Goal: Task Accomplishment & Management: Manage account settings

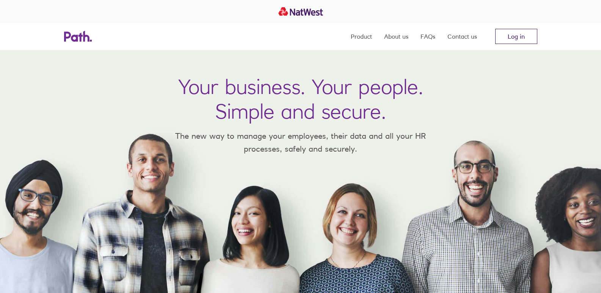
click at [506, 38] on link "Log in" at bounding box center [516, 36] width 42 height 15
click at [79, 36] on polygon at bounding box center [80, 37] width 4 height 9
click at [79, 37] on polygon at bounding box center [80, 37] width 4 height 9
click at [524, 29] on nav "Product About us FAQs Contact us Log in" at bounding box center [444, 36] width 187 height 27
click at [512, 41] on link "Log in" at bounding box center [516, 36] width 42 height 15
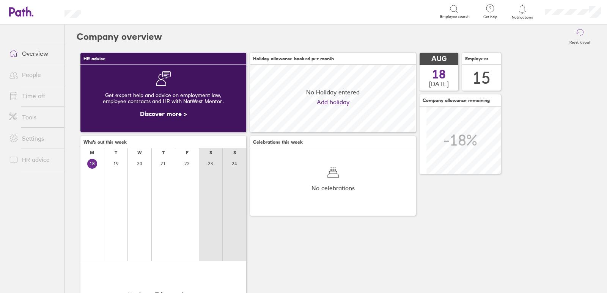
scroll to position [68, 166]
click at [36, 94] on link "Time off" at bounding box center [33, 95] width 61 height 15
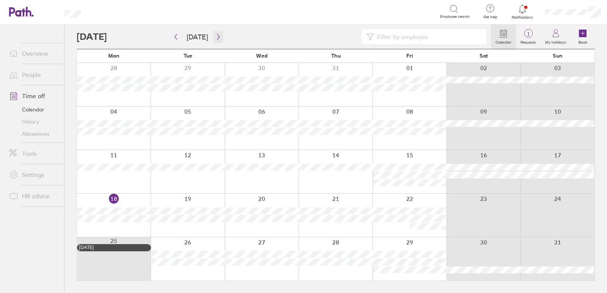
click at [215, 37] on icon "button" at bounding box center [218, 37] width 6 height 6
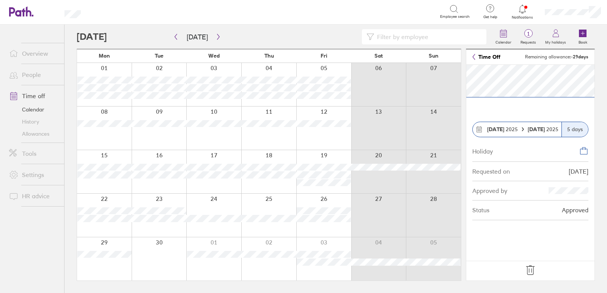
click at [529, 268] on icon at bounding box center [530, 270] width 12 height 12
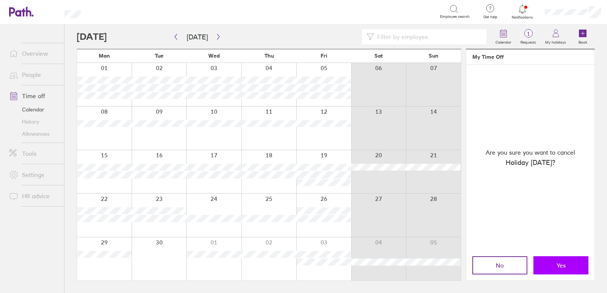
click at [554, 264] on button "Yes" at bounding box center [560, 265] width 55 height 18
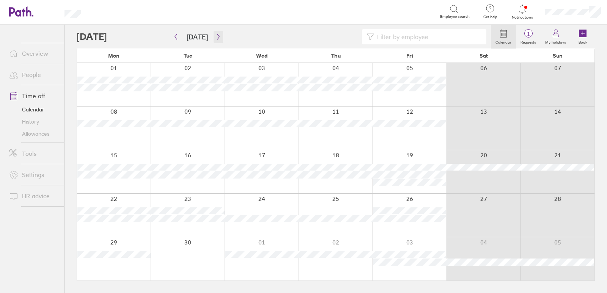
click at [215, 38] on icon "button" at bounding box center [218, 37] width 6 height 6
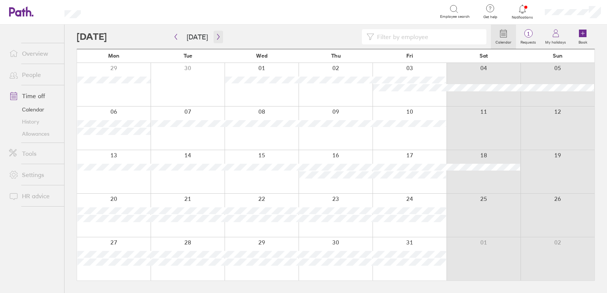
click at [215, 34] on icon "button" at bounding box center [218, 37] width 6 height 6
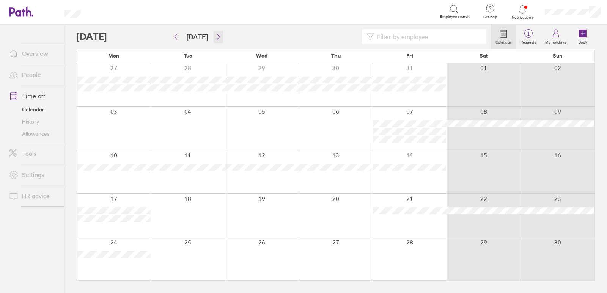
click at [217, 38] on icon "button" at bounding box center [218, 37] width 2 height 6
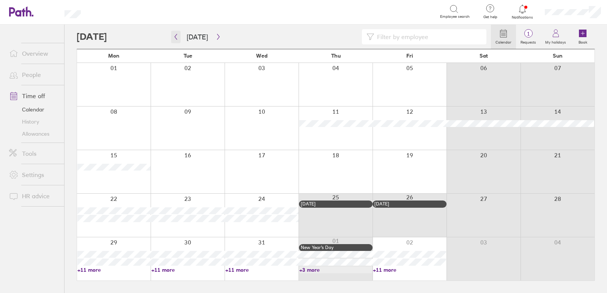
click at [174, 36] on icon "button" at bounding box center [176, 37] width 6 height 6
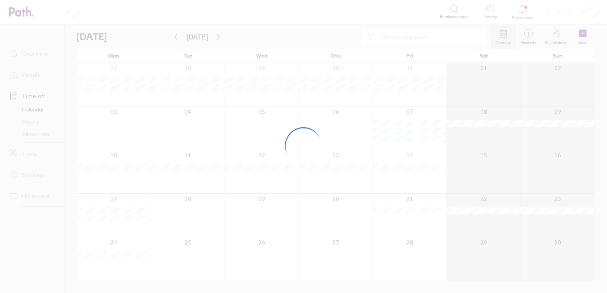
click at [31, 135] on div at bounding box center [303, 146] width 607 height 293
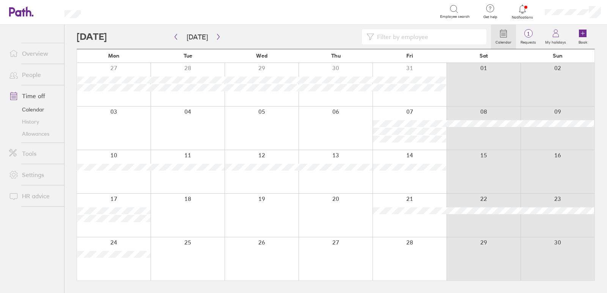
click at [34, 131] on link "Allowances" at bounding box center [33, 134] width 61 height 12
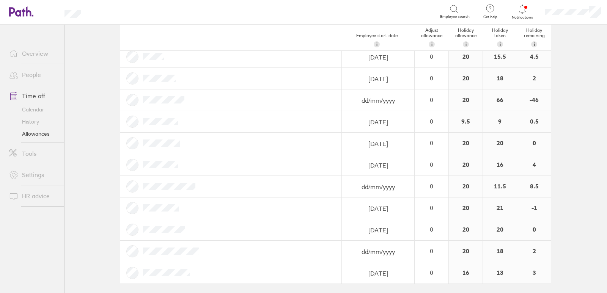
scroll to position [134, 0]
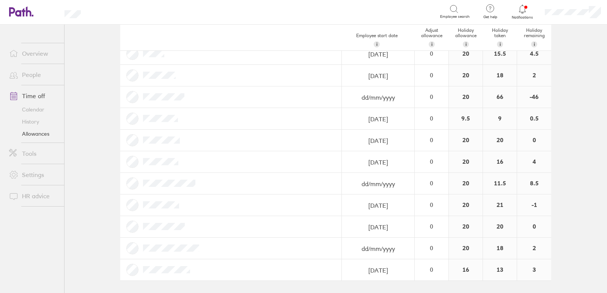
click at [19, 11] on icon at bounding box center [17, 11] width 16 height 9
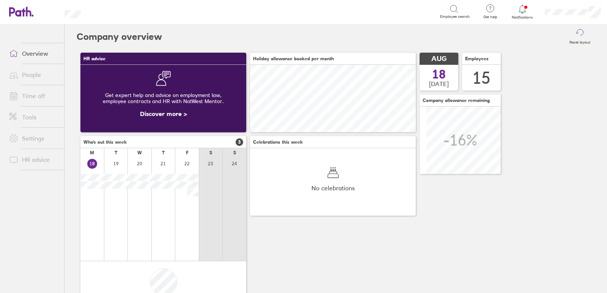
scroll to position [68, 166]
click at [514, 14] on link "Notifications" at bounding box center [522, 12] width 25 height 16
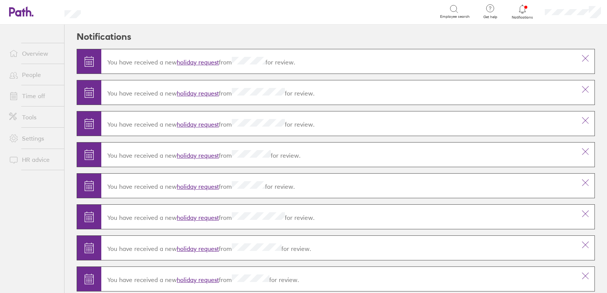
click at [198, 58] on link "holiday request" at bounding box center [198, 62] width 42 height 8
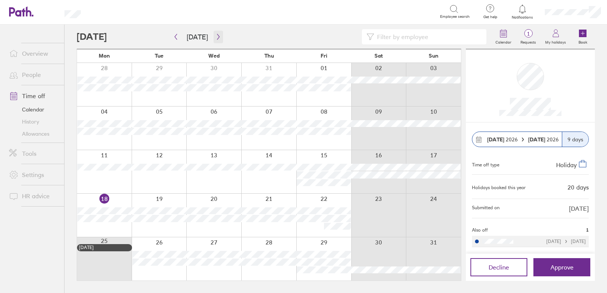
click at [215, 35] on icon "button" at bounding box center [218, 37] width 6 height 6
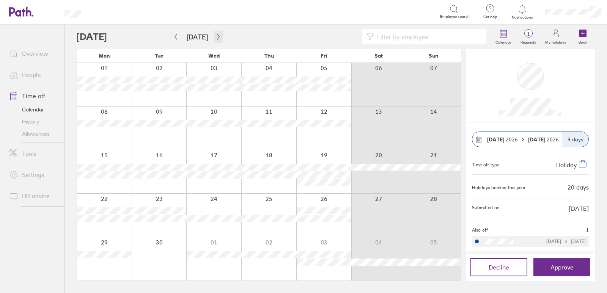
click at [215, 35] on icon "button" at bounding box center [218, 37] width 6 height 6
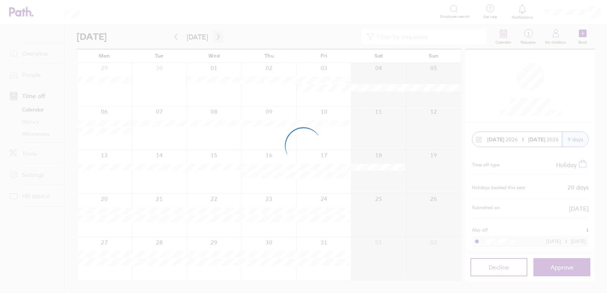
click at [215, 35] on div at bounding box center [303, 146] width 607 height 293
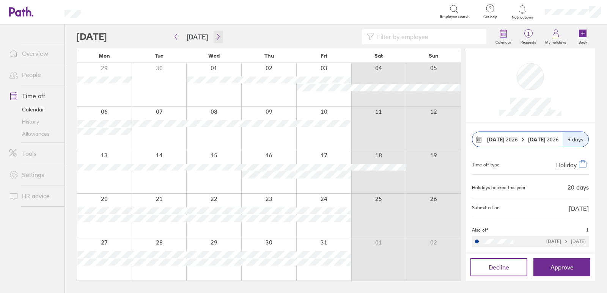
click at [215, 35] on icon "button" at bounding box center [218, 37] width 6 height 6
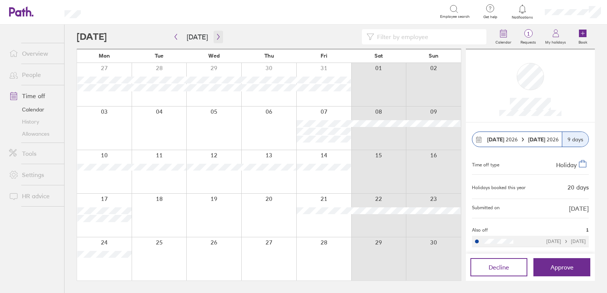
click at [215, 35] on icon "button" at bounding box center [218, 37] width 6 height 6
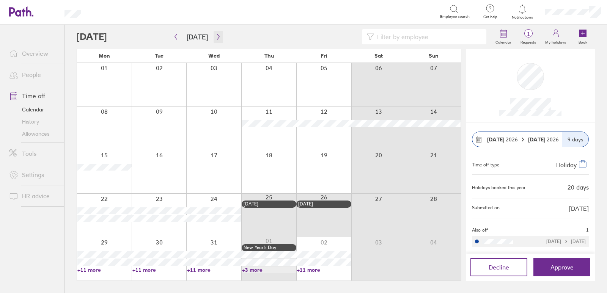
click at [216, 33] on button "button" at bounding box center [218, 37] width 9 height 13
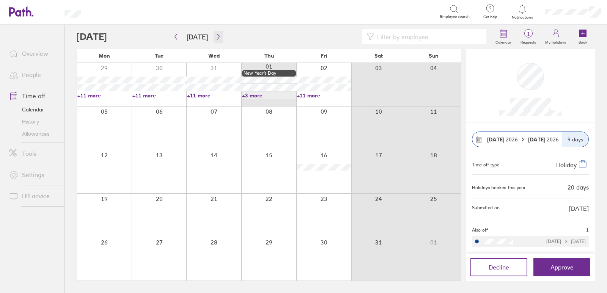
click at [216, 33] on button "button" at bounding box center [218, 37] width 9 height 13
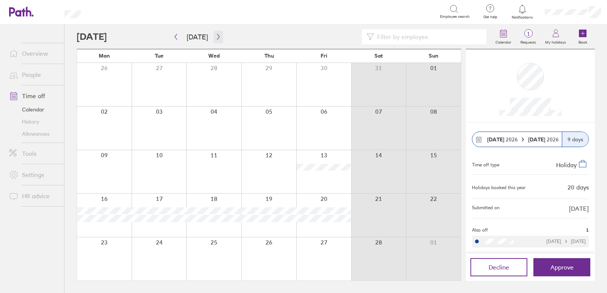
click at [216, 33] on button "button" at bounding box center [218, 37] width 9 height 13
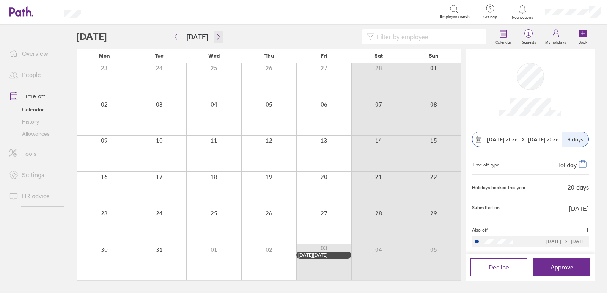
click at [216, 33] on button "button" at bounding box center [218, 37] width 9 height 13
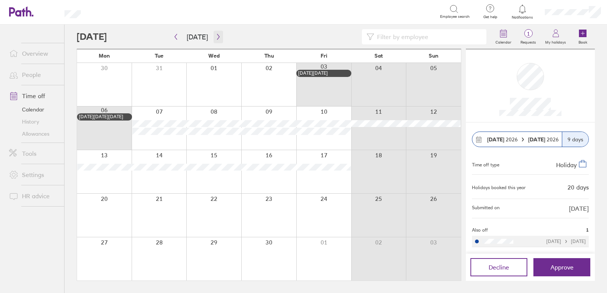
click at [216, 33] on button "button" at bounding box center [218, 37] width 9 height 13
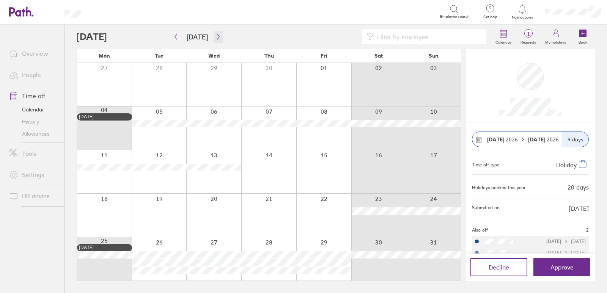
click at [216, 33] on button "button" at bounding box center [218, 37] width 9 height 13
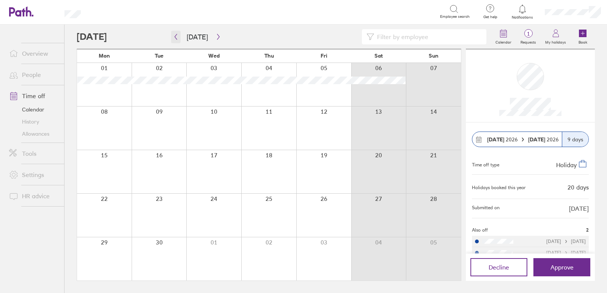
click at [176, 36] on icon "button" at bounding box center [176, 37] width 2 height 6
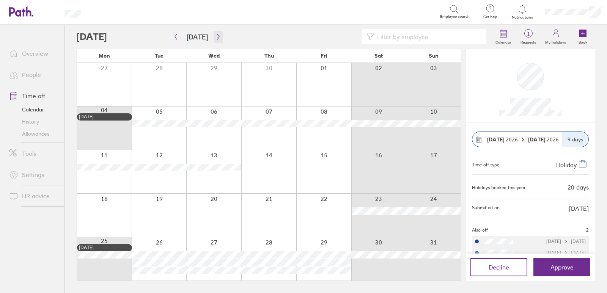
click at [217, 38] on icon "button" at bounding box center [218, 37] width 2 height 6
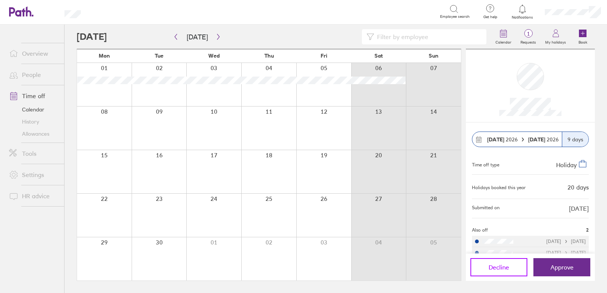
click at [494, 268] on span "Decline" at bounding box center [499, 267] width 20 height 7
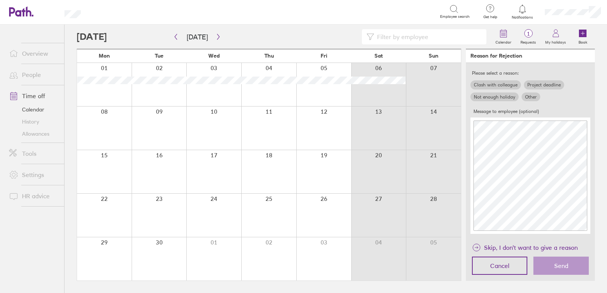
click at [496, 117] on div "Message to employee (optional)" at bounding box center [530, 170] width 120 height 128
click at [504, 83] on label "Clash with colleague" at bounding box center [495, 84] width 50 height 9
click at [0, 0] on input "Clash with colleague" at bounding box center [0, 0] width 0 height 0
click at [558, 266] on span "Send" at bounding box center [561, 266] width 14 height 7
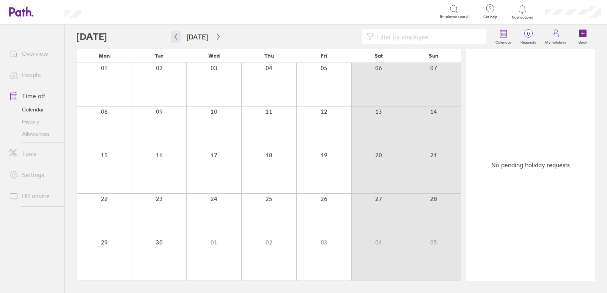
click at [176, 36] on icon "button" at bounding box center [176, 37] width 6 height 6
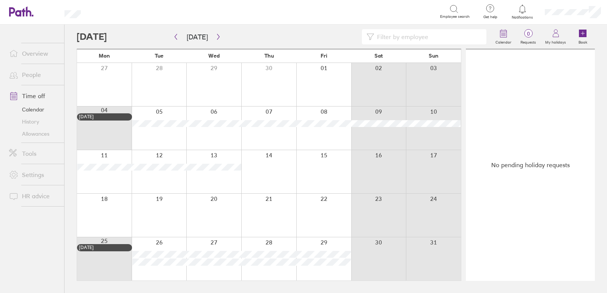
click at [21, 8] on icon at bounding box center [21, 11] width 24 height 10
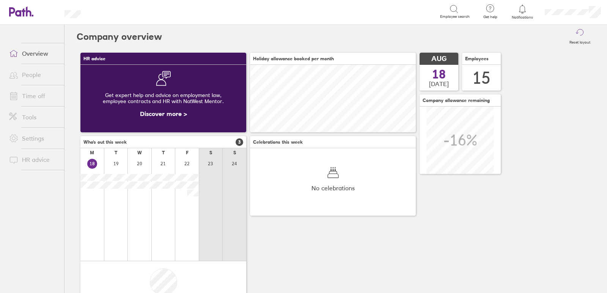
scroll to position [68, 166]
click at [22, 6] on header "Search Employee search Get help FAQs Contact us Notifications My profile Sign o…" at bounding box center [303, 12] width 607 height 25
click at [22, 12] on icon at bounding box center [21, 11] width 24 height 10
click at [36, 93] on link "Time off" at bounding box center [33, 95] width 61 height 15
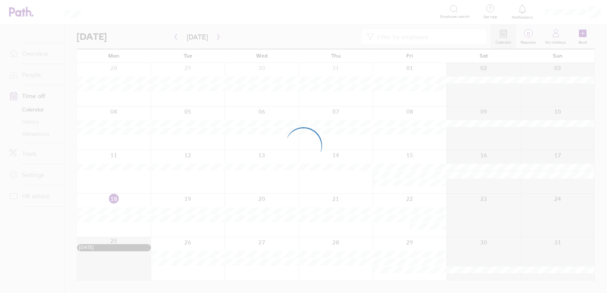
click at [36, 134] on div at bounding box center [303, 146] width 607 height 293
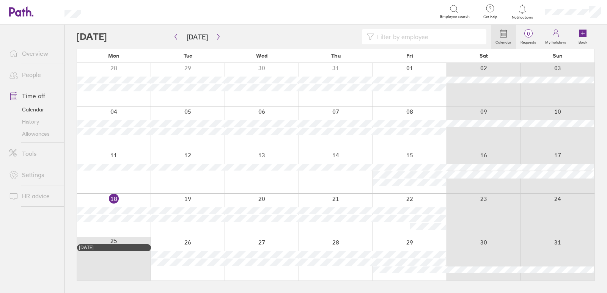
click at [36, 133] on link "Allowances" at bounding box center [33, 134] width 61 height 12
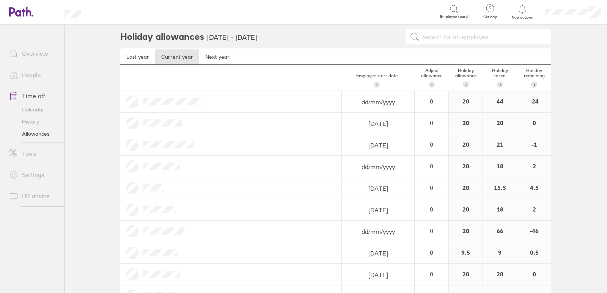
click at [13, 15] on icon at bounding box center [21, 11] width 24 height 10
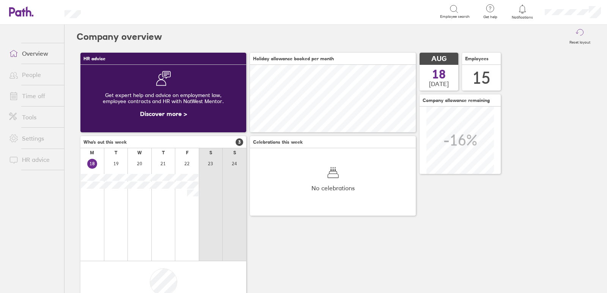
scroll to position [68, 166]
click at [20, 13] on icon at bounding box center [17, 11] width 16 height 9
click at [18, 15] on icon at bounding box center [17, 11] width 16 height 9
click at [17, 11] on icon at bounding box center [17, 11] width 16 height 9
click at [31, 93] on link "Time off" at bounding box center [33, 95] width 61 height 15
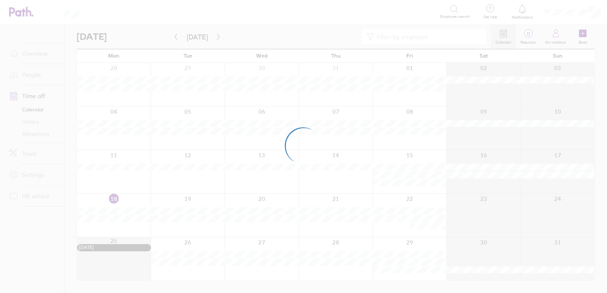
click at [27, 131] on div at bounding box center [303, 146] width 607 height 293
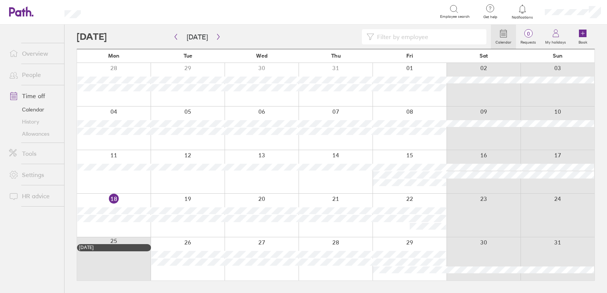
click at [35, 134] on link "Allowances" at bounding box center [33, 134] width 61 height 12
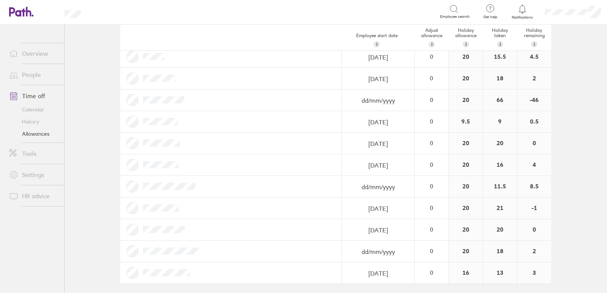
scroll to position [134, 0]
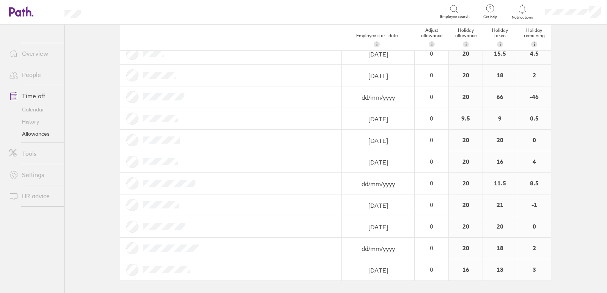
click at [30, 108] on link "Calendar" at bounding box center [33, 110] width 61 height 12
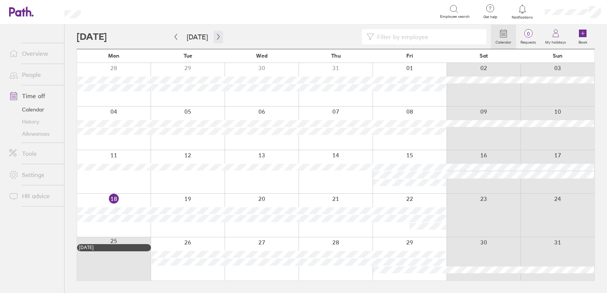
click at [215, 36] on icon "button" at bounding box center [218, 37] width 6 height 6
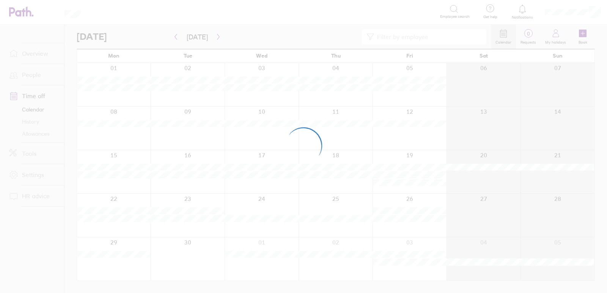
click at [215, 36] on div at bounding box center [303, 146] width 607 height 293
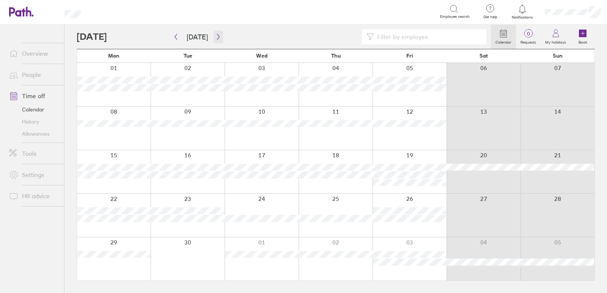
click at [215, 36] on icon "button" at bounding box center [218, 37] width 6 height 6
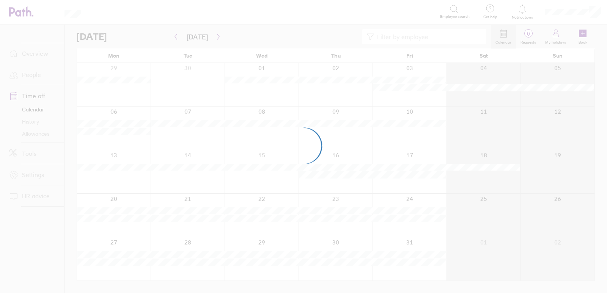
click at [215, 36] on div at bounding box center [303, 146] width 607 height 293
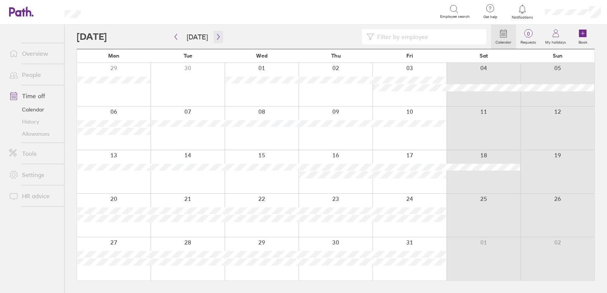
click at [215, 36] on icon "button" at bounding box center [218, 37] width 6 height 6
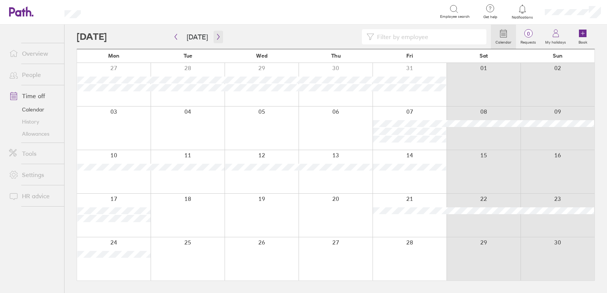
click at [216, 36] on icon "button" at bounding box center [218, 37] width 6 height 6
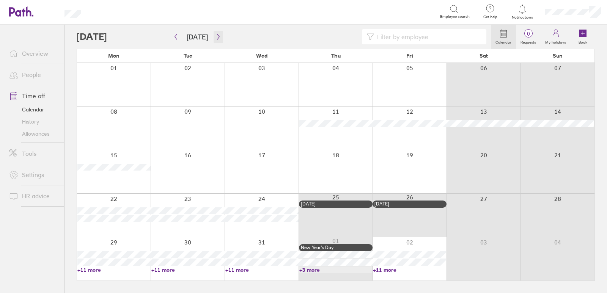
click at [217, 35] on icon "button" at bounding box center [218, 37] width 6 height 6
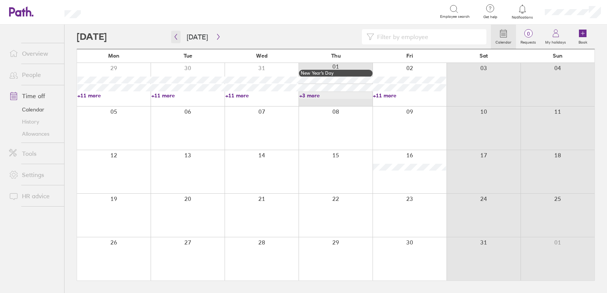
click at [175, 31] on button "button" at bounding box center [175, 37] width 9 height 13
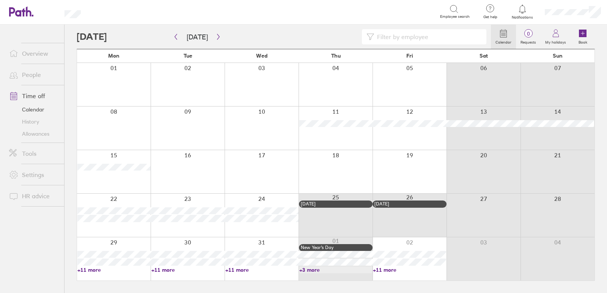
click at [15, 9] on icon at bounding box center [17, 11] width 16 height 9
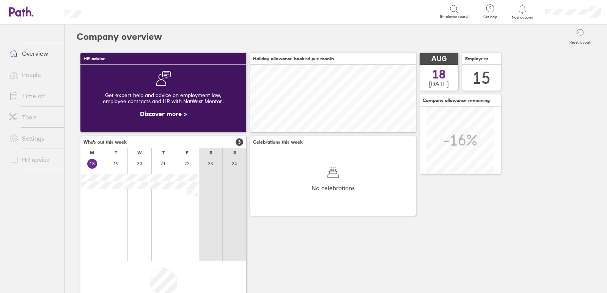
scroll to position [68, 166]
click at [24, 10] on icon at bounding box center [17, 11] width 16 height 9
click at [23, 2] on header "Search Employee search Get help FAQs Contact us Notifications My profile Sign o…" at bounding box center [303, 12] width 607 height 25
click at [22, 9] on icon at bounding box center [21, 11] width 24 height 10
click at [17, 11] on icon at bounding box center [17, 11] width 16 height 9
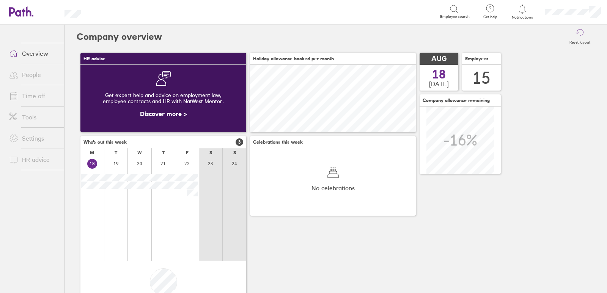
click at [25, 11] on icon at bounding box center [17, 11] width 16 height 9
click at [24, 9] on icon at bounding box center [17, 11] width 16 height 9
click at [33, 98] on link "Time off" at bounding box center [33, 95] width 61 height 15
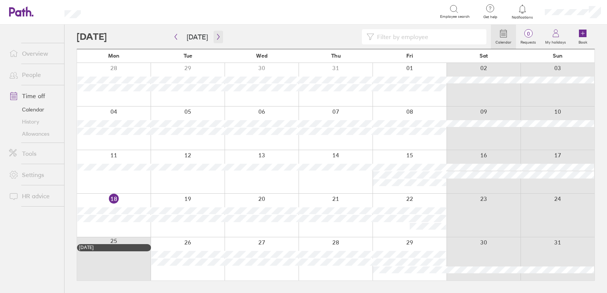
click at [215, 35] on icon "button" at bounding box center [218, 37] width 6 height 6
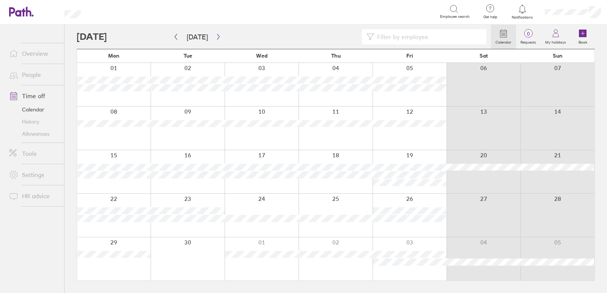
click at [19, 12] on icon at bounding box center [17, 11] width 16 height 9
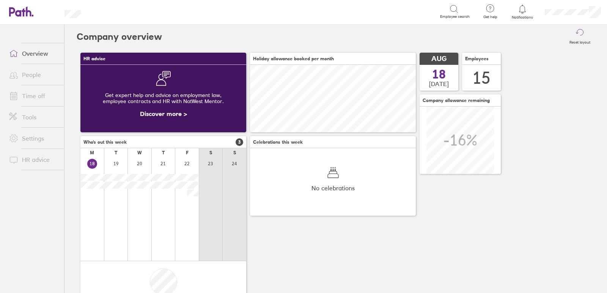
scroll to position [68, 166]
click at [38, 92] on link "Time off" at bounding box center [33, 95] width 61 height 15
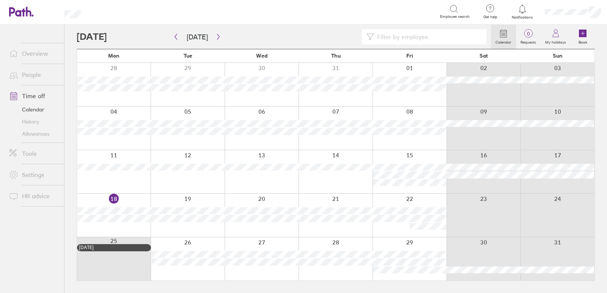
click at [502, 30] on icon at bounding box center [503, 33] width 6 height 7
click at [215, 38] on icon "button" at bounding box center [218, 37] width 6 height 6
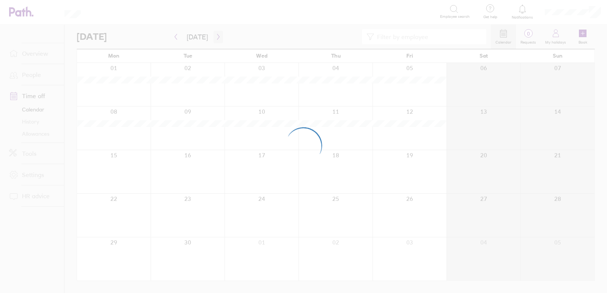
click at [215, 38] on div at bounding box center [303, 146] width 607 height 293
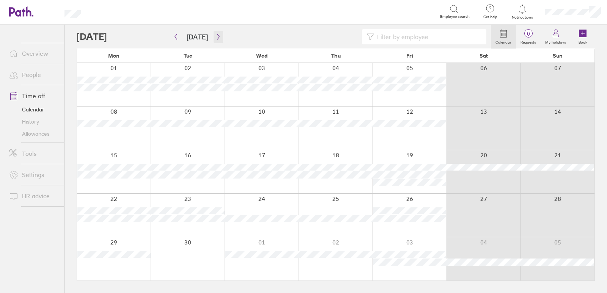
click at [215, 38] on icon "button" at bounding box center [218, 37] width 6 height 6
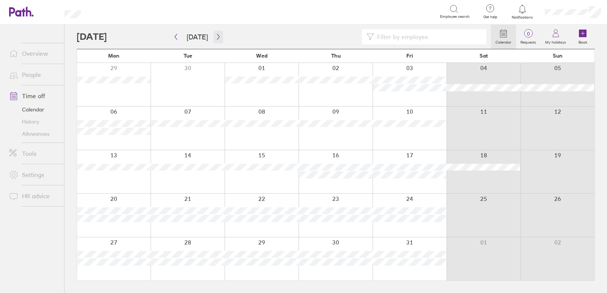
click at [215, 38] on icon "button" at bounding box center [218, 37] width 6 height 6
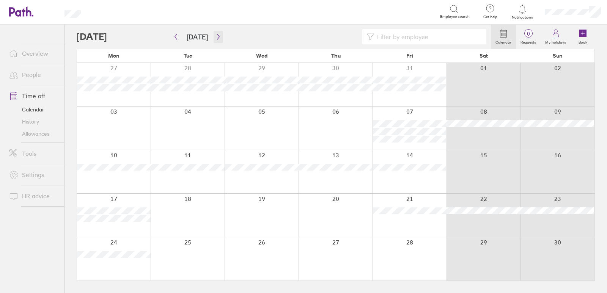
click at [215, 38] on icon "button" at bounding box center [218, 37] width 6 height 6
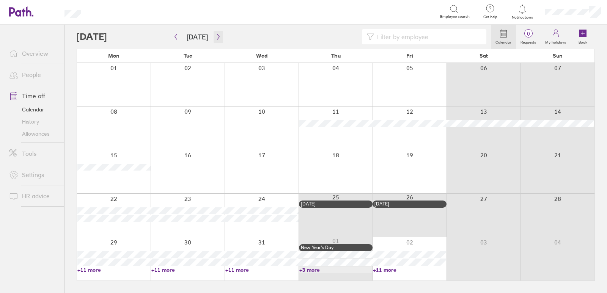
click at [215, 38] on icon "button" at bounding box center [218, 37] width 6 height 6
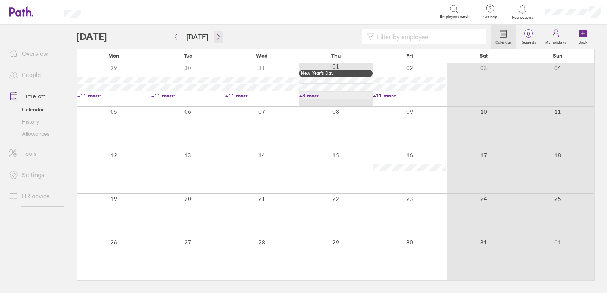
click at [215, 38] on icon "button" at bounding box center [218, 37] width 6 height 6
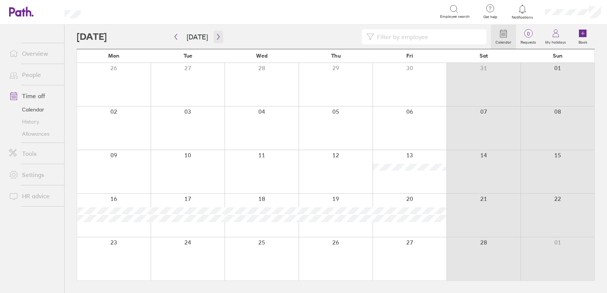
click at [215, 38] on icon "button" at bounding box center [218, 37] width 6 height 6
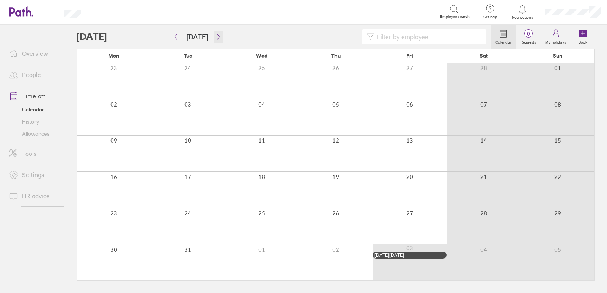
click at [215, 39] on icon "button" at bounding box center [218, 37] width 6 height 6
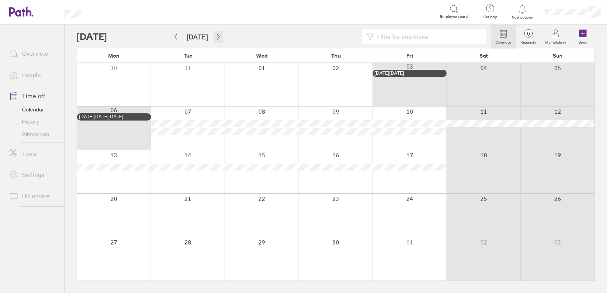
click at [215, 39] on icon "button" at bounding box center [218, 37] width 6 height 6
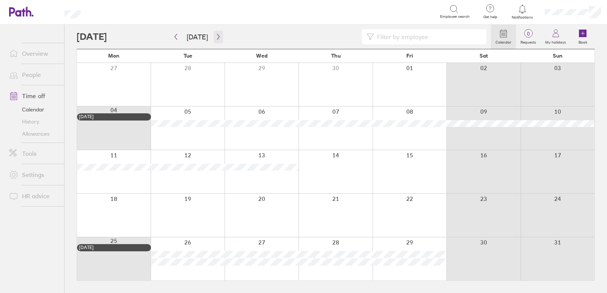
click at [215, 35] on icon "button" at bounding box center [218, 37] width 6 height 6
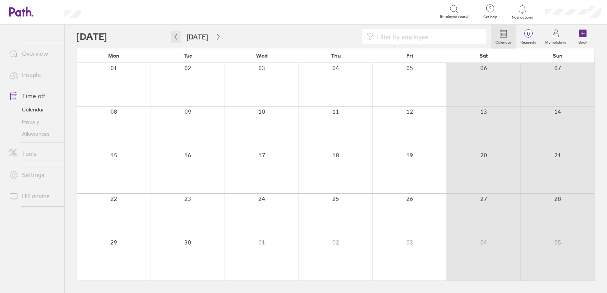
click at [175, 36] on icon "button" at bounding box center [176, 37] width 6 height 6
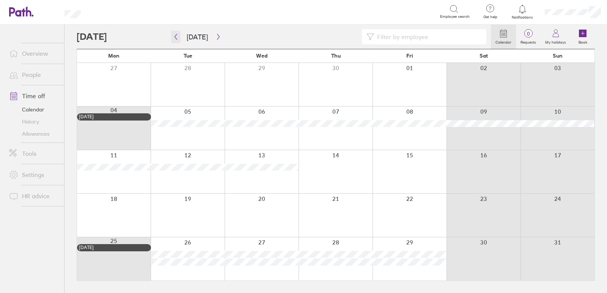
click at [176, 32] on button "button" at bounding box center [175, 37] width 9 height 13
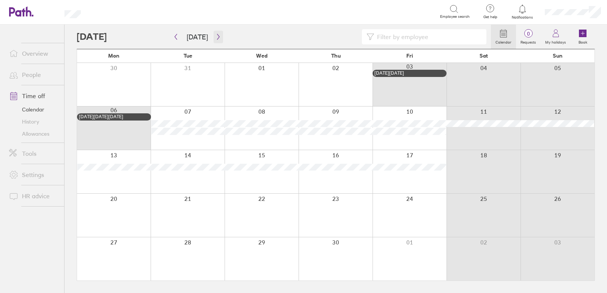
click at [215, 35] on icon "button" at bounding box center [218, 37] width 6 height 6
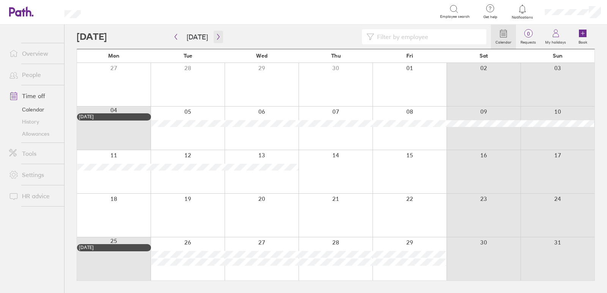
click at [217, 36] on icon "button" at bounding box center [218, 37] width 6 height 6
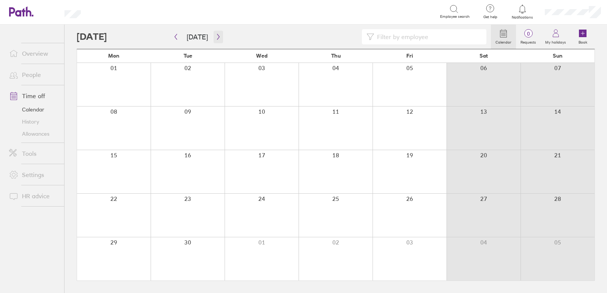
click at [215, 36] on icon "button" at bounding box center [218, 37] width 6 height 6
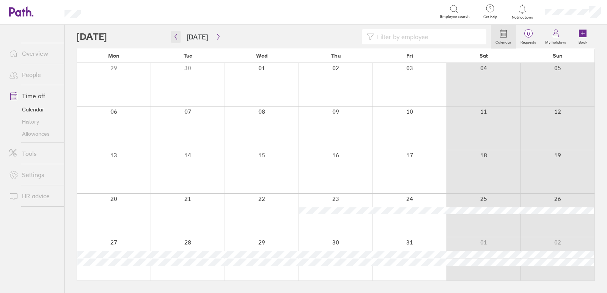
click at [178, 35] on icon "button" at bounding box center [176, 37] width 6 height 6
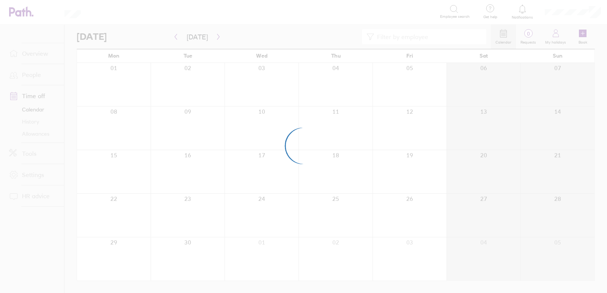
click at [178, 35] on div at bounding box center [303, 146] width 607 height 293
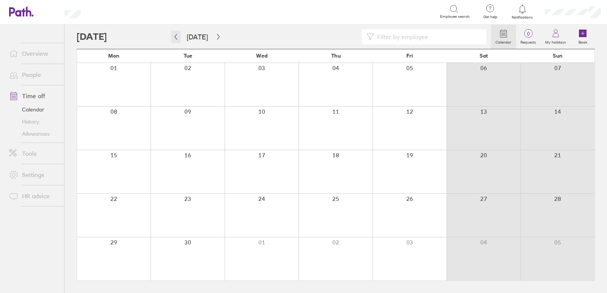
click at [178, 35] on icon "button" at bounding box center [176, 37] width 6 height 6
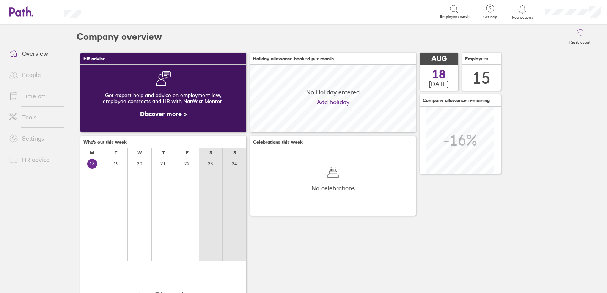
scroll to position [68, 166]
click at [38, 95] on link "Time off" at bounding box center [33, 95] width 61 height 15
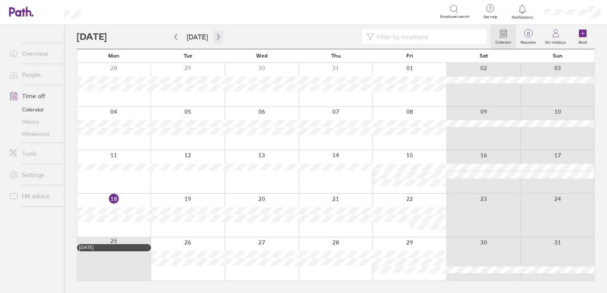
click at [214, 37] on button "button" at bounding box center [218, 37] width 9 height 13
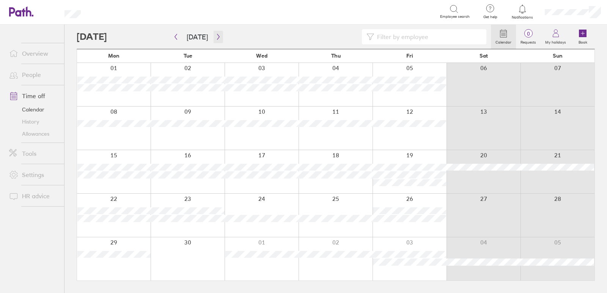
click at [215, 36] on icon "button" at bounding box center [218, 37] width 6 height 6
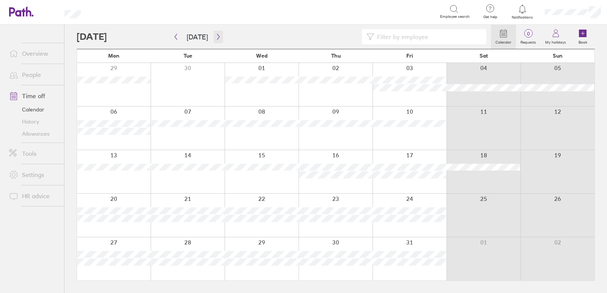
click at [215, 36] on icon "button" at bounding box center [218, 37] width 6 height 6
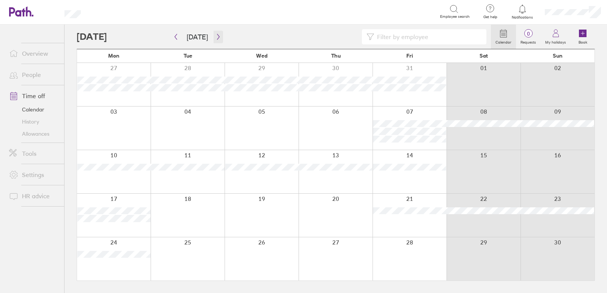
click at [215, 36] on icon "button" at bounding box center [218, 37] width 6 height 6
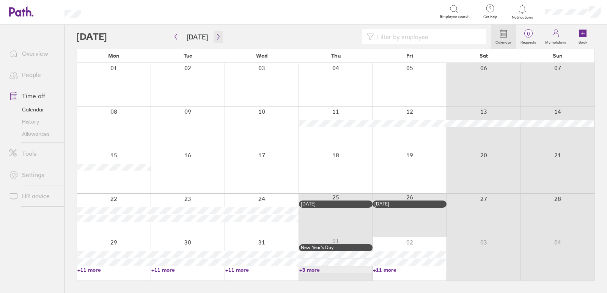
click at [215, 36] on icon "button" at bounding box center [218, 37] width 6 height 6
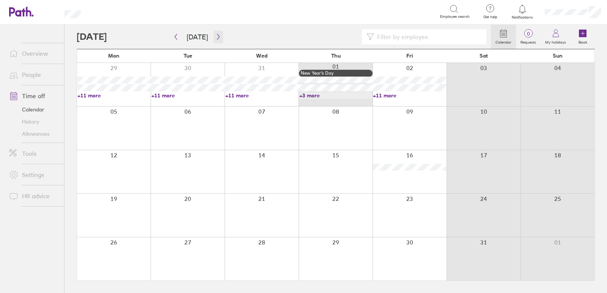
click at [215, 36] on icon "button" at bounding box center [218, 37] width 6 height 6
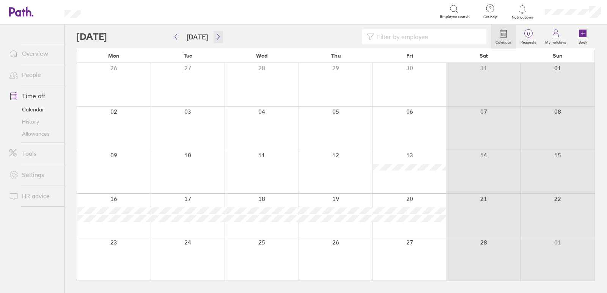
click at [215, 36] on icon "button" at bounding box center [218, 37] width 6 height 6
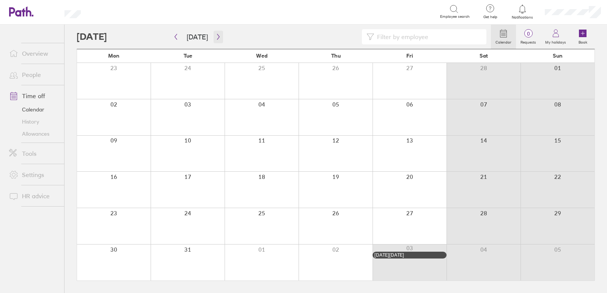
click at [215, 38] on icon "button" at bounding box center [218, 37] width 6 height 6
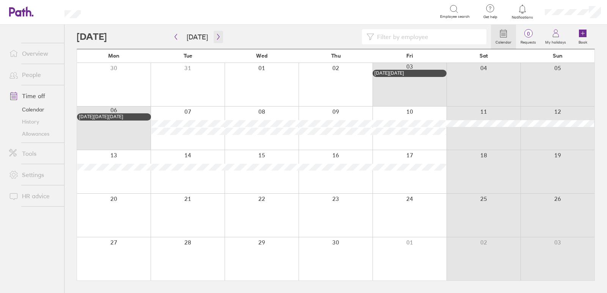
click at [215, 38] on icon "button" at bounding box center [218, 37] width 6 height 6
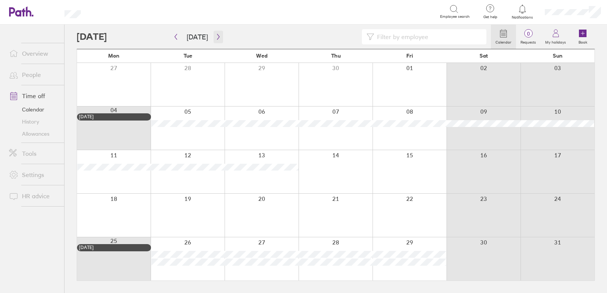
click at [215, 38] on icon "button" at bounding box center [218, 37] width 6 height 6
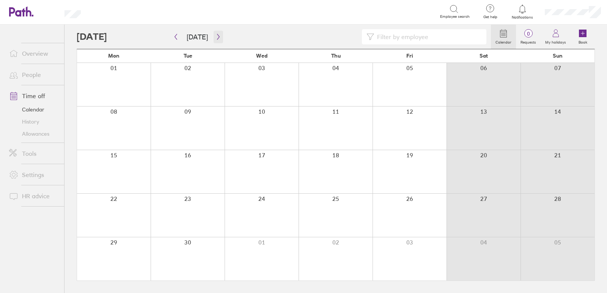
click at [215, 38] on icon "button" at bounding box center [218, 37] width 6 height 6
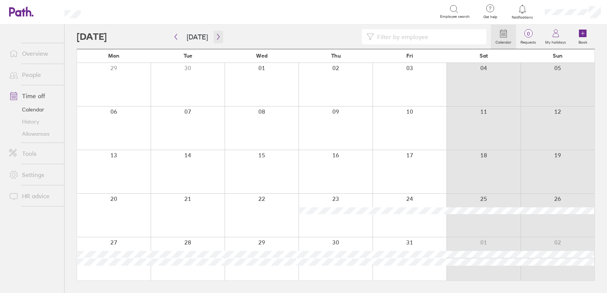
click at [215, 32] on button "button" at bounding box center [218, 37] width 9 height 13
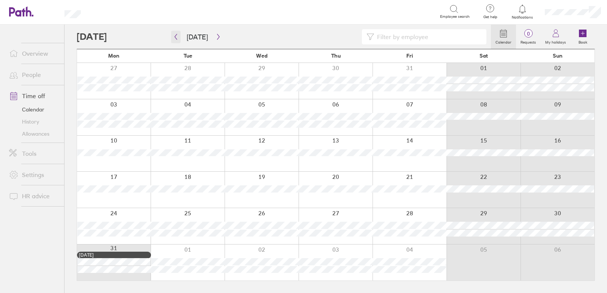
click at [176, 36] on icon "button" at bounding box center [176, 37] width 6 height 6
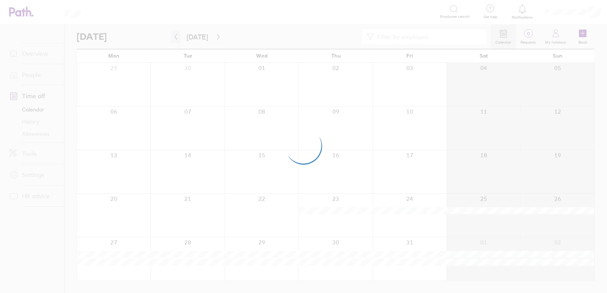
click at [176, 36] on div at bounding box center [303, 146] width 607 height 293
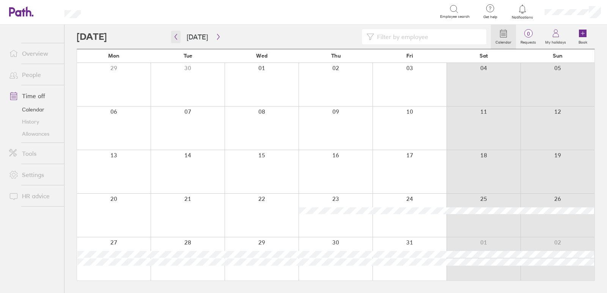
click at [176, 36] on icon "button" at bounding box center [176, 37] width 6 height 6
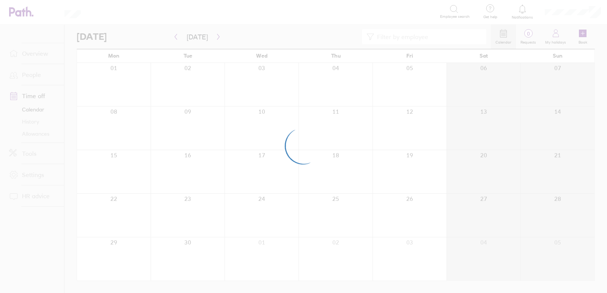
click at [176, 36] on div at bounding box center [303, 146] width 607 height 293
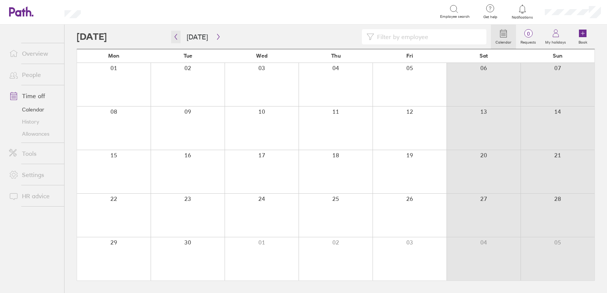
click at [176, 36] on icon "button" at bounding box center [176, 37] width 6 height 6
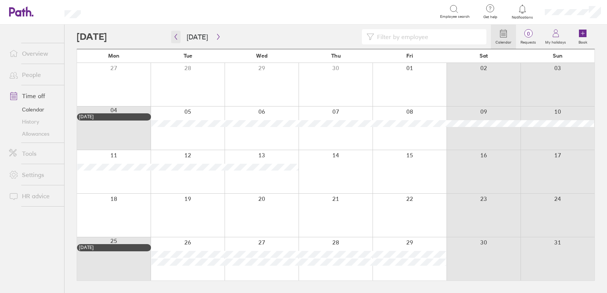
click at [175, 39] on icon "button" at bounding box center [176, 37] width 6 height 6
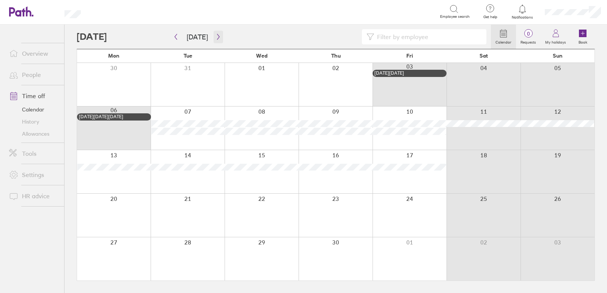
click at [217, 35] on icon "button" at bounding box center [218, 37] width 6 height 6
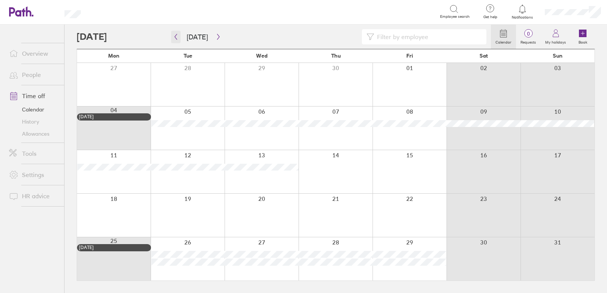
click at [176, 35] on icon "button" at bounding box center [176, 37] width 6 height 6
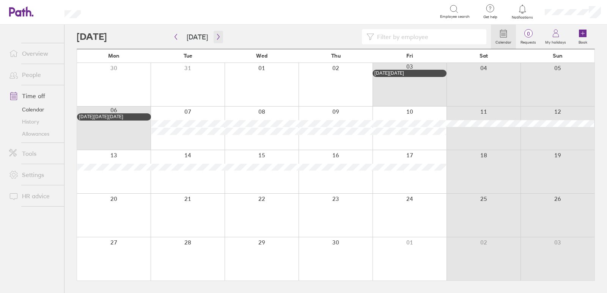
click at [215, 34] on icon "button" at bounding box center [218, 37] width 6 height 6
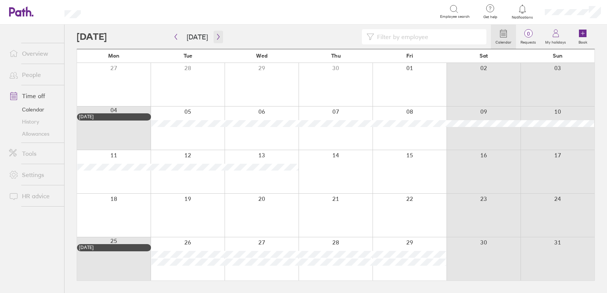
click at [215, 36] on icon "button" at bounding box center [218, 37] width 6 height 6
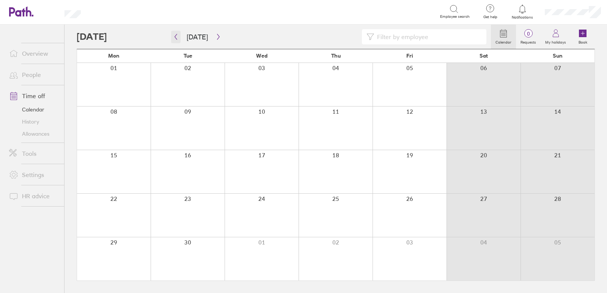
click at [178, 38] on icon "button" at bounding box center [176, 37] width 6 height 6
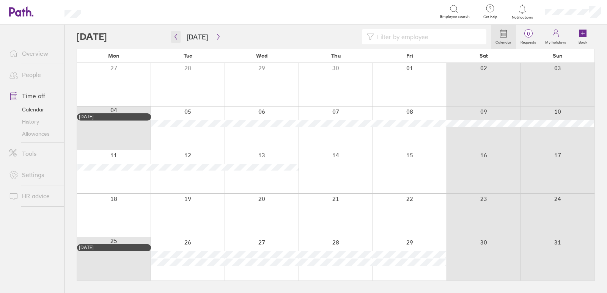
click at [177, 38] on icon "button" at bounding box center [176, 37] width 6 height 6
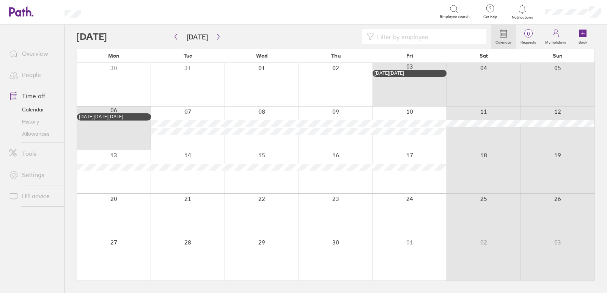
click at [189, 247] on div at bounding box center [188, 258] width 74 height 43
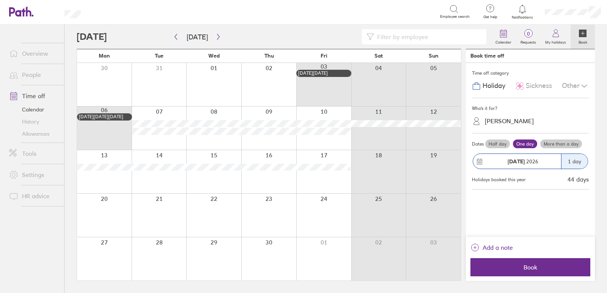
click at [505, 121] on div "Stephen Hinds" at bounding box center [509, 121] width 49 height 7
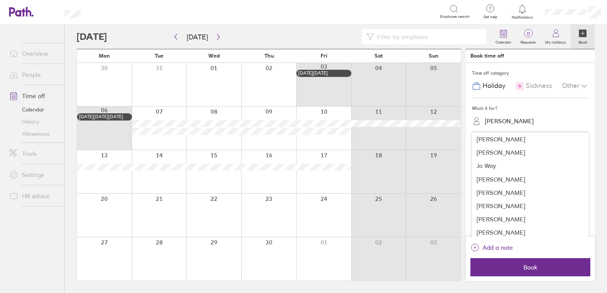
scroll to position [38, 0]
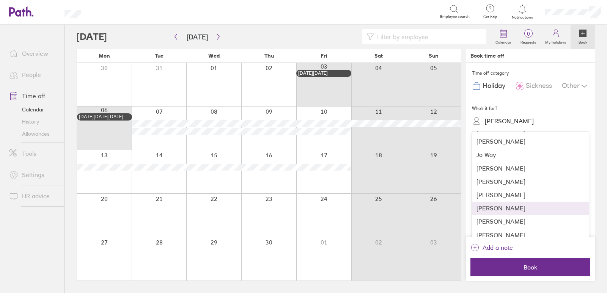
click at [495, 207] on div "Lisa Watkins" at bounding box center [530, 208] width 117 height 13
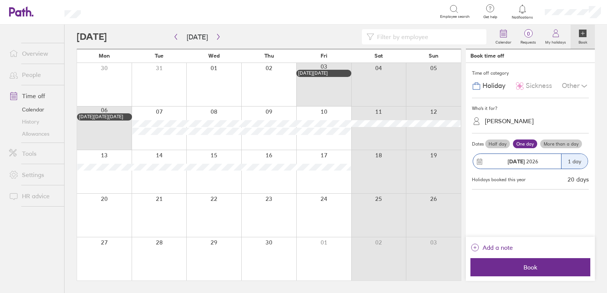
click at [558, 142] on label "More than a day" at bounding box center [561, 144] width 42 height 9
click at [0, 0] on input "More than a day" at bounding box center [0, 0] width 0 height 0
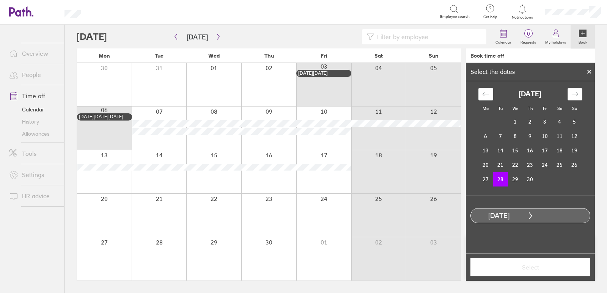
drag, startPoint x: 582, startPoint y: 91, endPoint x: 570, endPoint y: 95, distance: 12.4
click at [581, 91] on div "Move forward to switch to the next month." at bounding box center [575, 94] width 15 height 13
click at [488, 135] on td "4" at bounding box center [485, 136] width 15 height 14
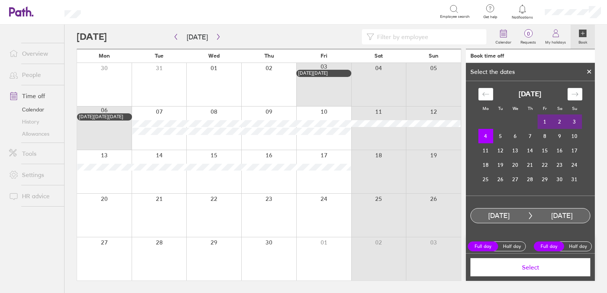
click at [536, 266] on span "Select" at bounding box center [530, 267] width 109 height 7
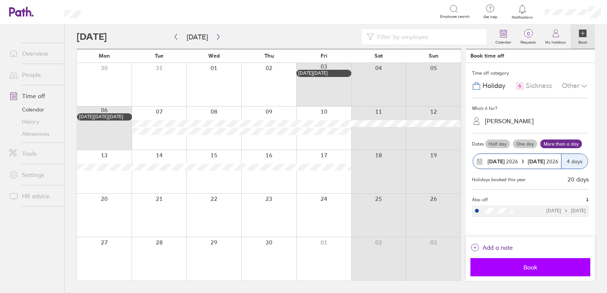
click at [520, 266] on span "Book" at bounding box center [530, 267] width 109 height 7
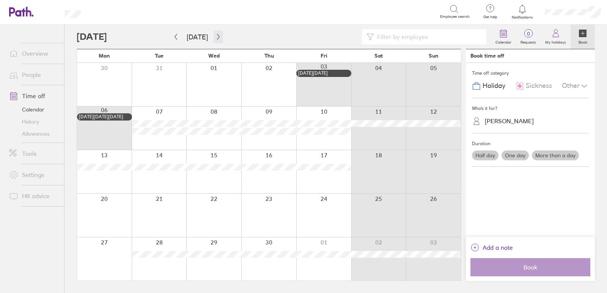
click at [215, 30] on div "Calendar 0 Requests My holidays Book Today April 2026 Mon Tue Wed Thu Fri Sat S…" at bounding box center [335, 159] width 543 height 269
click at [215, 36] on icon "button" at bounding box center [218, 37] width 6 height 6
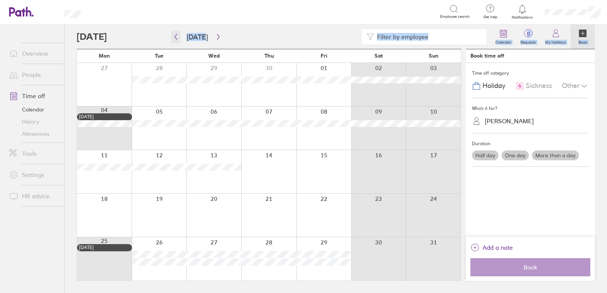
click at [175, 39] on icon "button" at bounding box center [176, 37] width 6 height 6
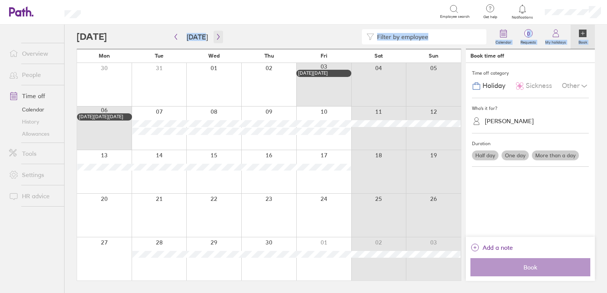
click at [217, 33] on button "button" at bounding box center [218, 37] width 9 height 13
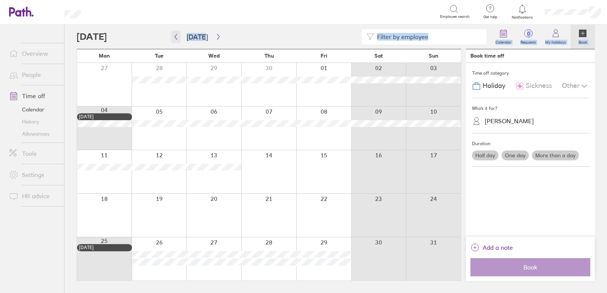
click at [175, 36] on icon "button" at bounding box center [176, 37] width 6 height 6
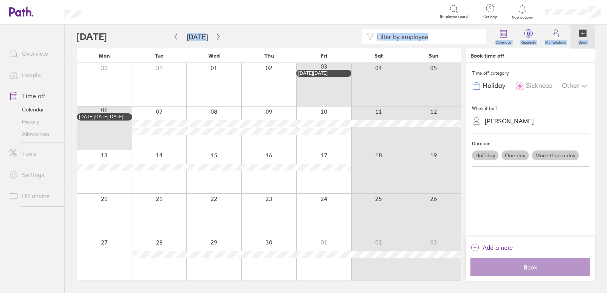
click at [140, 201] on div at bounding box center [159, 215] width 55 height 43
click at [140, 205] on div at bounding box center [159, 215] width 55 height 43
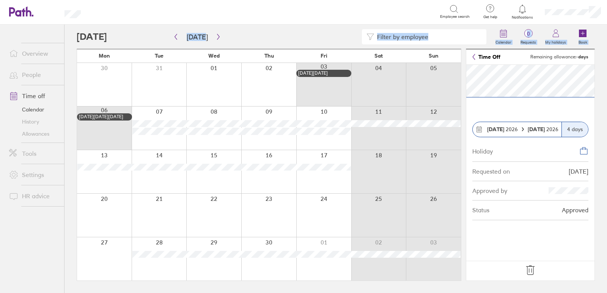
click at [529, 269] on icon at bounding box center [530, 270] width 8 height 9
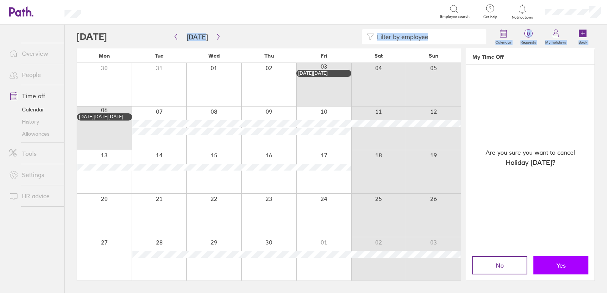
click at [562, 262] on span "Yes" at bounding box center [561, 265] width 9 height 7
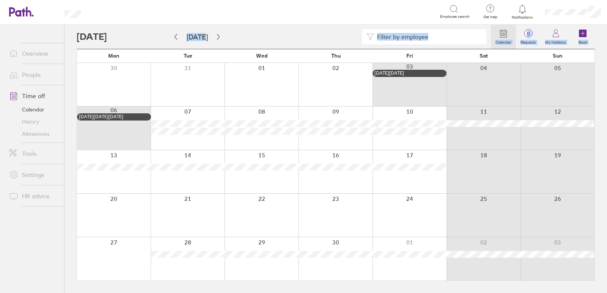
click at [153, 207] on div at bounding box center [188, 215] width 74 height 43
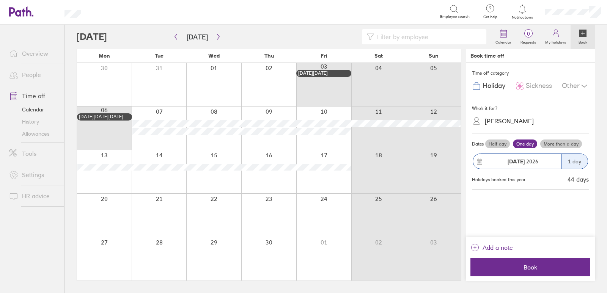
click at [503, 123] on div "[PERSON_NAME]" at bounding box center [509, 121] width 49 height 7
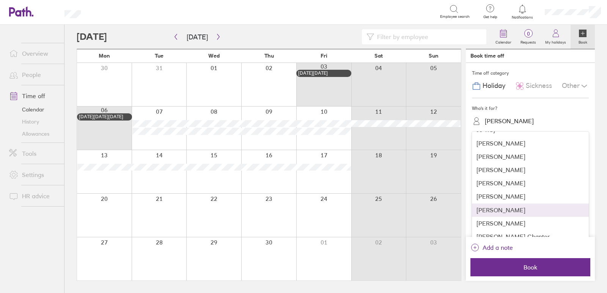
scroll to position [76, 0]
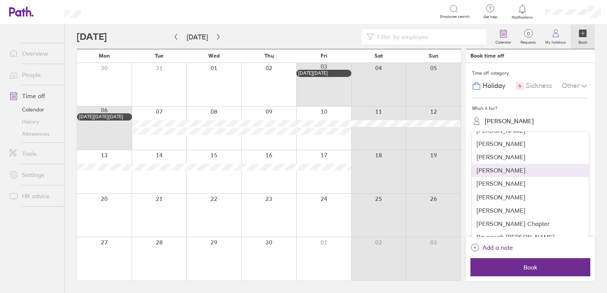
click at [497, 171] on div "[PERSON_NAME]" at bounding box center [530, 170] width 117 height 13
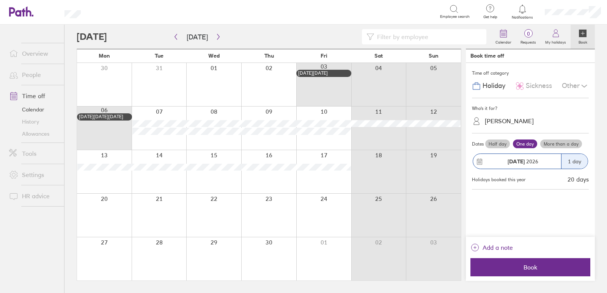
click at [556, 143] on label "More than a day" at bounding box center [561, 144] width 42 height 9
click at [0, 0] on input "More than a day" at bounding box center [0, 0] width 0 height 0
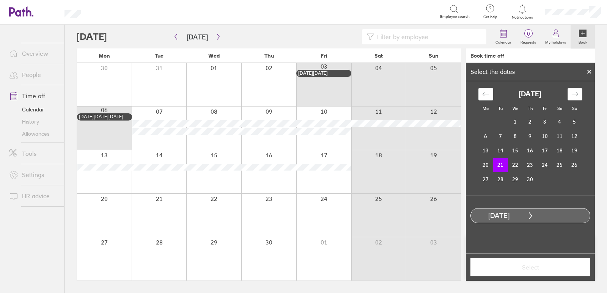
click at [577, 92] on icon "Move forward to switch to the next month." at bounding box center [574, 94] width 7 height 7
click at [485, 135] on td "4" at bounding box center [485, 136] width 15 height 14
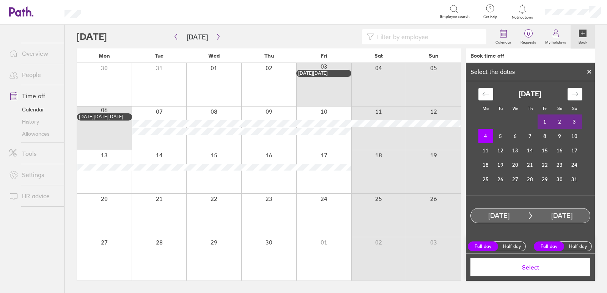
click at [520, 268] on span "Select" at bounding box center [530, 267] width 109 height 7
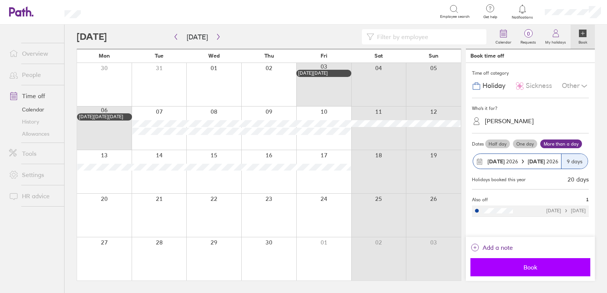
click at [519, 265] on span "Book" at bounding box center [530, 267] width 109 height 7
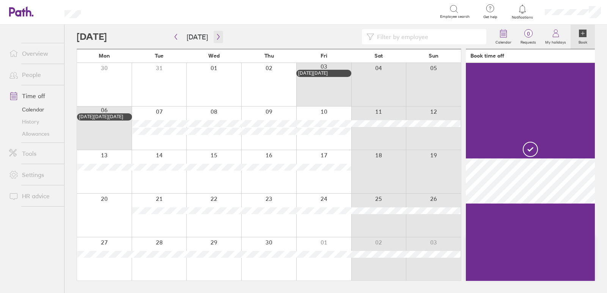
click at [215, 38] on icon "button" at bounding box center [218, 37] width 6 height 6
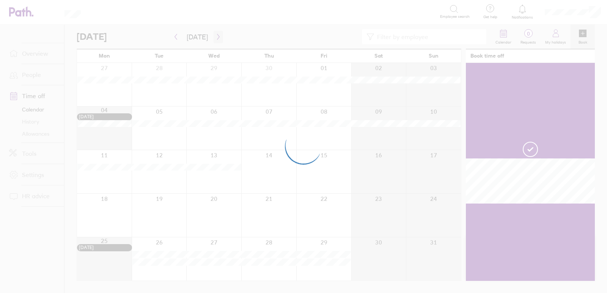
click at [214, 38] on div at bounding box center [303, 146] width 607 height 293
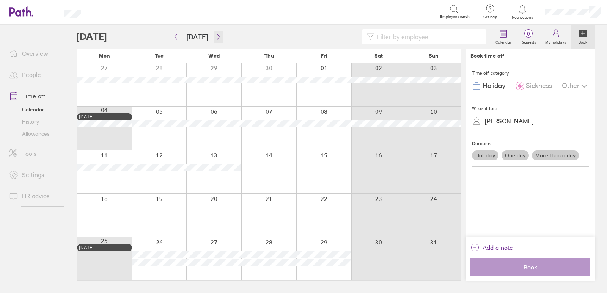
click at [215, 37] on icon "button" at bounding box center [218, 37] width 6 height 6
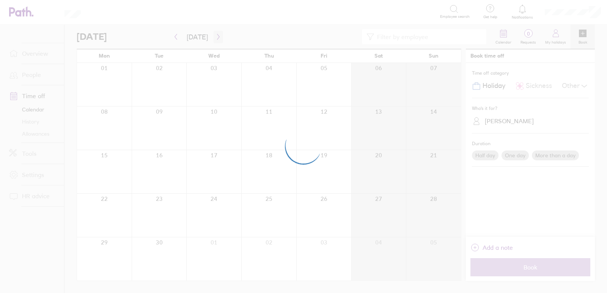
click at [215, 37] on div at bounding box center [303, 146] width 607 height 293
click at [215, 36] on div at bounding box center [303, 146] width 607 height 293
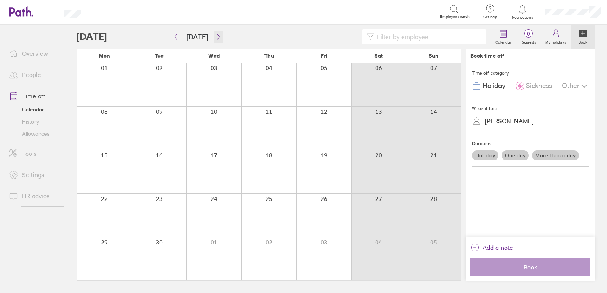
click at [215, 36] on icon "button" at bounding box center [218, 37] width 6 height 6
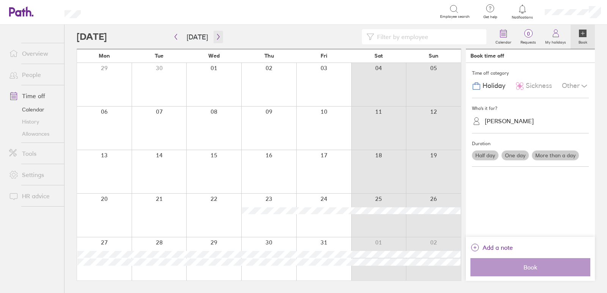
click at [215, 36] on icon "button" at bounding box center [218, 37] width 6 height 6
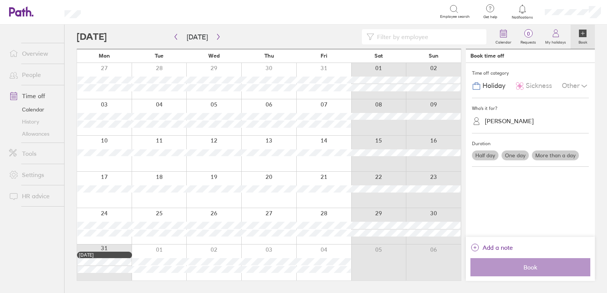
click at [143, 177] on div at bounding box center [159, 190] width 55 height 36
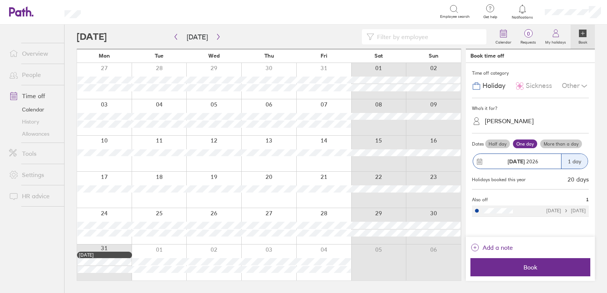
click at [31, 135] on link "Allowances" at bounding box center [33, 134] width 61 height 12
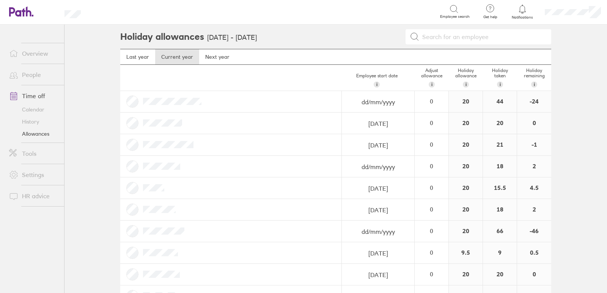
click at [228, 49] on nav "Last year Current year Next year" at bounding box center [335, 57] width 431 height 16
click at [216, 55] on link "Next year" at bounding box center [217, 56] width 36 height 15
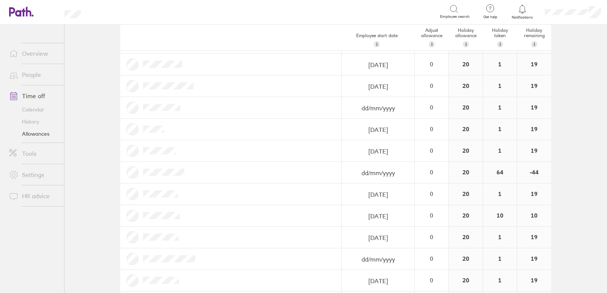
scroll to position [20, 0]
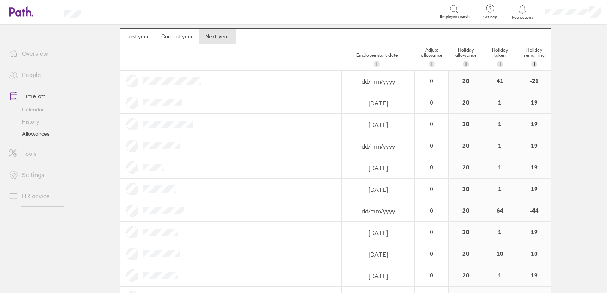
click at [41, 132] on link "Allowances" at bounding box center [33, 134] width 61 height 12
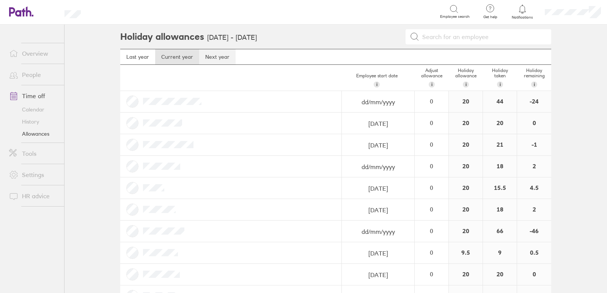
click at [202, 63] on link "Next year" at bounding box center [217, 56] width 36 height 15
click at [14, 12] on icon at bounding box center [17, 11] width 16 height 9
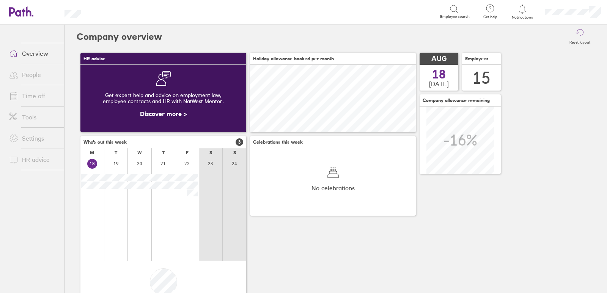
scroll to position [68, 166]
click at [576, 34] on icon at bounding box center [580, 33] width 9 height 9
click at [28, 116] on link "Tools" at bounding box center [33, 117] width 61 height 15
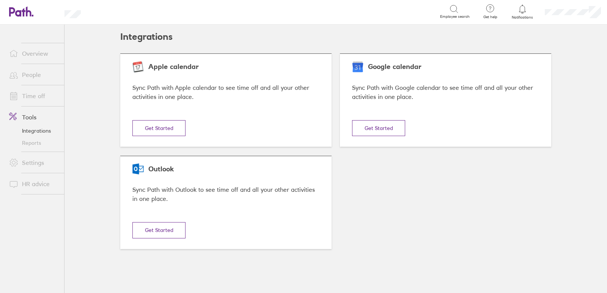
click at [35, 96] on link "Time off" at bounding box center [33, 95] width 61 height 15
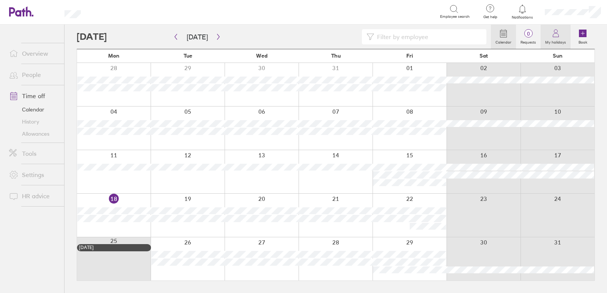
click at [555, 36] on icon at bounding box center [555, 33] width 9 height 9
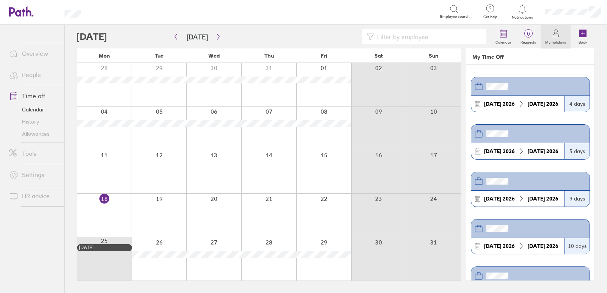
click at [16, 9] on icon at bounding box center [21, 11] width 24 height 10
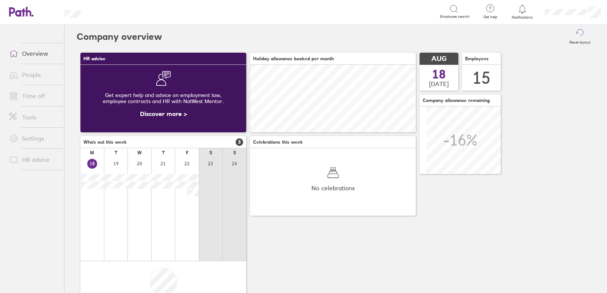
scroll to position [68, 166]
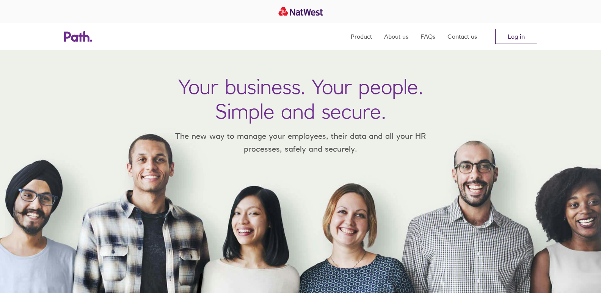
click at [519, 35] on link "Log in" at bounding box center [516, 36] width 42 height 15
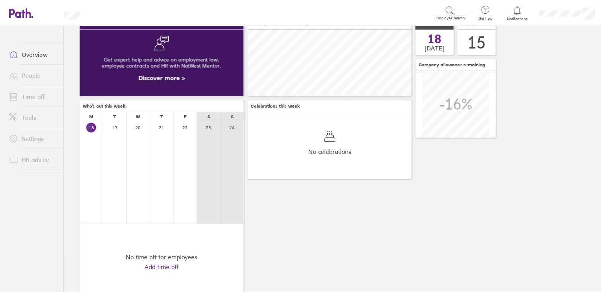
scroll to position [64, 0]
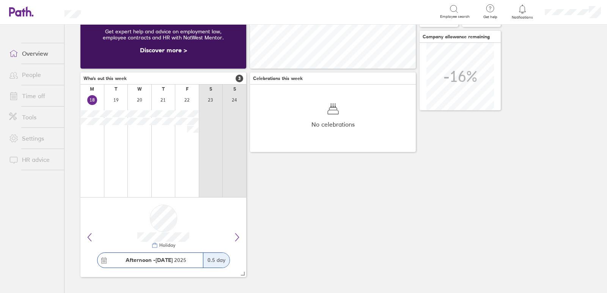
click at [32, 93] on link "Time off" at bounding box center [33, 95] width 61 height 15
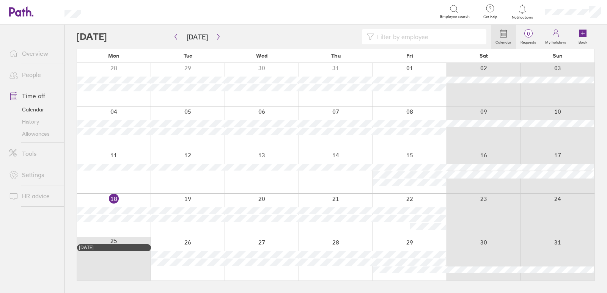
click at [502, 36] on icon at bounding box center [503, 33] width 9 height 9
click at [200, 35] on button "[DATE]" at bounding box center [197, 37] width 33 height 13
click at [217, 34] on icon "button" at bounding box center [218, 37] width 2 height 6
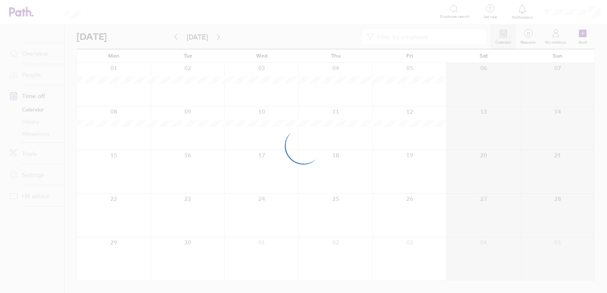
click at [215, 35] on div at bounding box center [303, 146] width 607 height 293
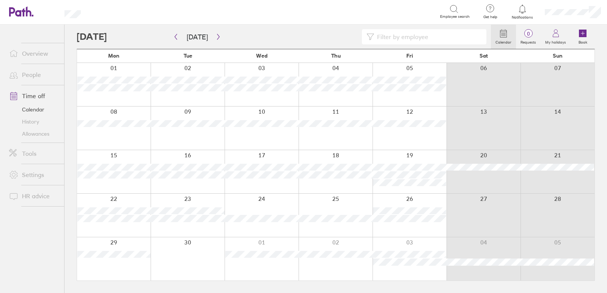
click at [120, 36] on div at bounding box center [284, 36] width 414 height 15
click at [372, 35] on icon at bounding box center [370, 37] width 8 height 8
click at [505, 38] on label "Calendar" at bounding box center [503, 41] width 25 height 7
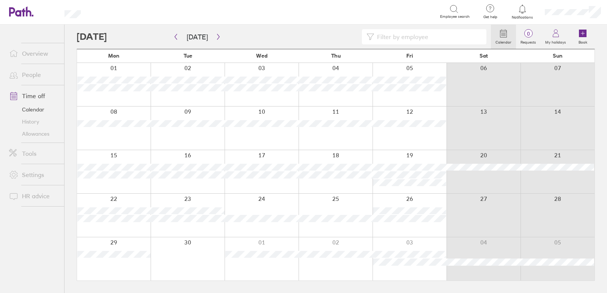
click at [36, 109] on link "Calendar" at bounding box center [33, 110] width 61 height 12
click at [214, 37] on button "button" at bounding box center [218, 37] width 9 height 13
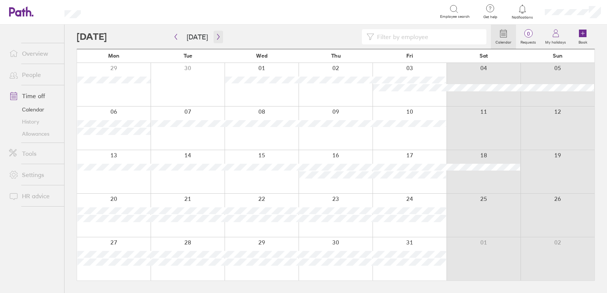
click at [215, 35] on icon "button" at bounding box center [218, 37] width 6 height 6
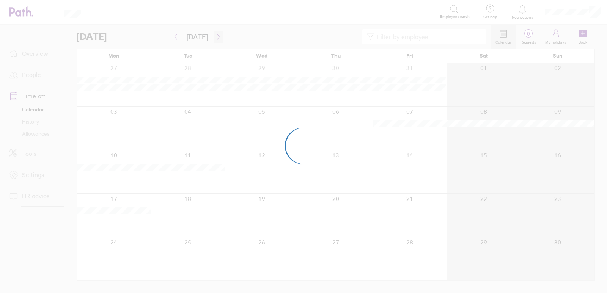
click at [214, 35] on div at bounding box center [303, 146] width 607 height 293
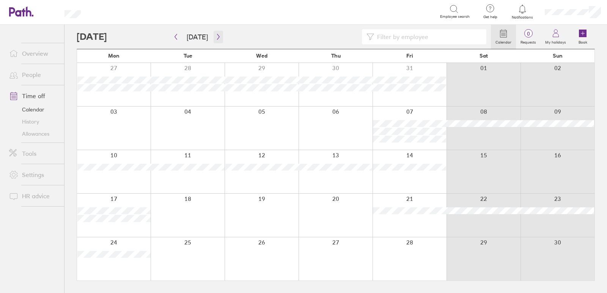
click at [215, 36] on icon "button" at bounding box center [218, 37] width 6 height 6
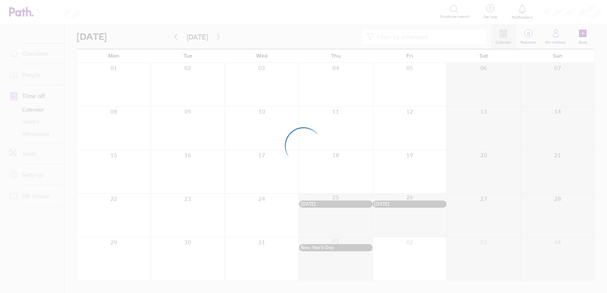
click at [215, 36] on div at bounding box center [303, 146] width 607 height 293
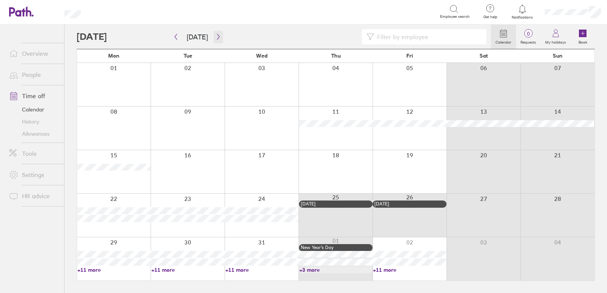
click at [217, 36] on icon "button" at bounding box center [218, 37] width 2 height 6
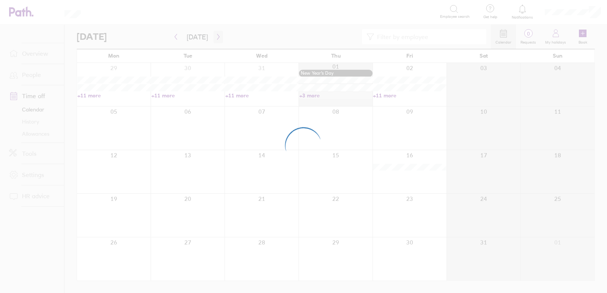
click at [216, 36] on div at bounding box center [303, 146] width 607 height 293
click at [217, 36] on icon "button" at bounding box center [218, 37] width 2 height 6
click at [216, 36] on div at bounding box center [303, 146] width 607 height 293
click at [217, 36] on icon "button" at bounding box center [218, 37] width 2 height 6
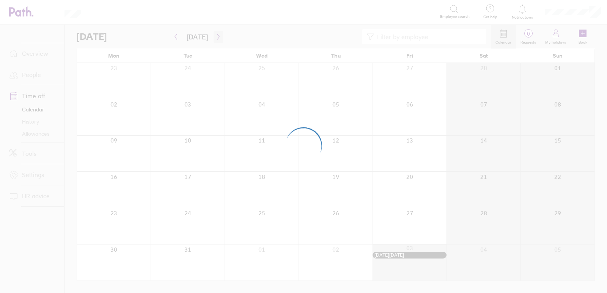
click at [216, 36] on div at bounding box center [303, 146] width 607 height 293
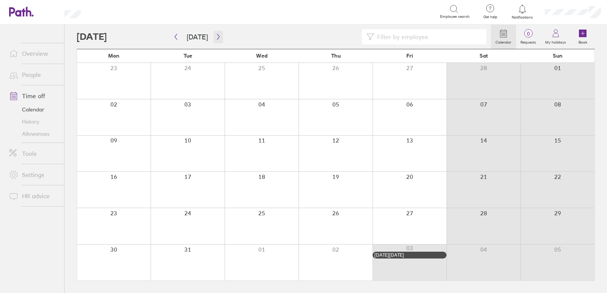
click at [217, 38] on icon "button" at bounding box center [218, 37] width 2 height 6
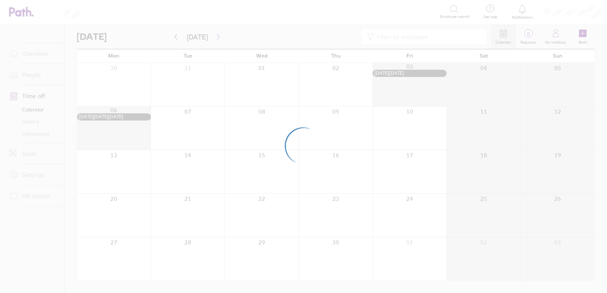
click at [215, 38] on div at bounding box center [303, 146] width 607 height 293
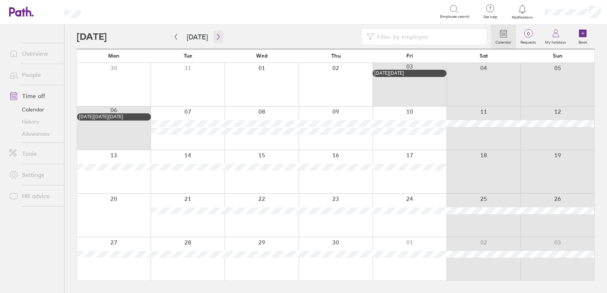
click at [215, 38] on icon "button" at bounding box center [218, 37] width 6 height 6
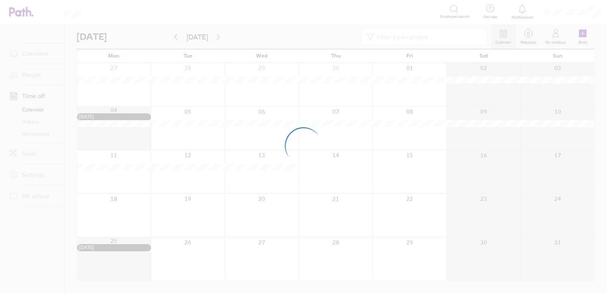
click at [215, 37] on div at bounding box center [303, 146] width 607 height 293
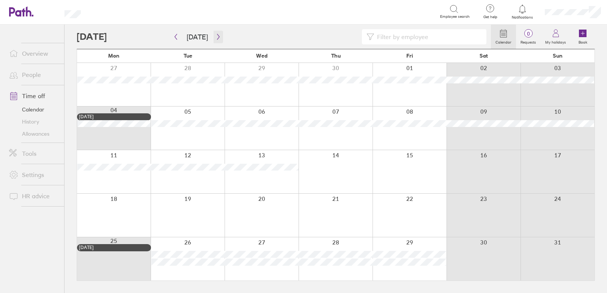
click at [215, 37] on icon "button" at bounding box center [218, 37] width 6 height 6
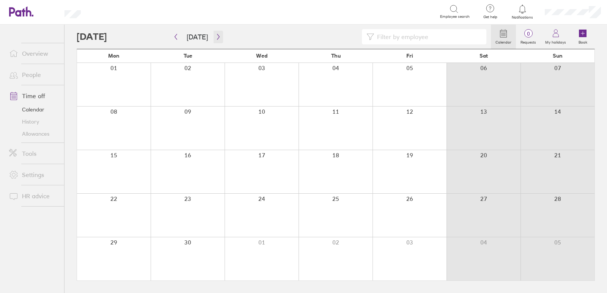
click at [215, 37] on icon "button" at bounding box center [218, 37] width 6 height 6
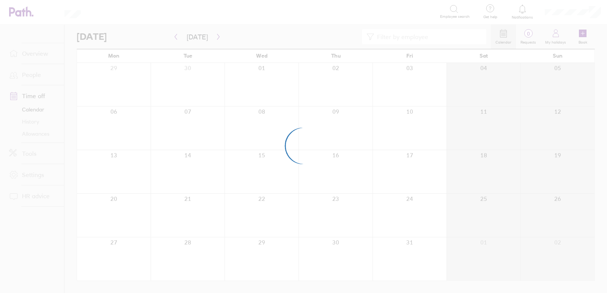
click at [215, 37] on div at bounding box center [303, 146] width 607 height 293
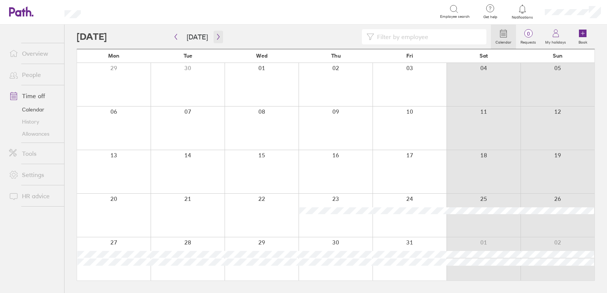
click at [215, 37] on icon "button" at bounding box center [218, 37] width 6 height 6
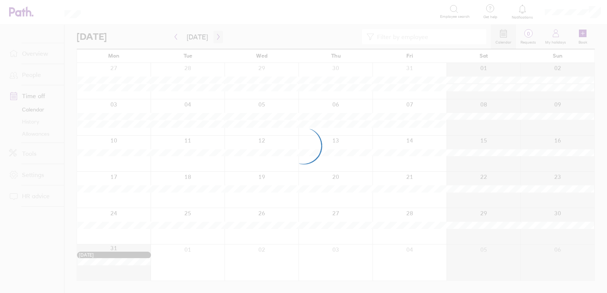
click at [215, 35] on icon "button" at bounding box center [218, 37] width 6 height 6
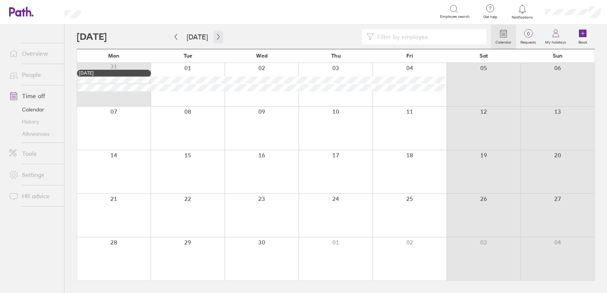
click at [215, 36] on icon "button" at bounding box center [218, 37] width 6 height 6
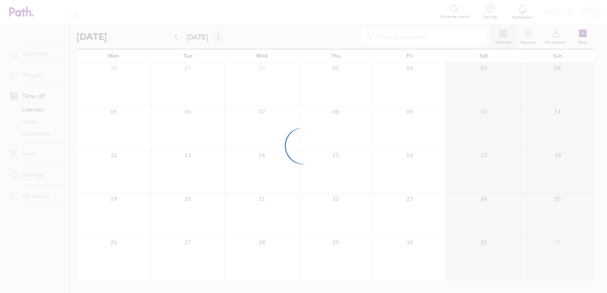
click at [216, 35] on div at bounding box center [303, 146] width 607 height 293
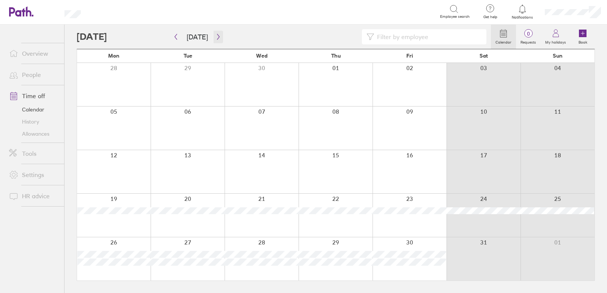
click at [217, 36] on icon "button" at bounding box center [218, 37] width 2 height 6
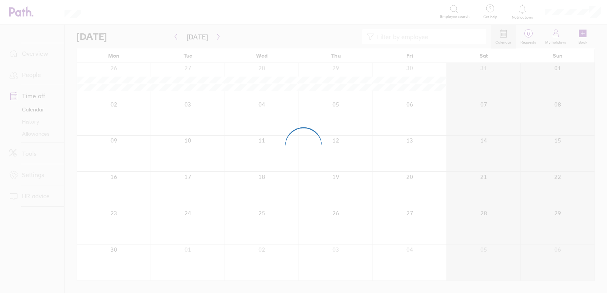
click at [216, 36] on div at bounding box center [303, 146] width 607 height 293
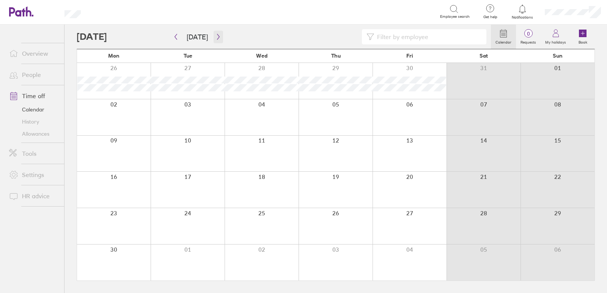
click at [219, 35] on icon "button" at bounding box center [218, 37] width 6 height 6
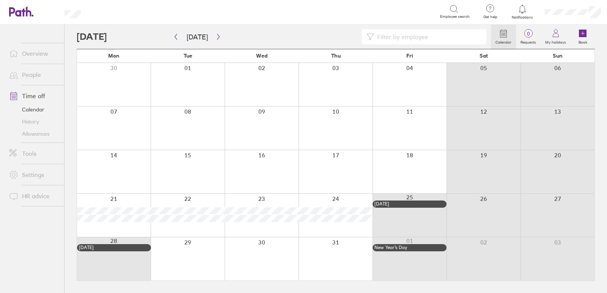
click at [183, 245] on div at bounding box center [188, 258] width 74 height 43
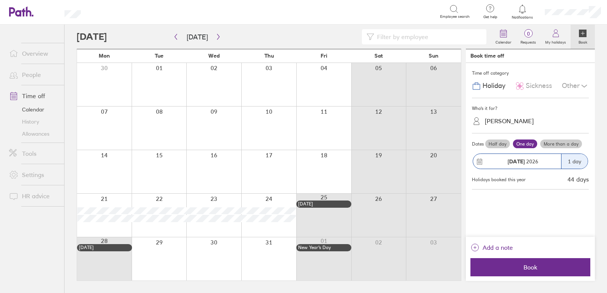
click at [554, 149] on div "Half day One day More than a day" at bounding box center [536, 144] width 105 height 12
click at [555, 145] on label "More than a day" at bounding box center [561, 144] width 42 height 9
click at [0, 0] on input "More than a day" at bounding box center [0, 0] width 0 height 0
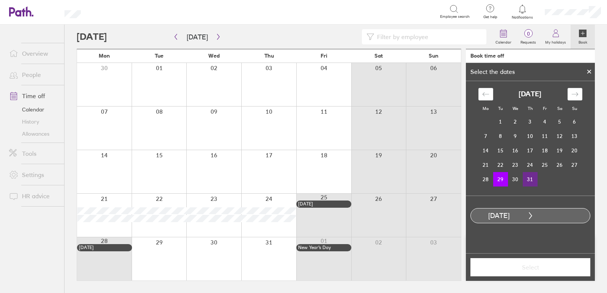
click at [528, 178] on td "31" at bounding box center [530, 179] width 15 height 14
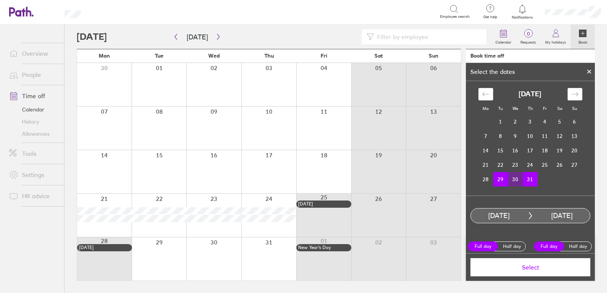
click at [526, 272] on button "Select" at bounding box center [530, 267] width 120 height 18
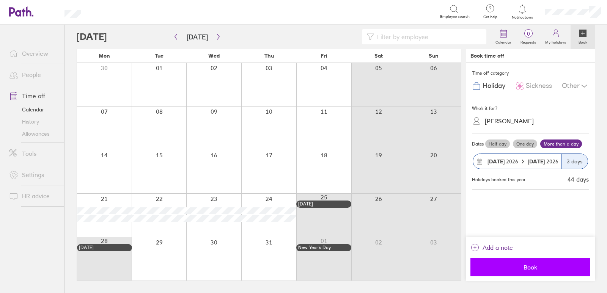
click at [529, 264] on span "Book" at bounding box center [530, 267] width 109 height 7
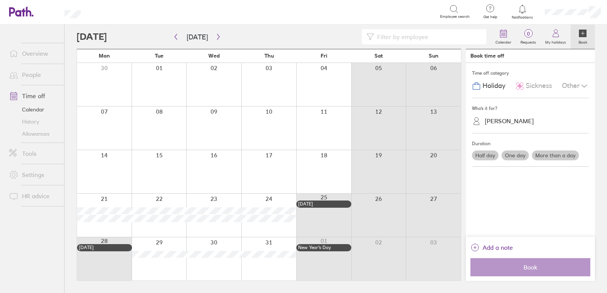
click at [159, 265] on div at bounding box center [159, 258] width 55 height 43
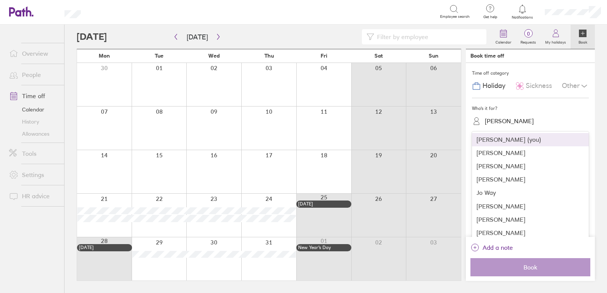
click at [506, 124] on div "[PERSON_NAME]" at bounding box center [509, 121] width 49 height 7
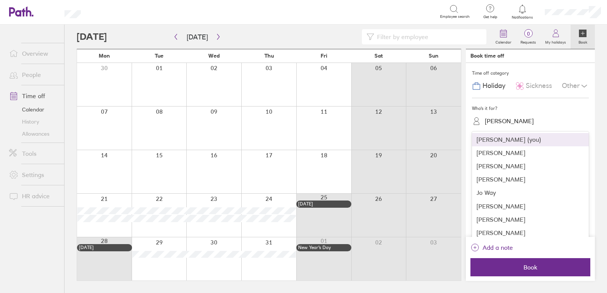
click at [506, 154] on div "[PERSON_NAME]" at bounding box center [530, 152] width 117 height 13
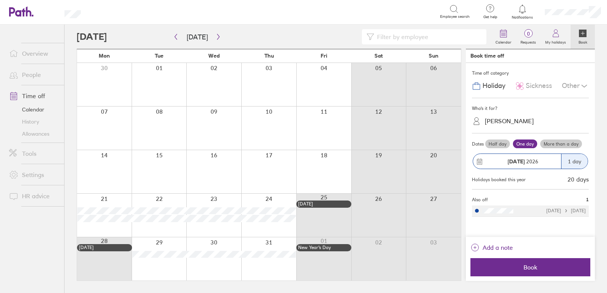
click at [554, 143] on label "More than a day" at bounding box center [561, 144] width 42 height 9
click at [0, 0] on input "More than a day" at bounding box center [0, 0] width 0 height 0
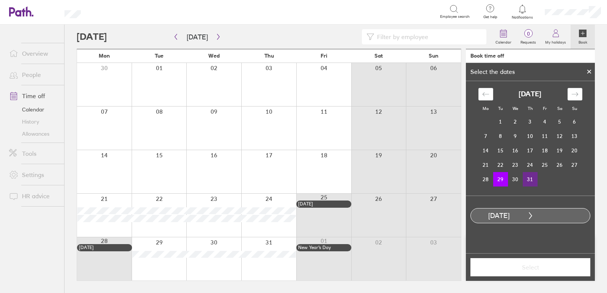
click at [531, 178] on td "31" at bounding box center [530, 179] width 15 height 14
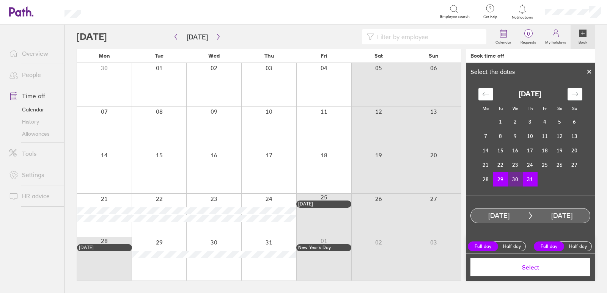
click at [530, 270] on span "Select" at bounding box center [530, 267] width 109 height 7
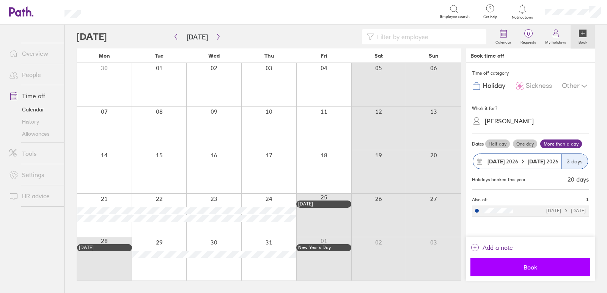
click at [500, 266] on span "Book" at bounding box center [530, 267] width 109 height 7
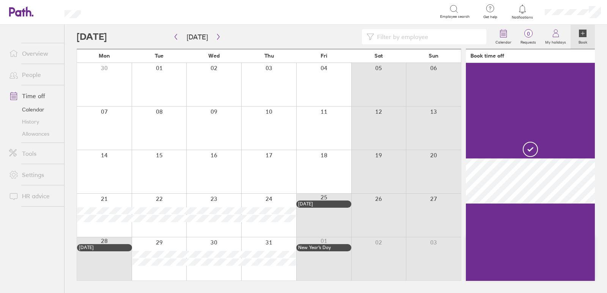
click at [146, 272] on div at bounding box center [159, 258] width 55 height 43
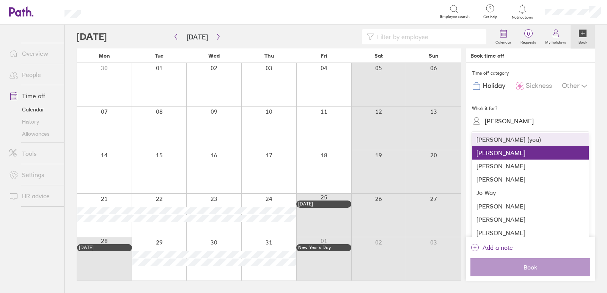
click at [504, 123] on div "[PERSON_NAME]" at bounding box center [509, 121] width 49 height 7
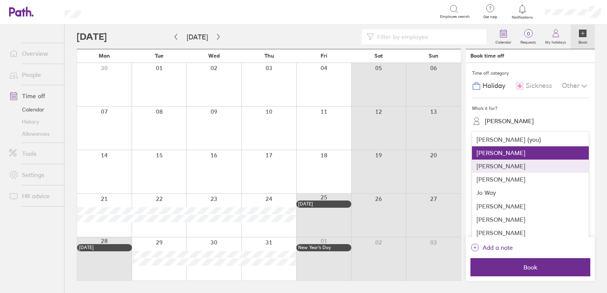
click at [502, 168] on div "[PERSON_NAME]" at bounding box center [530, 166] width 117 height 13
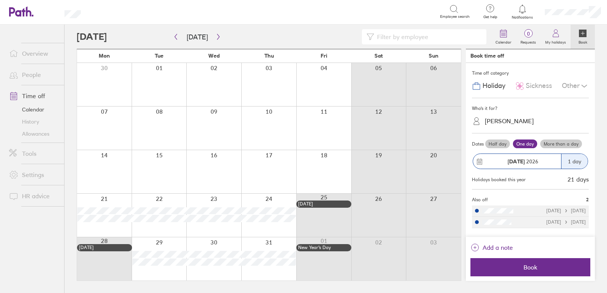
click at [557, 142] on label "More than a day" at bounding box center [561, 144] width 42 height 9
click at [0, 0] on input "More than a day" at bounding box center [0, 0] width 0 height 0
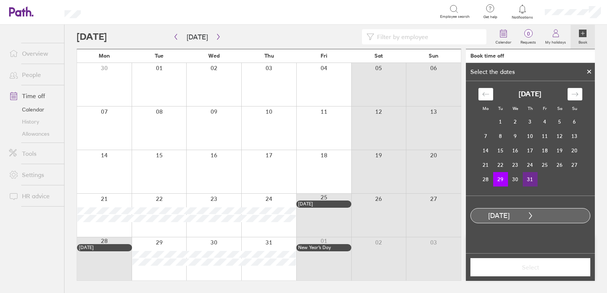
click at [529, 184] on td "31" at bounding box center [530, 179] width 15 height 14
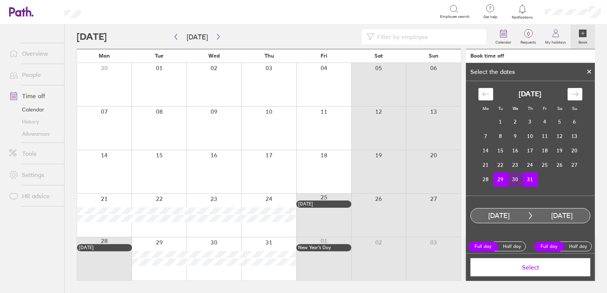
click at [519, 269] on span "Select" at bounding box center [530, 267] width 109 height 7
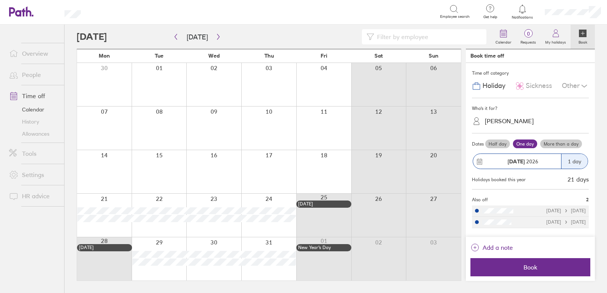
click at [519, 269] on span "Book" at bounding box center [530, 267] width 109 height 7
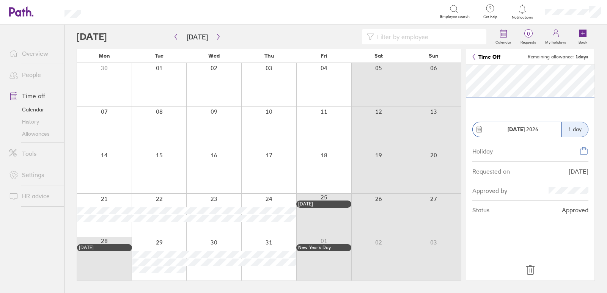
click at [535, 271] on icon at bounding box center [530, 270] width 12 height 12
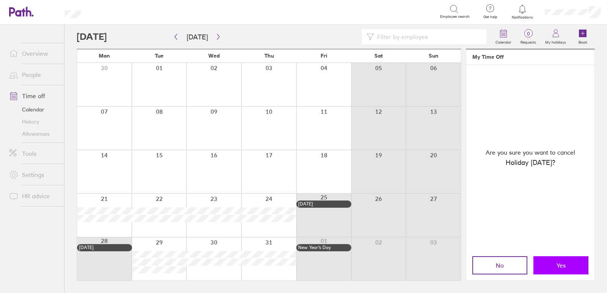
click at [546, 272] on button "Yes" at bounding box center [560, 265] width 55 height 18
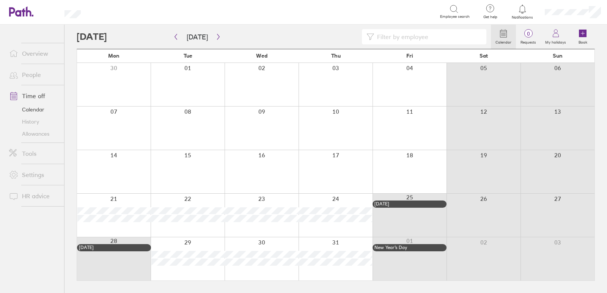
click at [169, 270] on div at bounding box center [188, 258] width 74 height 43
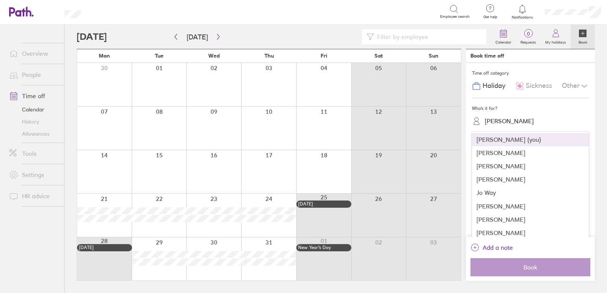
click at [499, 118] on div "[PERSON_NAME]" at bounding box center [509, 121] width 49 height 7
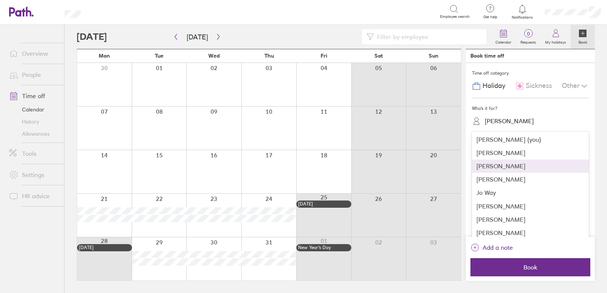
click at [489, 168] on div "[PERSON_NAME]" at bounding box center [530, 166] width 117 height 13
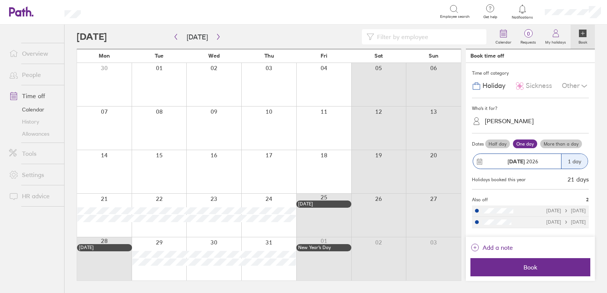
click at [551, 143] on label "More than a day" at bounding box center [561, 144] width 42 height 9
click at [0, 0] on input "More than a day" at bounding box center [0, 0] width 0 height 0
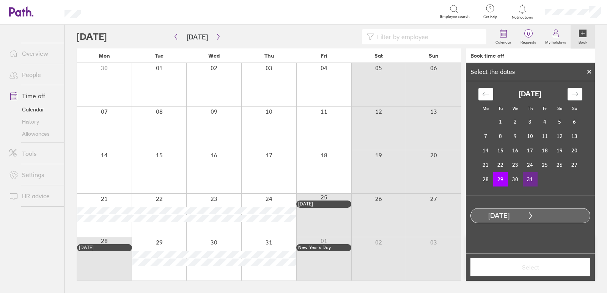
click at [530, 182] on td "31" at bounding box center [530, 179] width 15 height 14
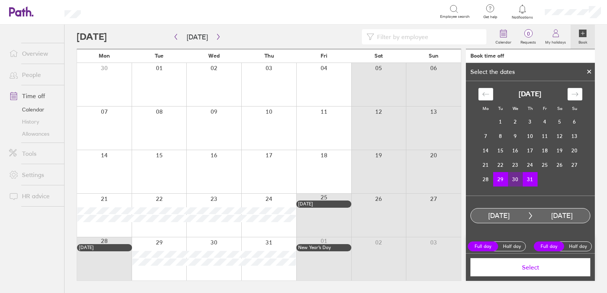
click at [516, 266] on span "Select" at bounding box center [530, 267] width 109 height 7
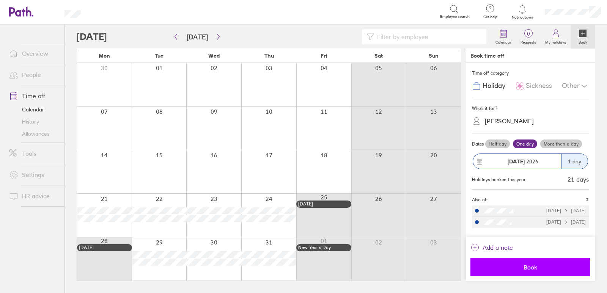
click at [539, 267] on span "Book" at bounding box center [530, 267] width 109 height 7
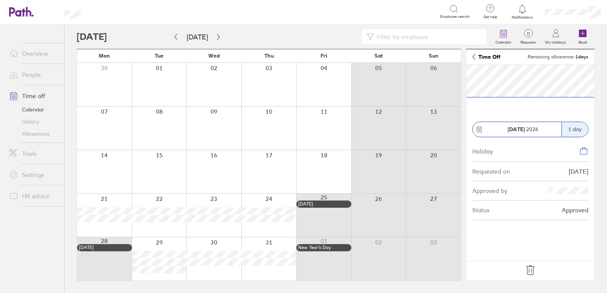
click at [533, 271] on icon at bounding box center [530, 270] width 12 height 12
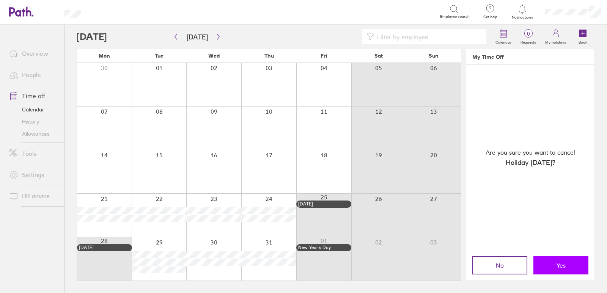
click at [560, 264] on span "Yes" at bounding box center [561, 265] width 9 height 7
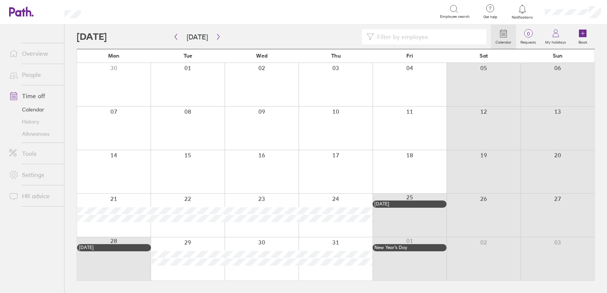
click at [170, 267] on div at bounding box center [188, 258] width 74 height 43
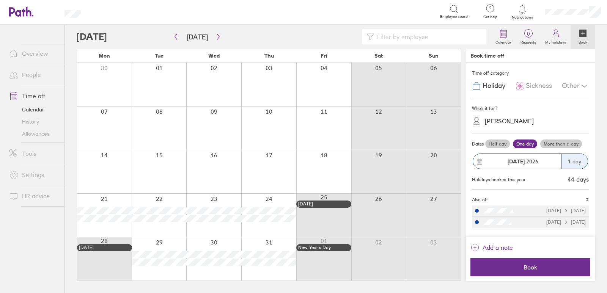
click at [530, 130] on div "Who's it for? [PERSON_NAME]" at bounding box center [530, 115] width 117 height 35
click at [527, 122] on div "[PERSON_NAME]" at bounding box center [535, 121] width 108 height 12
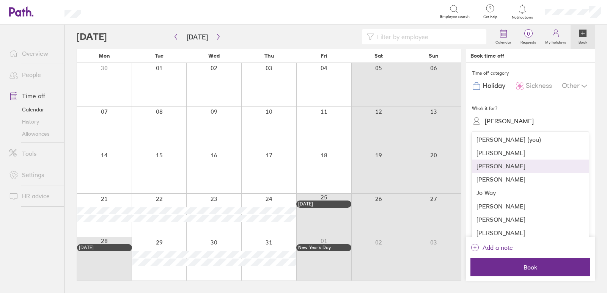
click at [510, 165] on div "[PERSON_NAME]" at bounding box center [530, 166] width 117 height 13
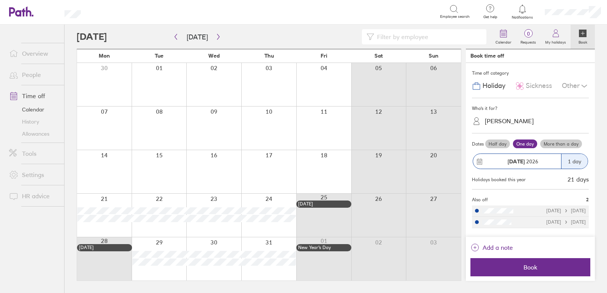
click at [565, 142] on label "More than a day" at bounding box center [561, 144] width 42 height 9
click at [0, 0] on input "More than a day" at bounding box center [0, 0] width 0 height 0
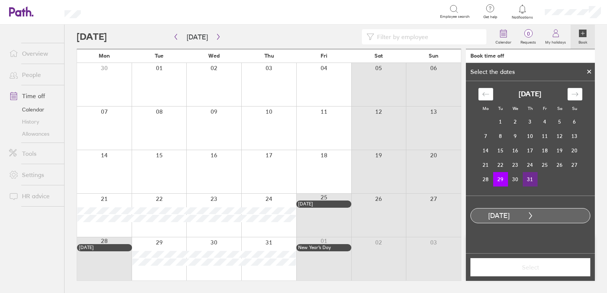
click at [533, 181] on td "31" at bounding box center [530, 179] width 15 height 14
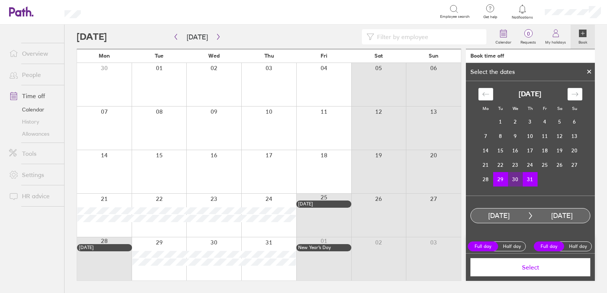
click at [534, 268] on span "Select" at bounding box center [530, 267] width 109 height 7
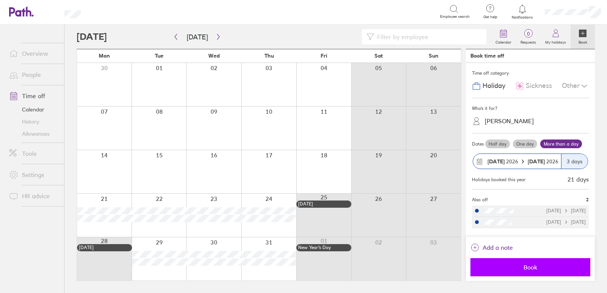
click at [531, 270] on span "Book" at bounding box center [530, 267] width 109 height 7
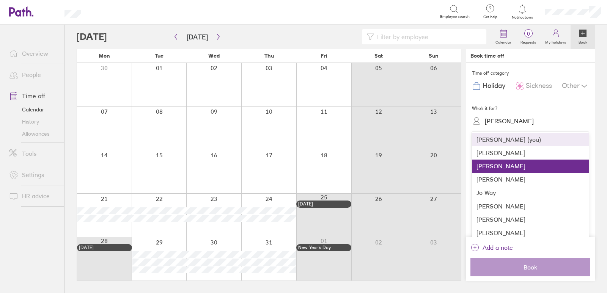
click at [512, 120] on div "[PERSON_NAME]" at bounding box center [509, 121] width 49 height 7
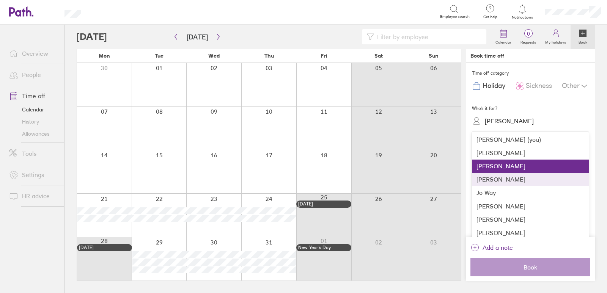
click at [501, 180] on div "[PERSON_NAME]" at bounding box center [530, 179] width 117 height 13
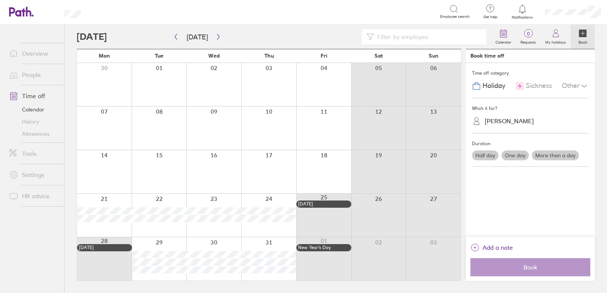
click at [544, 156] on label "More than a day" at bounding box center [555, 156] width 47 height 10
click at [0, 0] on input "More than a day" at bounding box center [0, 0] width 0 height 0
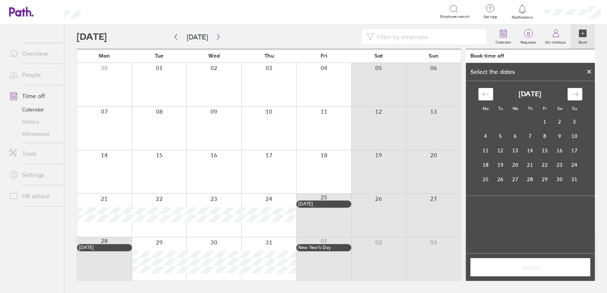
click at [153, 277] on div at bounding box center [159, 258] width 55 height 43
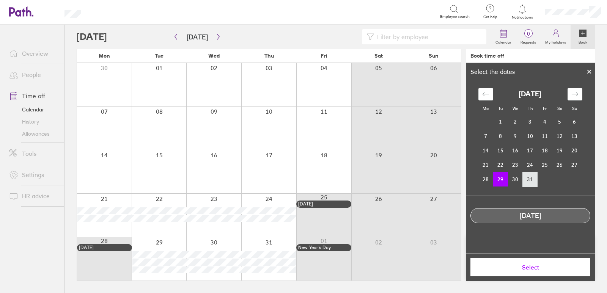
click at [523, 179] on td "31" at bounding box center [530, 179] width 15 height 14
click at [504, 175] on td "29" at bounding box center [500, 179] width 15 height 14
click at [586, 72] on div at bounding box center [589, 71] width 11 height 13
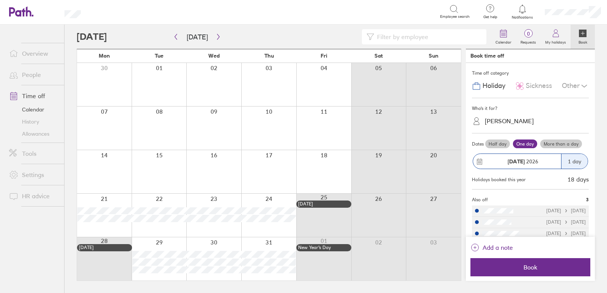
click at [552, 141] on label "More than a day" at bounding box center [561, 144] width 42 height 9
click at [0, 0] on input "More than a day" at bounding box center [0, 0] width 0 height 0
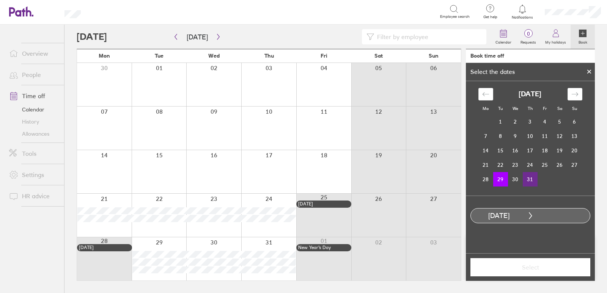
click at [529, 180] on td "31" at bounding box center [530, 179] width 15 height 14
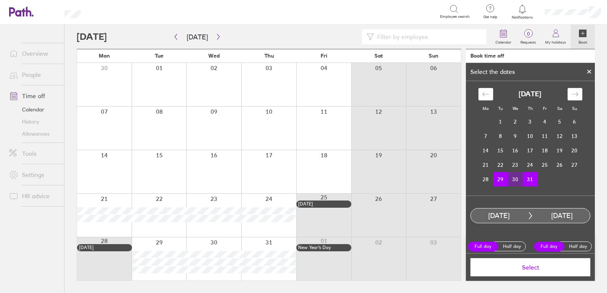
click at [523, 272] on button "Select" at bounding box center [530, 267] width 120 height 18
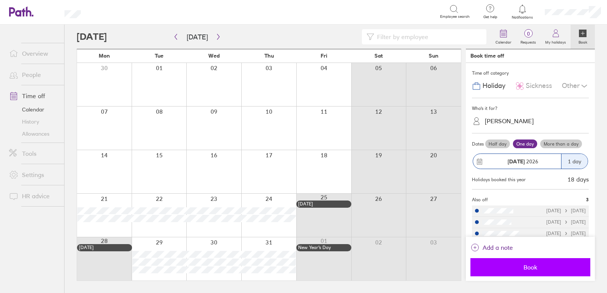
click at [524, 270] on span "Book" at bounding box center [530, 267] width 109 height 7
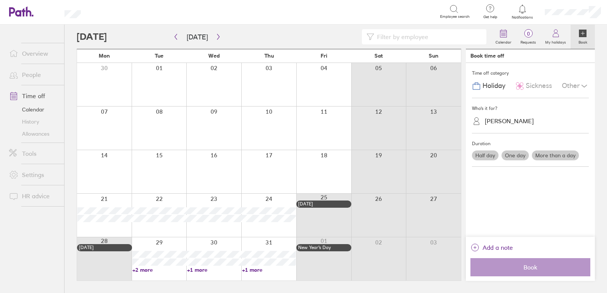
click at [142, 268] on link "+2 more" at bounding box center [159, 270] width 54 height 7
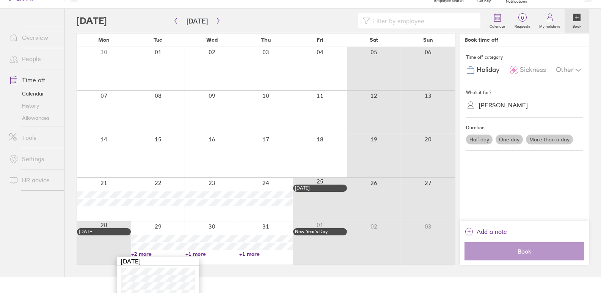
scroll to position [24, 0]
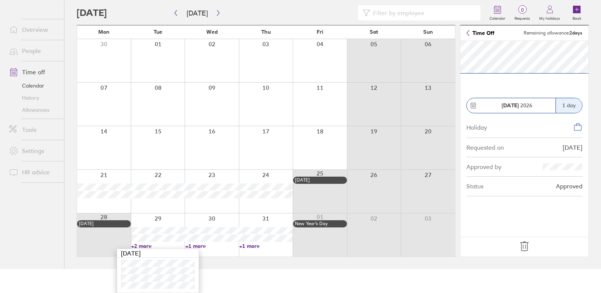
click at [524, 246] on icon at bounding box center [525, 247] width 12 height 12
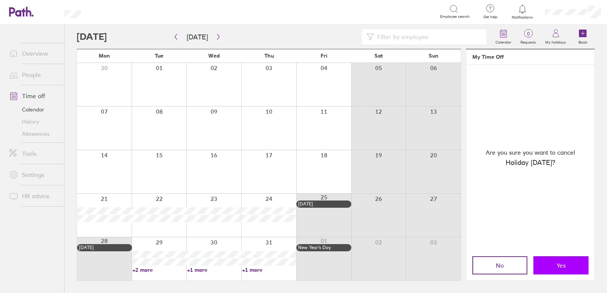
click at [560, 258] on button "Yes" at bounding box center [560, 265] width 55 height 18
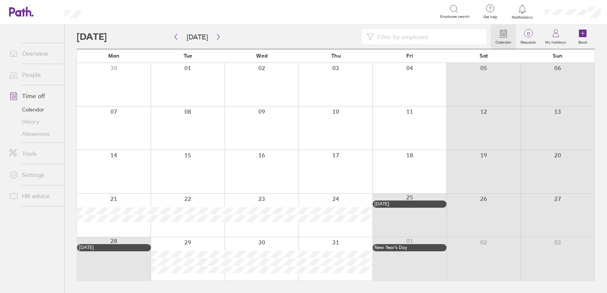
click at [176, 275] on div at bounding box center [188, 258] width 74 height 43
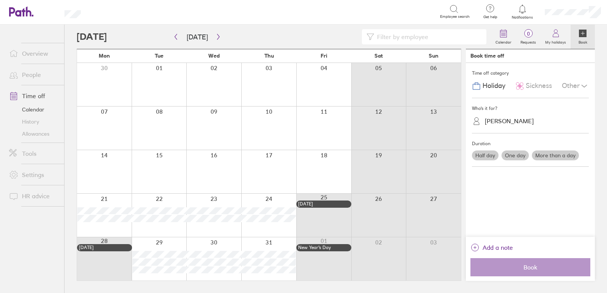
drag, startPoint x: 537, startPoint y: 120, endPoint x: 525, endPoint y: 131, distance: 15.8
click at [536, 121] on div "[PERSON_NAME]" at bounding box center [535, 121] width 108 height 12
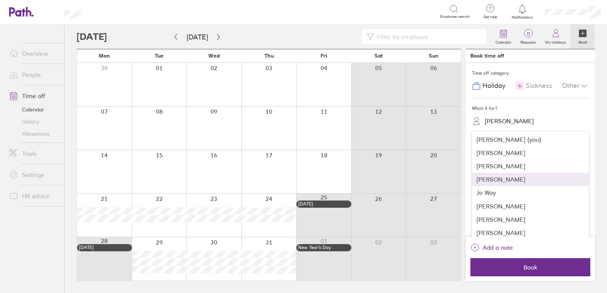
click at [495, 182] on div "[PERSON_NAME]" at bounding box center [530, 179] width 117 height 13
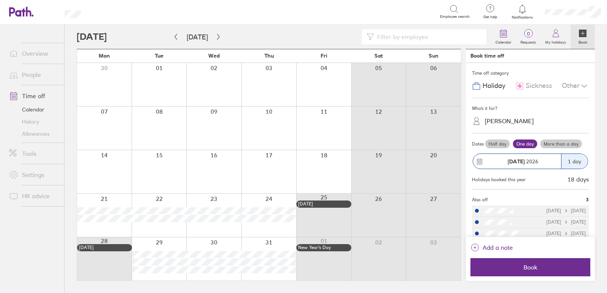
click at [555, 141] on label "More than a day" at bounding box center [561, 144] width 42 height 9
click at [0, 0] on input "More than a day" at bounding box center [0, 0] width 0 height 0
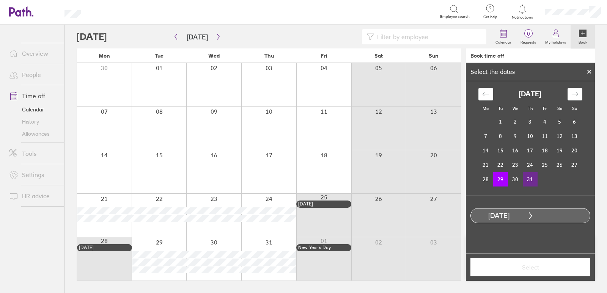
click at [531, 178] on td "31" at bounding box center [530, 179] width 15 height 14
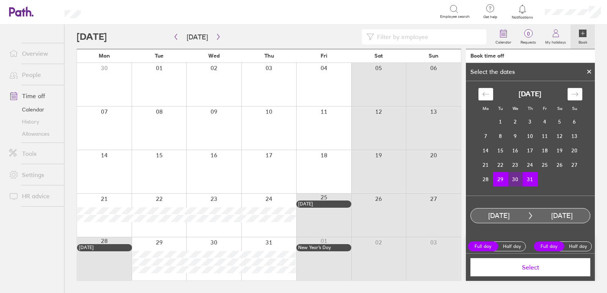
click at [528, 266] on span "Select" at bounding box center [530, 267] width 109 height 7
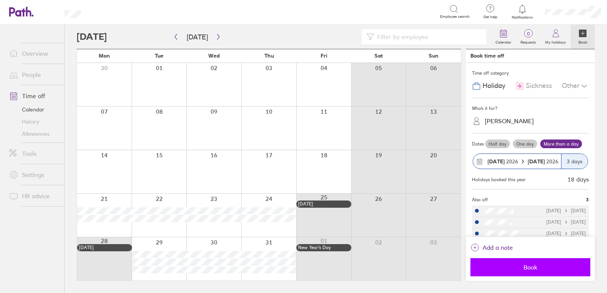
click at [527, 263] on button "Book" at bounding box center [530, 267] width 120 height 18
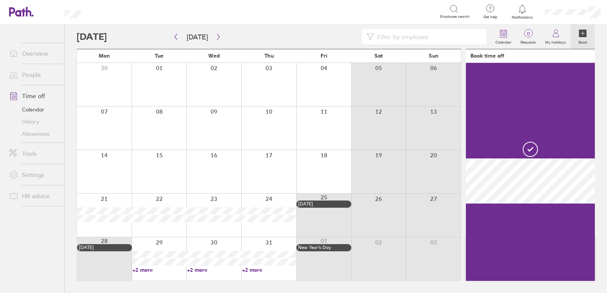
click at [152, 273] on div at bounding box center [159, 258] width 55 height 43
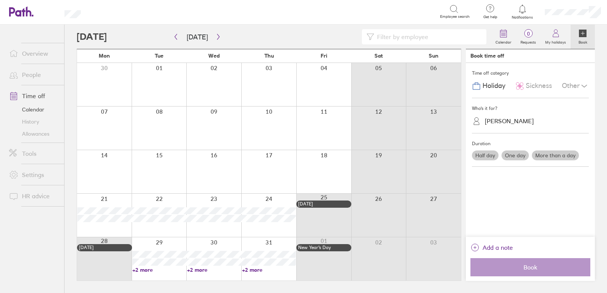
click at [497, 121] on div "[PERSON_NAME]" at bounding box center [509, 121] width 49 height 7
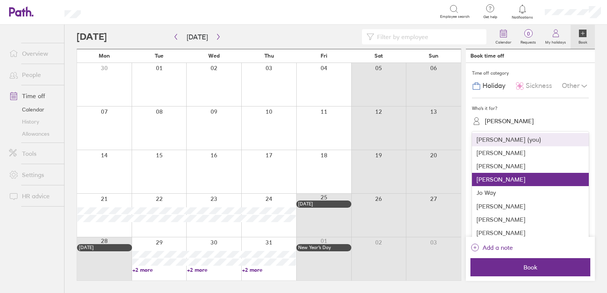
click at [497, 197] on div "Jo Way" at bounding box center [530, 192] width 117 height 13
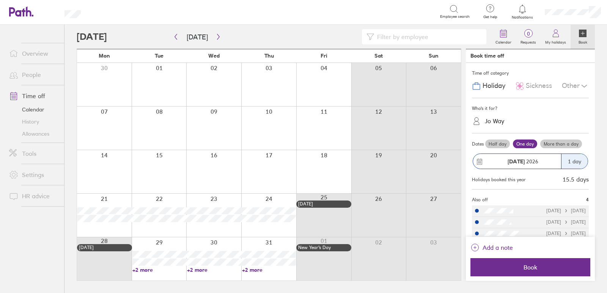
drag, startPoint x: 551, startPoint y: 137, endPoint x: 554, endPoint y: 145, distance: 7.7
click at [552, 137] on div "Dates Half day One day More than a day [DATE] 1 day Holidays booked this year 1…" at bounding box center [530, 162] width 117 height 56
click at [554, 145] on label "More than a day" at bounding box center [561, 144] width 42 height 9
click at [0, 0] on input "More than a day" at bounding box center [0, 0] width 0 height 0
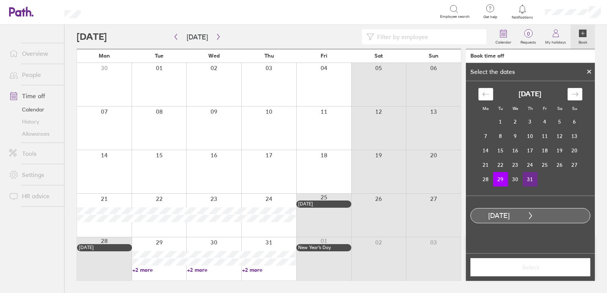
drag, startPoint x: 530, startPoint y: 179, endPoint x: 530, endPoint y: 184, distance: 4.9
click at [530, 179] on td "31" at bounding box center [530, 179] width 15 height 14
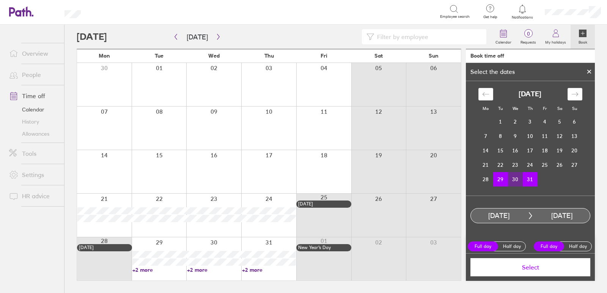
click at [532, 267] on span "Select" at bounding box center [530, 267] width 109 height 7
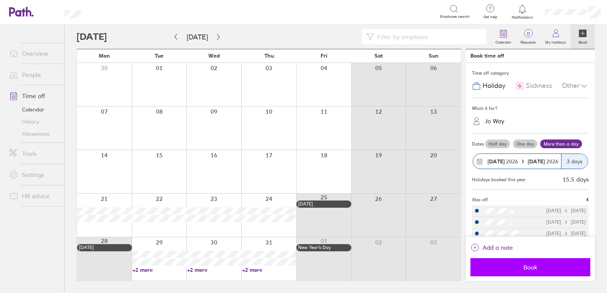
click at [533, 267] on span "Book" at bounding box center [530, 267] width 109 height 7
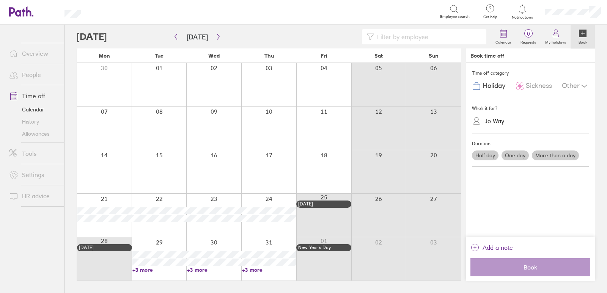
click at [518, 123] on div "Jo Way" at bounding box center [535, 121] width 108 height 12
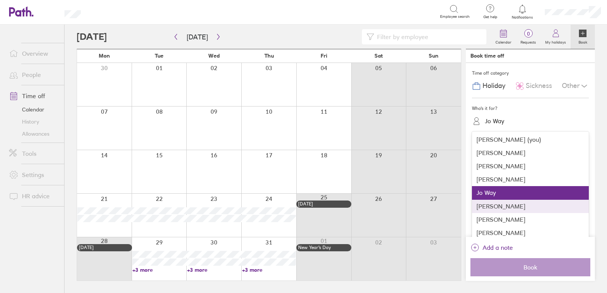
click at [496, 204] on div "[PERSON_NAME]" at bounding box center [530, 206] width 117 height 13
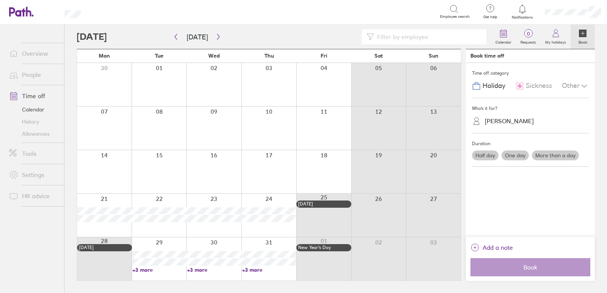
click at [555, 154] on label "More than a day" at bounding box center [555, 156] width 47 height 10
click at [0, 0] on input "More than a day" at bounding box center [0, 0] width 0 height 0
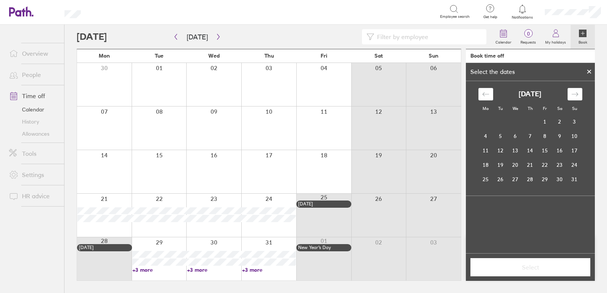
click at [167, 276] on div at bounding box center [159, 258] width 55 height 43
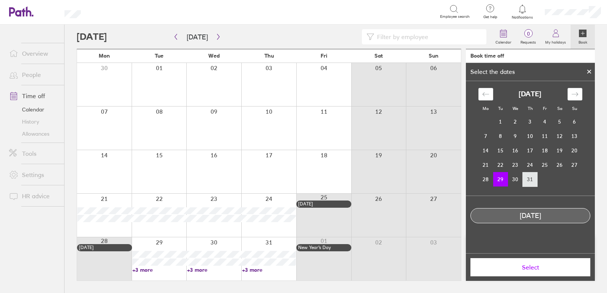
click at [529, 179] on td "31" at bounding box center [530, 179] width 15 height 14
click at [587, 74] on icon at bounding box center [589, 71] width 5 height 5
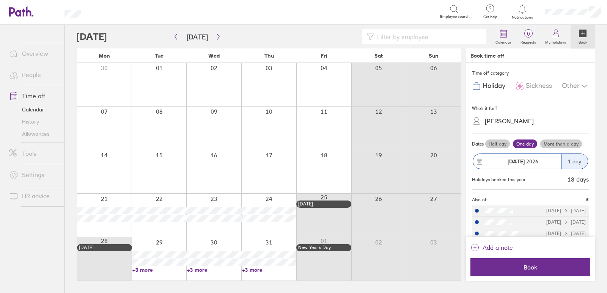
click at [557, 141] on label "More than a day" at bounding box center [561, 144] width 42 height 9
click at [0, 0] on input "More than a day" at bounding box center [0, 0] width 0 height 0
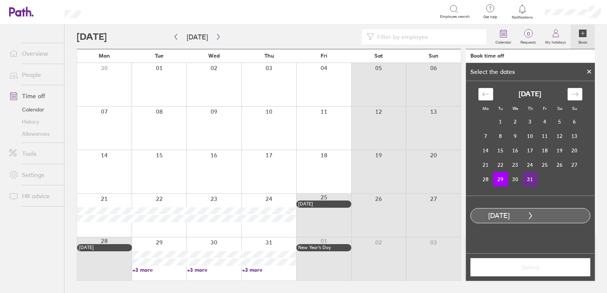
click at [527, 174] on td "31" at bounding box center [530, 179] width 15 height 14
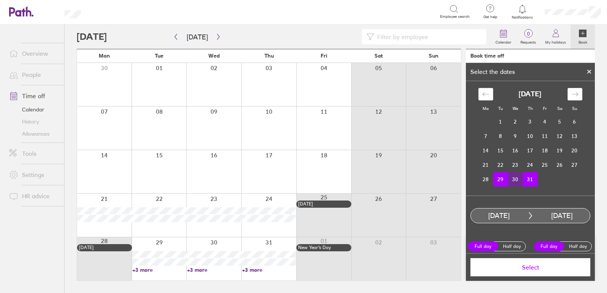
click at [533, 268] on span "Select" at bounding box center [530, 267] width 109 height 7
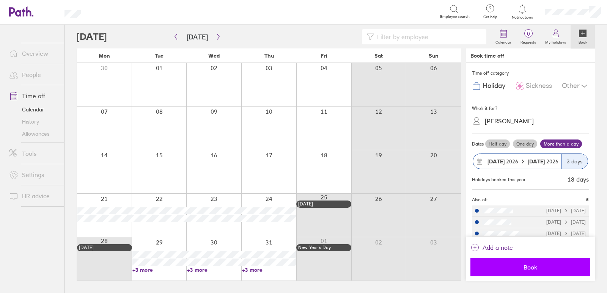
click at [519, 261] on button "Book" at bounding box center [530, 267] width 120 height 18
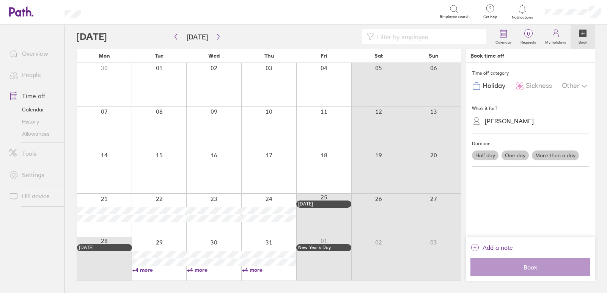
click at [151, 275] on div at bounding box center [159, 258] width 55 height 43
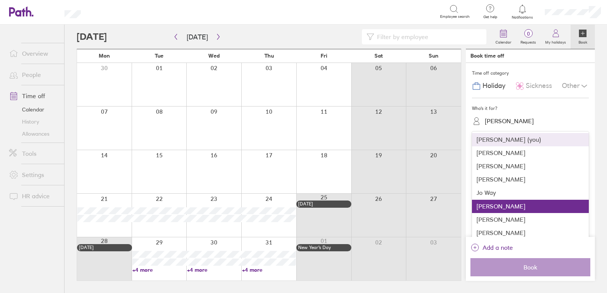
click at [506, 121] on div "[PERSON_NAME]" at bounding box center [509, 121] width 49 height 7
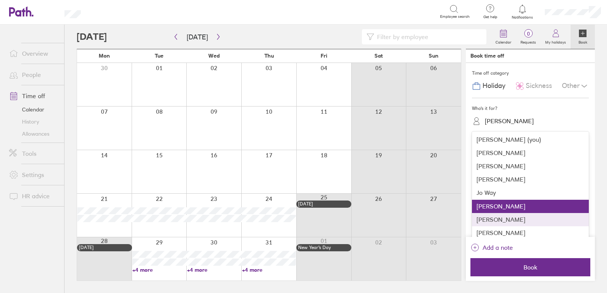
click at [489, 221] on div "[PERSON_NAME]" at bounding box center [530, 219] width 117 height 13
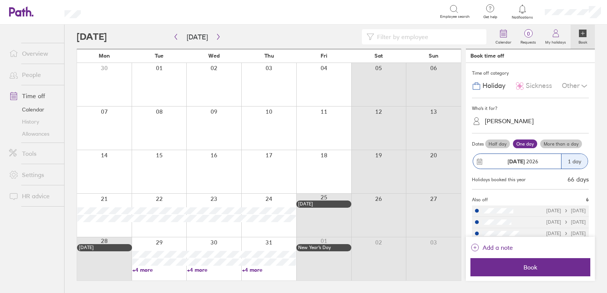
click at [560, 142] on label "More than a day" at bounding box center [561, 144] width 42 height 9
click at [0, 0] on input "More than a day" at bounding box center [0, 0] width 0 height 0
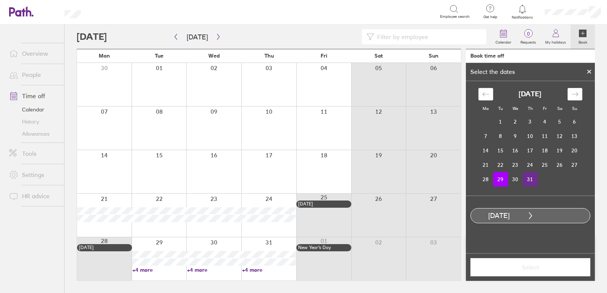
click at [528, 183] on td "31" at bounding box center [530, 179] width 15 height 14
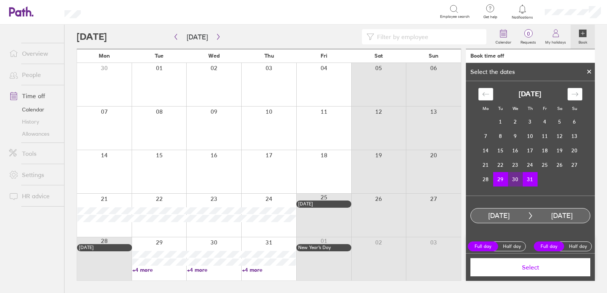
click at [513, 271] on span "Select" at bounding box center [530, 267] width 109 height 7
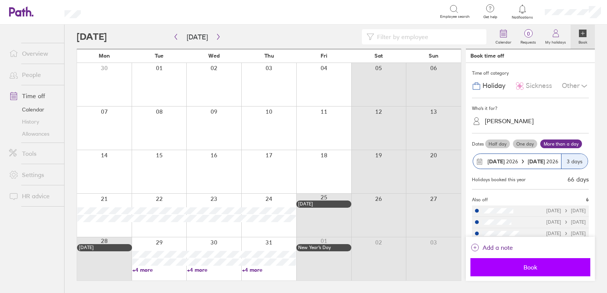
click at [514, 271] on span "Book" at bounding box center [530, 267] width 109 height 7
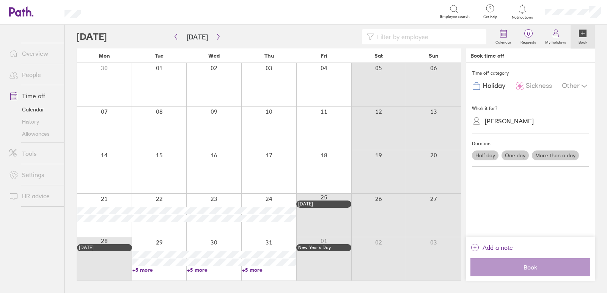
click at [137, 278] on div at bounding box center [159, 258] width 55 height 43
click at [531, 124] on div "[PERSON_NAME]" at bounding box center [535, 121] width 108 height 12
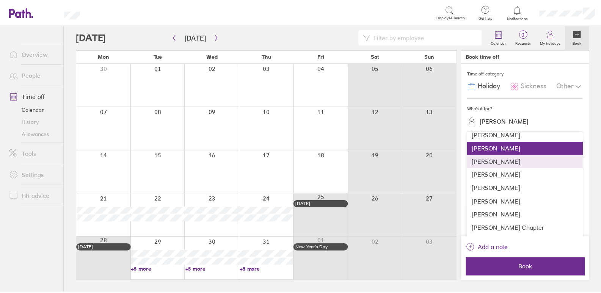
scroll to position [76, 0]
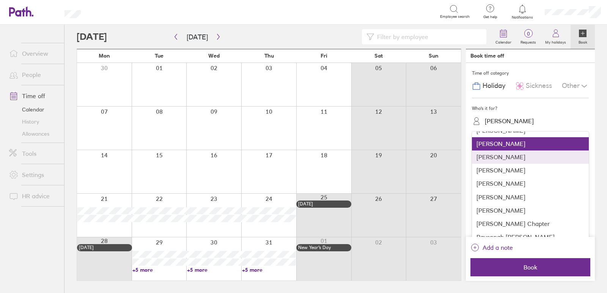
click at [500, 160] on div "[PERSON_NAME]" at bounding box center [530, 157] width 117 height 13
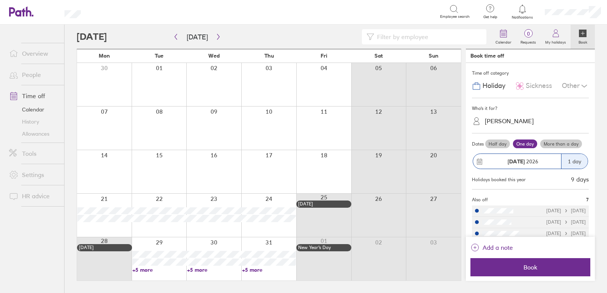
click at [550, 146] on label "More than a day" at bounding box center [561, 144] width 42 height 9
click at [0, 0] on input "More than a day" at bounding box center [0, 0] width 0 height 0
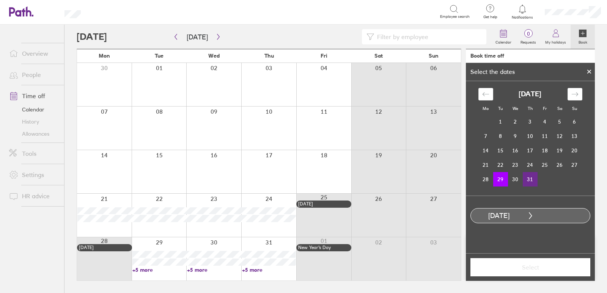
click at [531, 176] on td "31" at bounding box center [530, 179] width 15 height 14
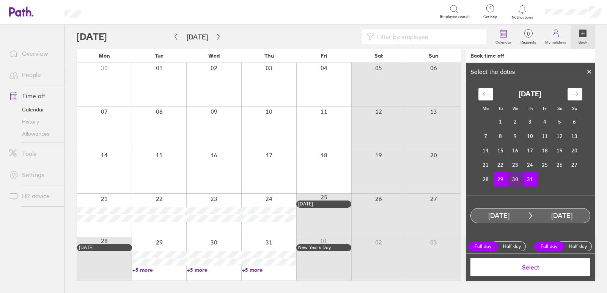
click at [525, 269] on span "Select" at bounding box center [530, 267] width 109 height 7
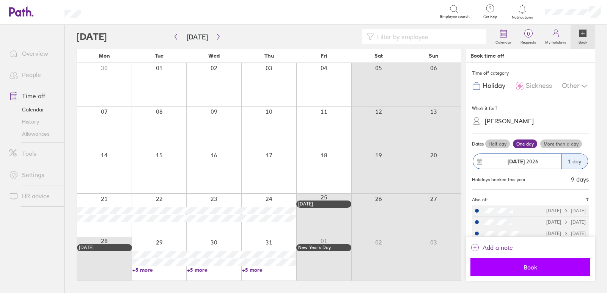
click at [524, 266] on span "Book" at bounding box center [530, 267] width 109 height 7
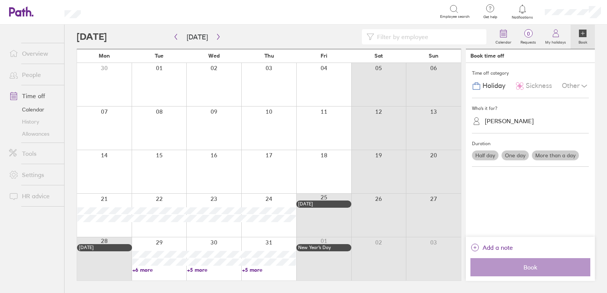
click at [143, 268] on link "+6 more" at bounding box center [159, 270] width 54 height 7
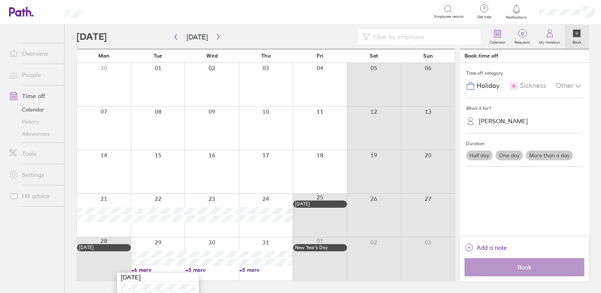
scroll to position [53, 0]
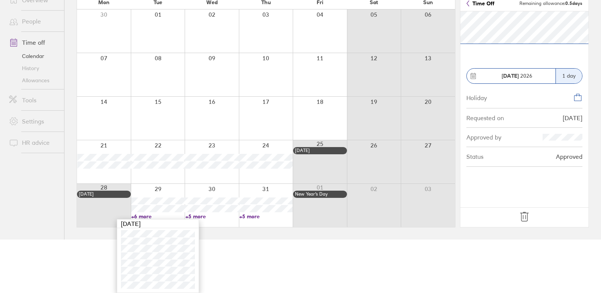
click at [525, 219] on icon at bounding box center [525, 217] width 12 height 12
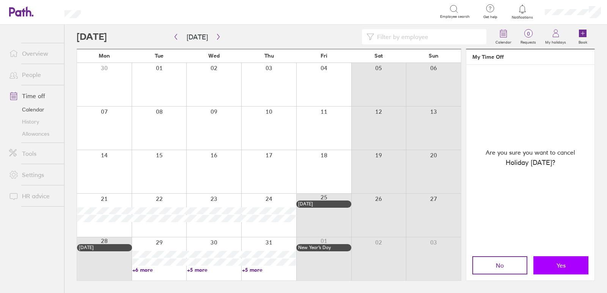
click at [564, 265] on span "Yes" at bounding box center [561, 265] width 9 height 7
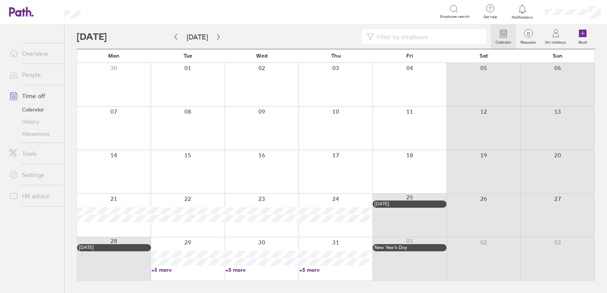
click at [183, 272] on link "+5 more" at bounding box center [187, 270] width 73 height 7
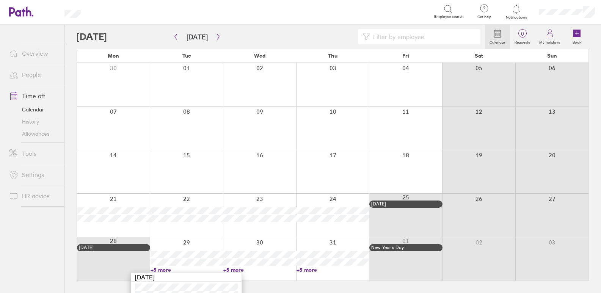
click at [194, 241] on div at bounding box center [186, 258] width 73 height 43
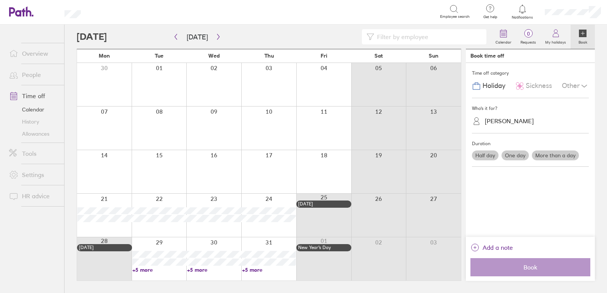
click at [496, 125] on div "[PERSON_NAME]" at bounding box center [509, 121] width 49 height 7
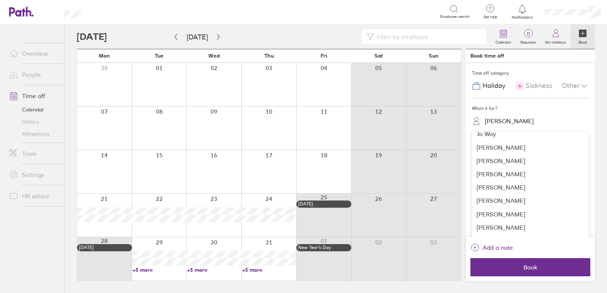
scroll to position [90, 0]
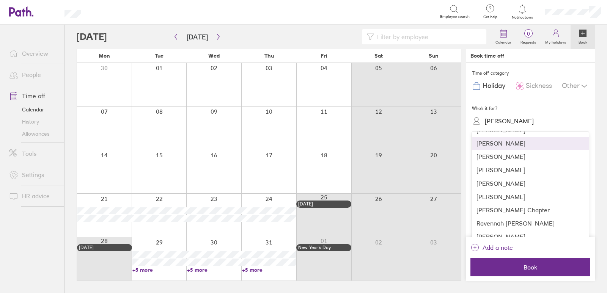
click at [502, 142] on div "[PERSON_NAME]" at bounding box center [530, 143] width 117 height 13
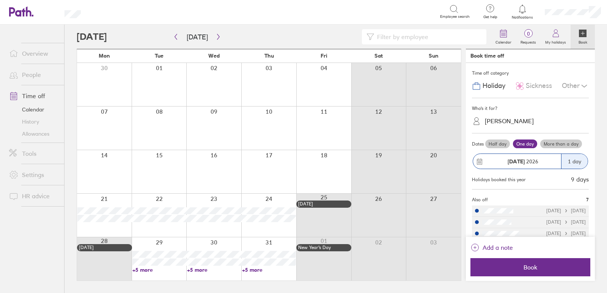
click at [553, 142] on label "More than a day" at bounding box center [561, 144] width 42 height 9
click at [563, 143] on label "More than a day" at bounding box center [561, 144] width 42 height 9
click at [0, 0] on input "More than a day" at bounding box center [0, 0] width 0 height 0
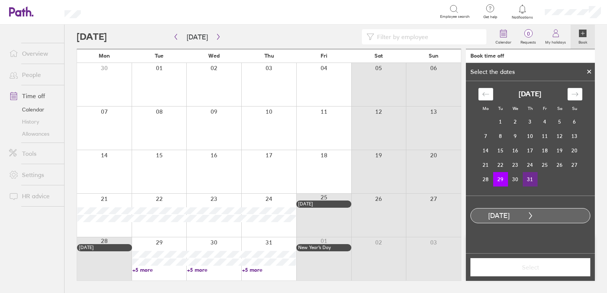
click at [532, 183] on td "31" at bounding box center [530, 179] width 15 height 14
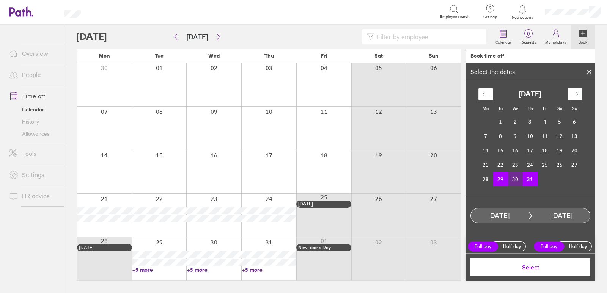
click at [529, 269] on span "Select" at bounding box center [530, 267] width 109 height 7
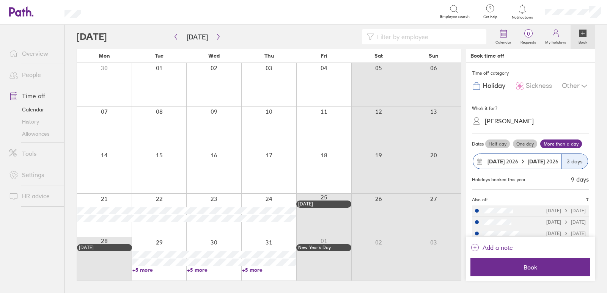
click at [529, 269] on span "Book" at bounding box center [530, 267] width 109 height 7
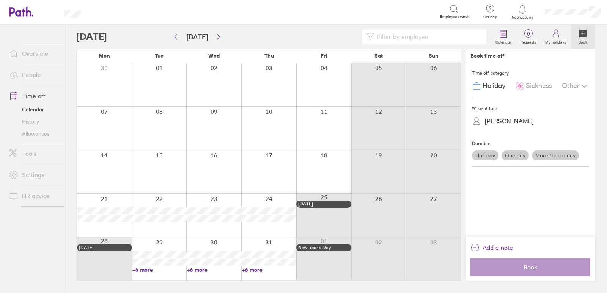
click at [148, 242] on div at bounding box center [159, 258] width 55 height 43
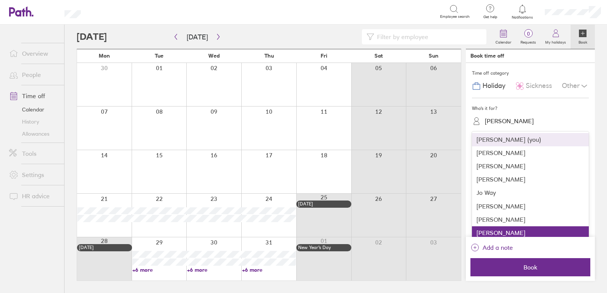
click at [501, 124] on div "[PERSON_NAME]" at bounding box center [509, 121] width 49 height 7
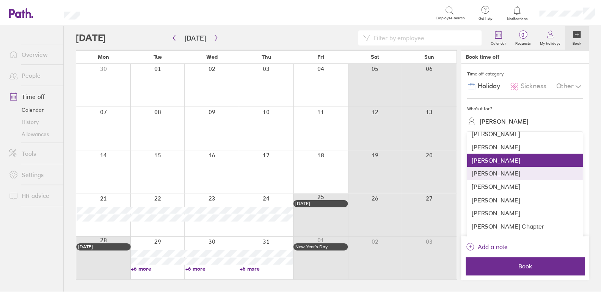
scroll to position [76, 0]
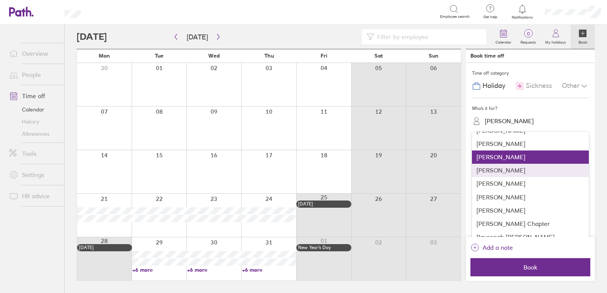
click at [502, 173] on div "[PERSON_NAME]" at bounding box center [530, 170] width 117 height 13
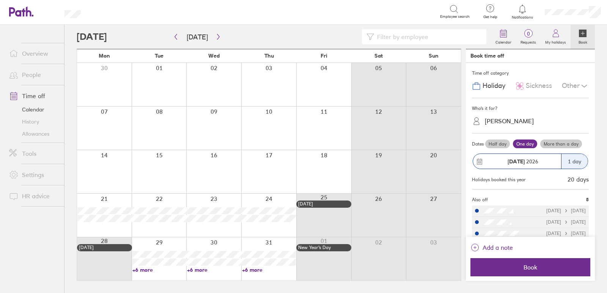
click at [567, 144] on label "More than a day" at bounding box center [561, 144] width 42 height 9
click at [0, 0] on input "More than a day" at bounding box center [0, 0] width 0 height 0
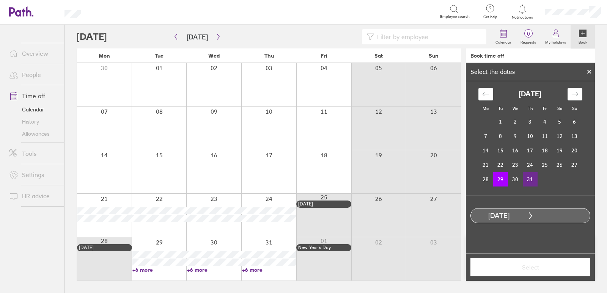
click at [532, 177] on td "31" at bounding box center [530, 179] width 15 height 14
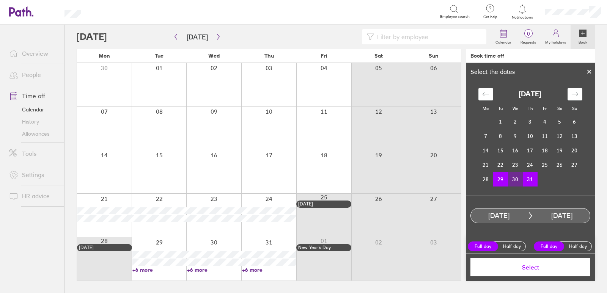
click at [527, 270] on span "Select" at bounding box center [530, 267] width 109 height 7
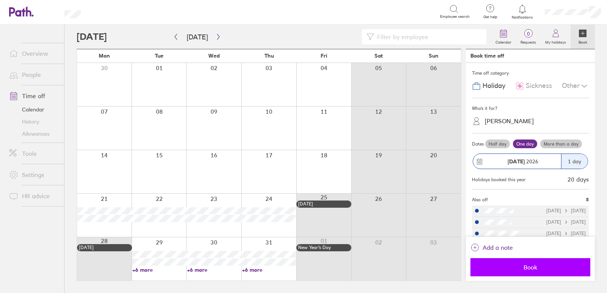
click at [529, 266] on span "Book" at bounding box center [530, 267] width 109 height 7
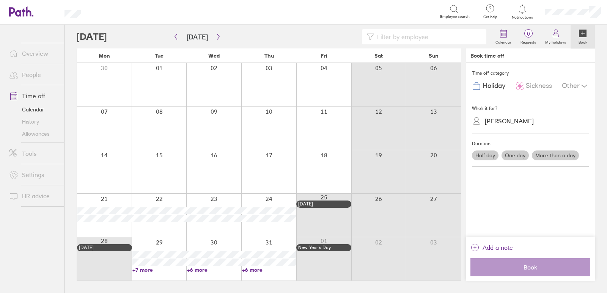
click at [140, 271] on link "+7 more" at bounding box center [159, 270] width 54 height 7
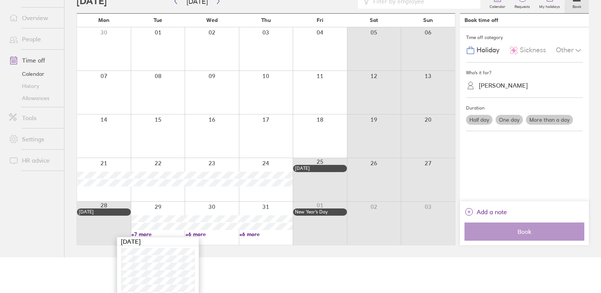
scroll to position [61, 0]
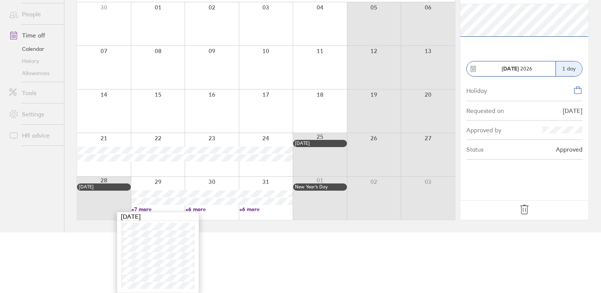
click at [525, 207] on icon at bounding box center [525, 210] width 12 height 12
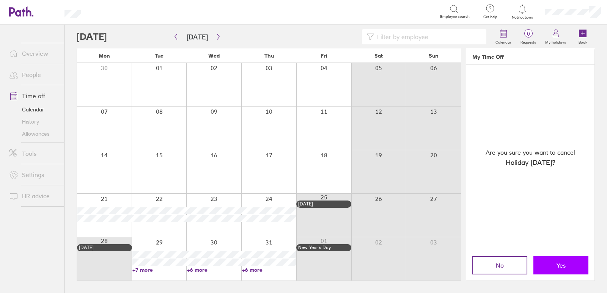
click at [560, 264] on span "Yes" at bounding box center [561, 265] width 9 height 7
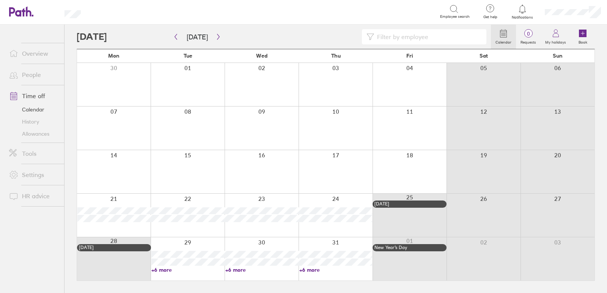
click at [179, 275] on div at bounding box center [188, 258] width 74 height 43
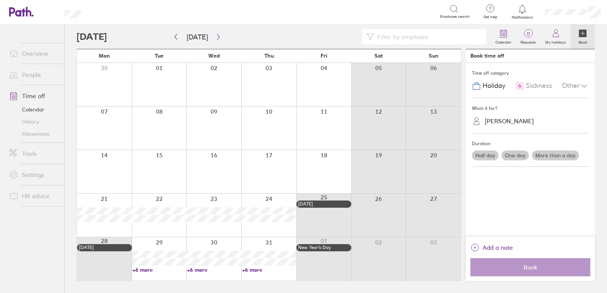
click at [535, 117] on div "[PERSON_NAME]" at bounding box center [535, 121] width 108 height 12
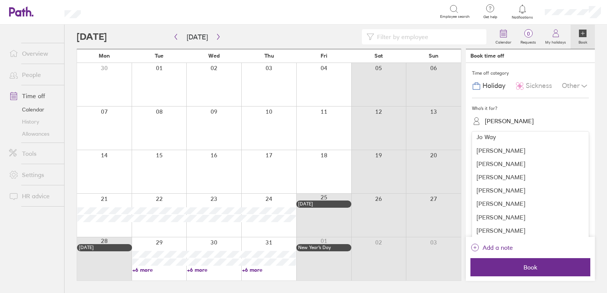
scroll to position [90, 0]
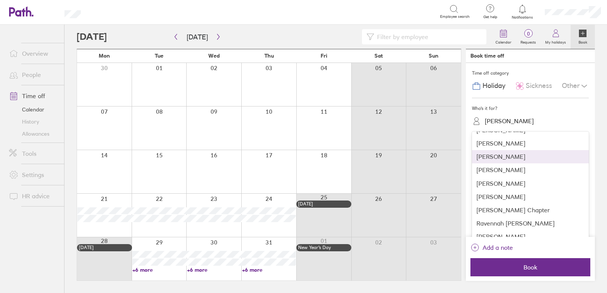
click at [495, 160] on div "[PERSON_NAME]" at bounding box center [530, 156] width 117 height 13
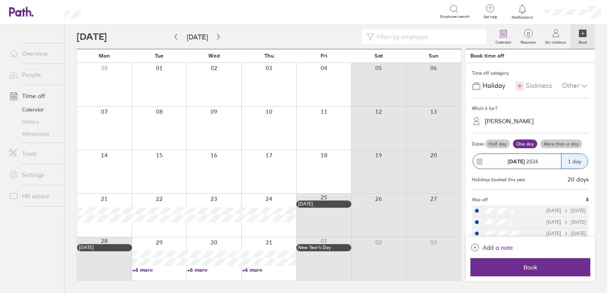
click at [565, 144] on label "More than a day" at bounding box center [561, 144] width 42 height 9
click at [0, 0] on input "More than a day" at bounding box center [0, 0] width 0 height 0
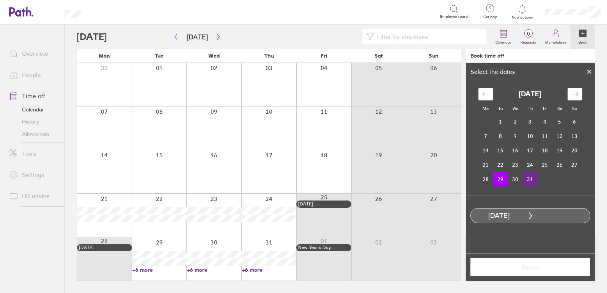
click at [533, 178] on td "31" at bounding box center [530, 179] width 15 height 14
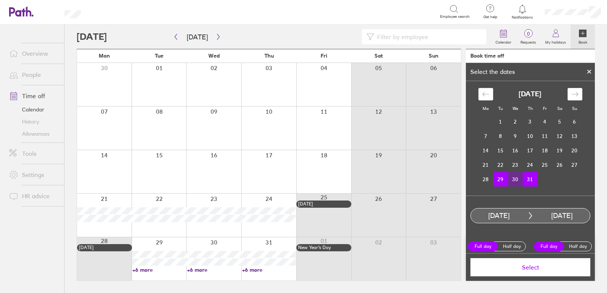
click at [530, 266] on span "Select" at bounding box center [530, 267] width 109 height 7
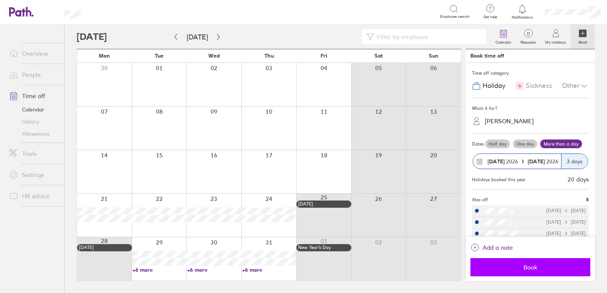
click at [533, 265] on span "Book" at bounding box center [530, 267] width 109 height 7
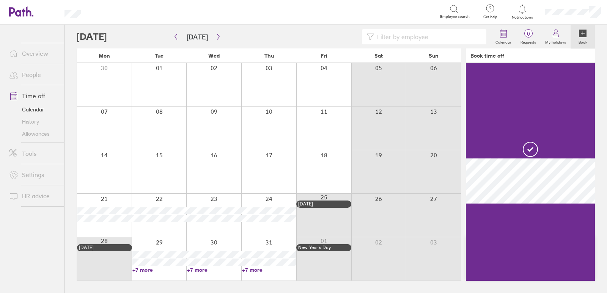
click at [146, 244] on div at bounding box center [159, 258] width 55 height 43
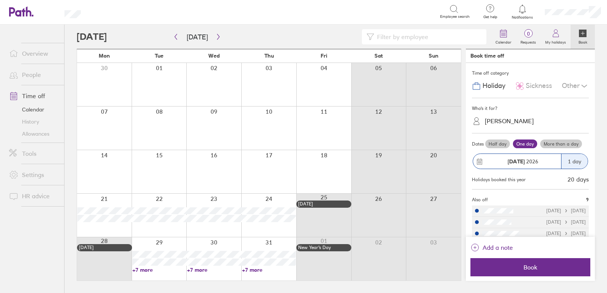
click at [505, 125] on div "[PERSON_NAME]" at bounding box center [535, 121] width 108 height 12
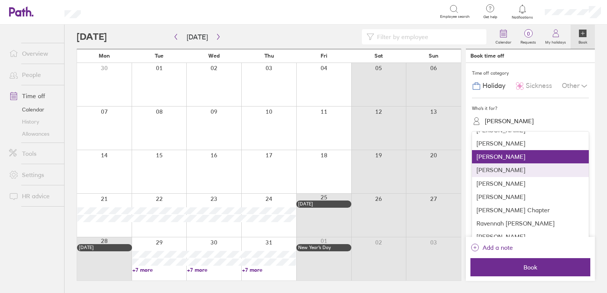
click at [506, 173] on div "[PERSON_NAME]" at bounding box center [530, 170] width 117 height 13
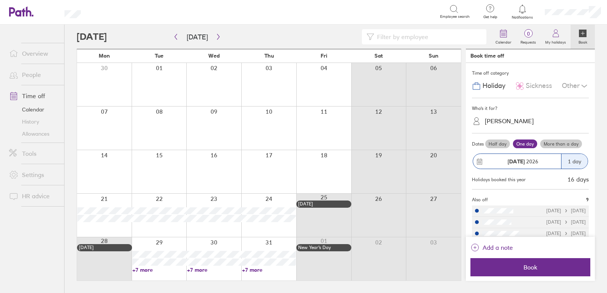
click at [556, 142] on label "More than a day" at bounding box center [561, 144] width 42 height 9
click at [0, 0] on input "More than a day" at bounding box center [0, 0] width 0 height 0
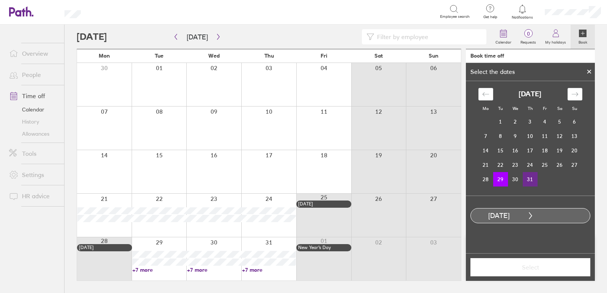
click at [532, 181] on td "31" at bounding box center [530, 179] width 15 height 14
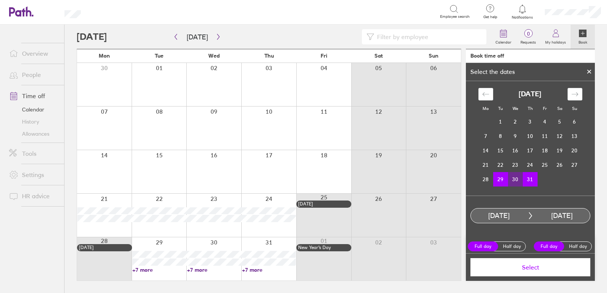
click at [537, 266] on span "Select" at bounding box center [530, 267] width 109 height 7
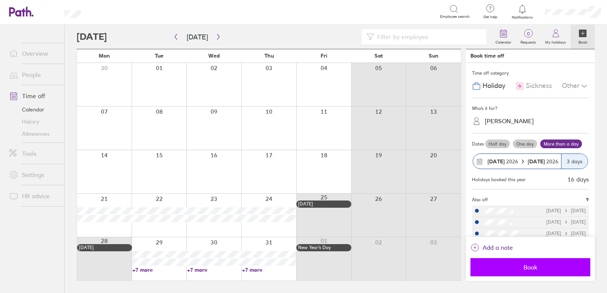
click at [528, 270] on span "Book" at bounding box center [530, 267] width 109 height 7
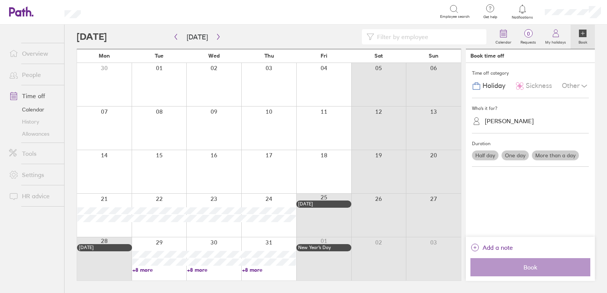
click at [149, 242] on div at bounding box center [159, 258] width 55 height 43
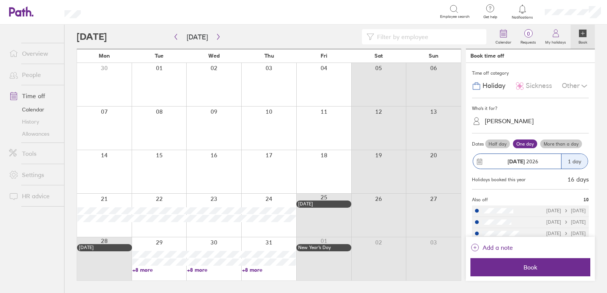
click at [527, 118] on div "[PERSON_NAME]" at bounding box center [535, 121] width 108 height 12
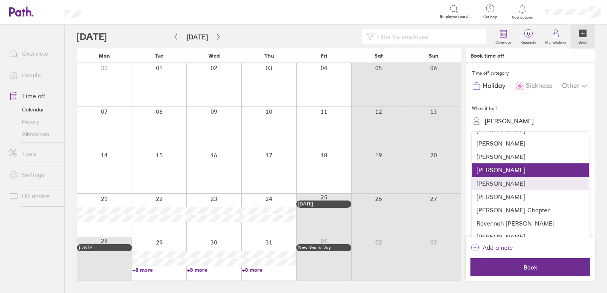
click at [506, 179] on div "[PERSON_NAME]" at bounding box center [530, 183] width 117 height 13
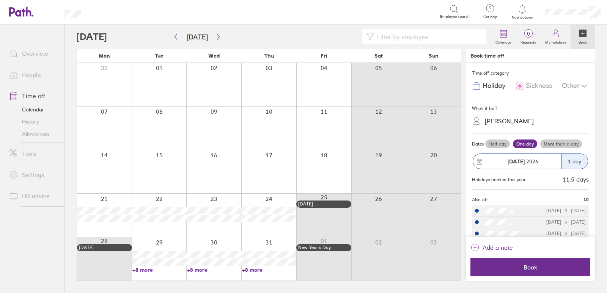
click at [556, 148] on label "More than a day" at bounding box center [561, 144] width 42 height 9
click at [0, 0] on input "More than a day" at bounding box center [0, 0] width 0 height 0
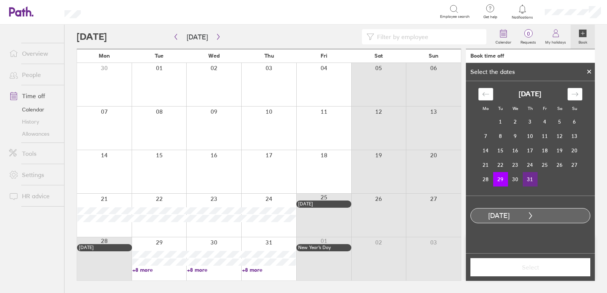
click at [531, 176] on td "31" at bounding box center [530, 179] width 15 height 14
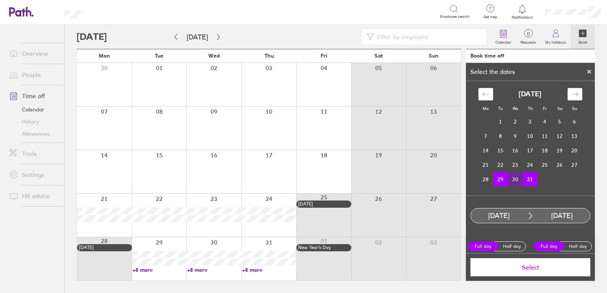
click at [531, 264] on span "Select" at bounding box center [530, 267] width 109 height 7
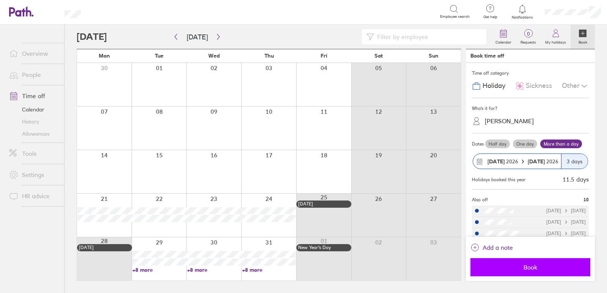
click at [535, 266] on span "Book" at bounding box center [530, 267] width 109 height 7
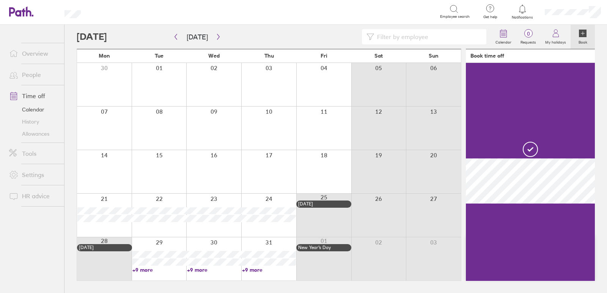
click at [178, 240] on div at bounding box center [159, 258] width 55 height 43
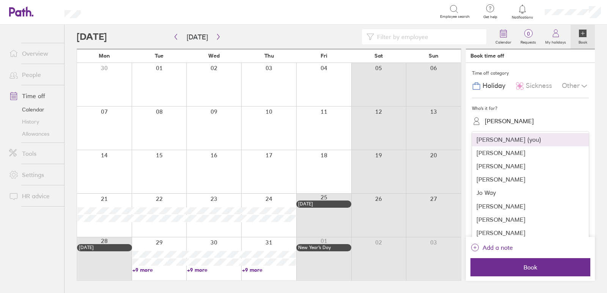
click at [497, 118] on div "[PERSON_NAME]" at bounding box center [509, 121] width 49 height 7
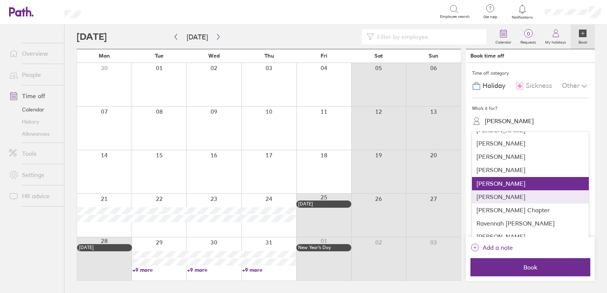
click at [500, 200] on div "[PERSON_NAME]" at bounding box center [530, 196] width 117 height 13
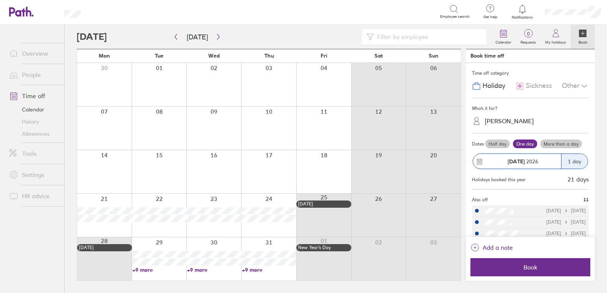
click at [566, 146] on label "More than a day" at bounding box center [561, 144] width 42 height 9
click at [0, 0] on input "More than a day" at bounding box center [0, 0] width 0 height 0
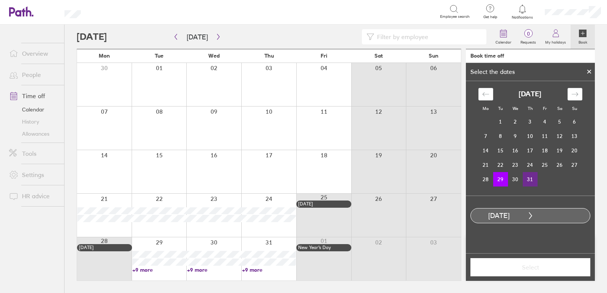
click at [535, 180] on td "31" at bounding box center [530, 179] width 15 height 14
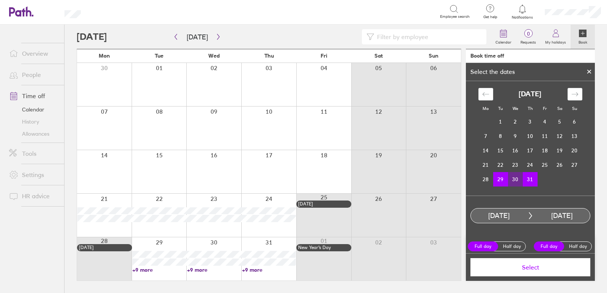
click at [534, 272] on button "Select" at bounding box center [530, 267] width 120 height 18
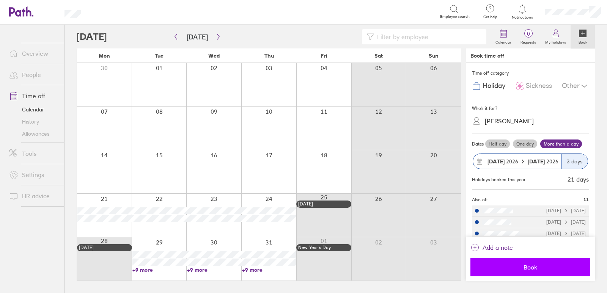
click at [530, 267] on span "Book" at bounding box center [530, 267] width 109 height 7
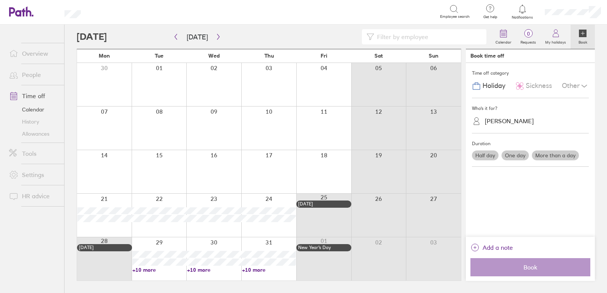
click at [159, 242] on div at bounding box center [159, 258] width 55 height 43
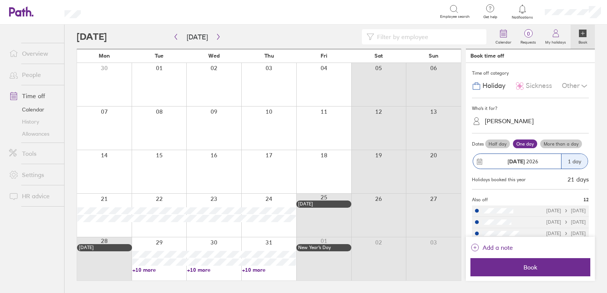
click at [513, 123] on div "[PERSON_NAME]" at bounding box center [509, 121] width 49 height 7
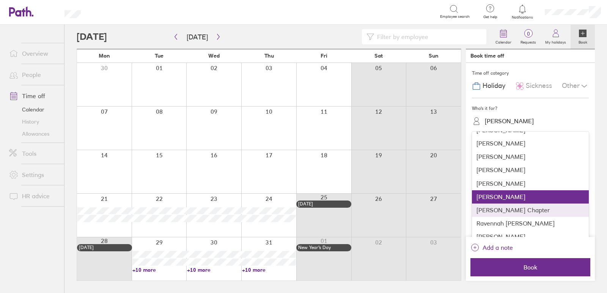
click at [505, 211] on div "[PERSON_NAME] Chapter" at bounding box center [530, 210] width 117 height 13
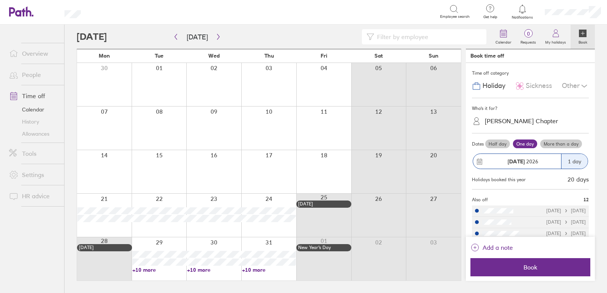
click at [563, 145] on label "More than a day" at bounding box center [561, 144] width 42 height 9
click at [0, 0] on input "More than a day" at bounding box center [0, 0] width 0 height 0
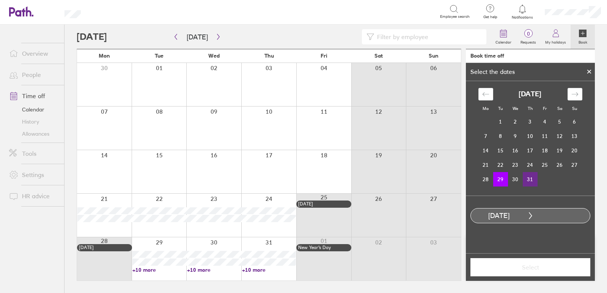
click at [527, 182] on td "31" at bounding box center [530, 179] width 15 height 14
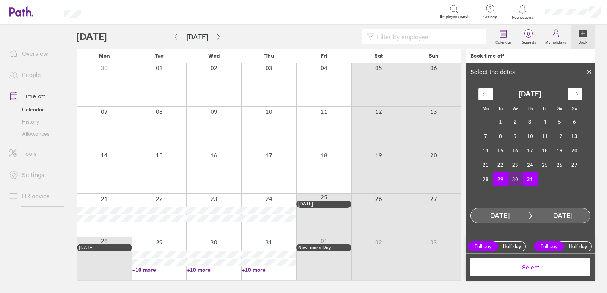
click at [521, 268] on span "Select" at bounding box center [530, 267] width 109 height 7
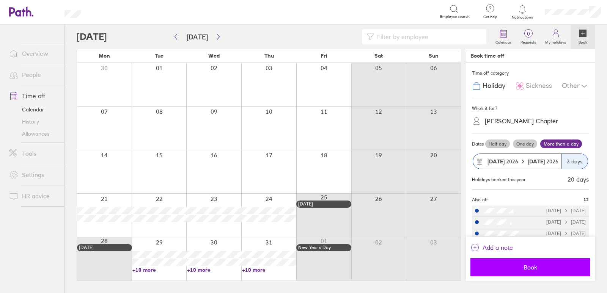
click at [524, 267] on span "Book" at bounding box center [530, 267] width 109 height 7
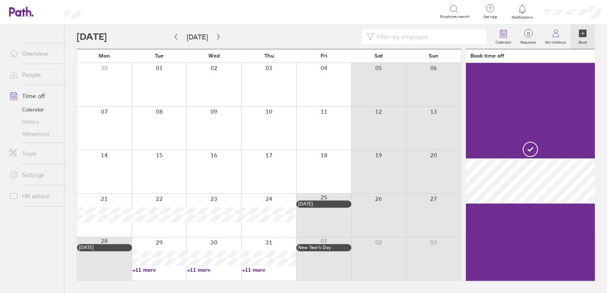
click at [148, 241] on div at bounding box center [159, 258] width 55 height 43
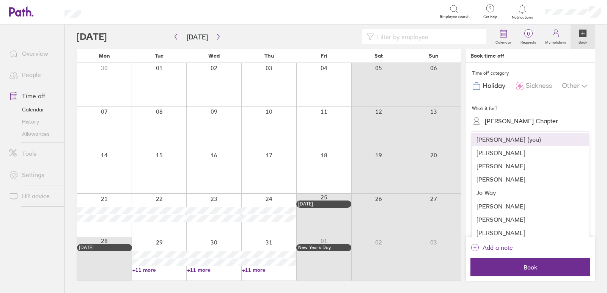
click at [535, 116] on div "[PERSON_NAME] Chapter" at bounding box center [535, 121] width 108 height 12
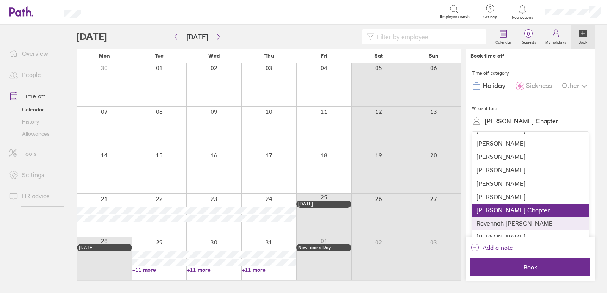
click at [507, 221] on div "Ravennah [PERSON_NAME]" at bounding box center [530, 223] width 117 height 13
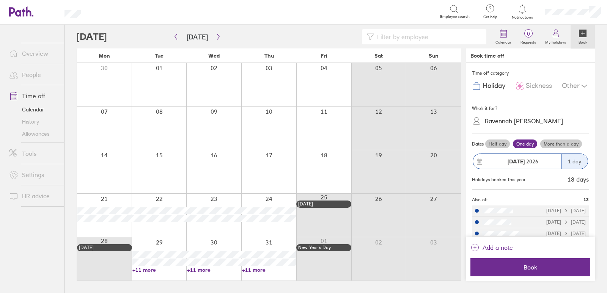
click at [563, 143] on label "More than a day" at bounding box center [561, 144] width 42 height 9
click at [0, 0] on input "More than a day" at bounding box center [0, 0] width 0 height 0
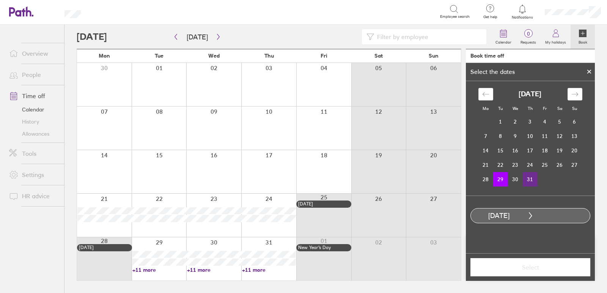
click at [533, 177] on td "31" at bounding box center [530, 179] width 15 height 14
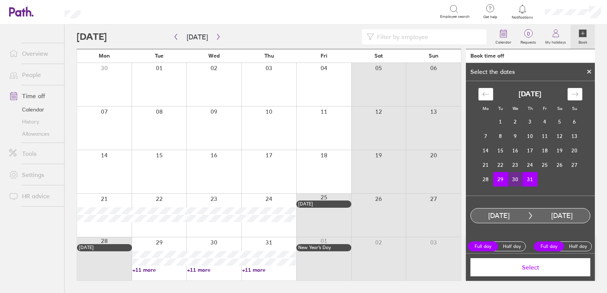
click at [523, 264] on span "Select" at bounding box center [530, 267] width 109 height 7
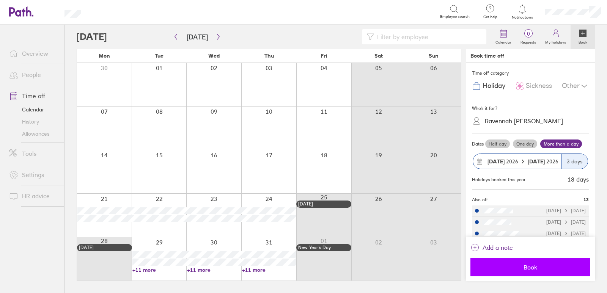
click at [528, 265] on span "Book" at bounding box center [530, 267] width 109 height 7
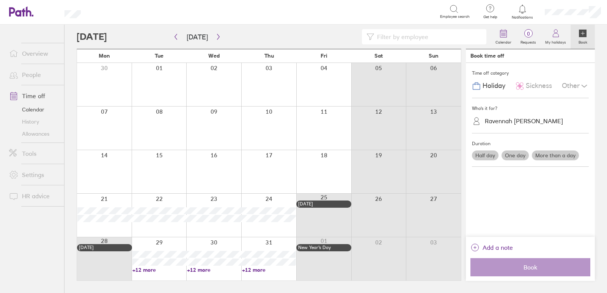
click at [159, 241] on div at bounding box center [159, 258] width 55 height 43
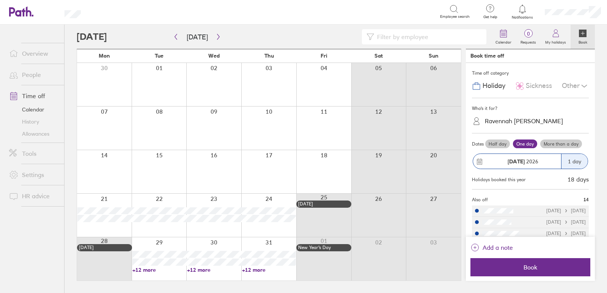
click at [527, 124] on div "Ravennah [PERSON_NAME]" at bounding box center [524, 121] width 78 height 7
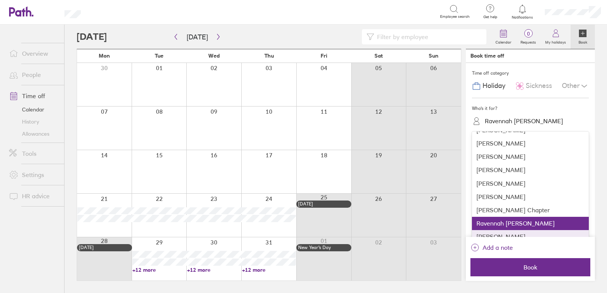
click at [493, 235] on div "[PERSON_NAME]" at bounding box center [530, 236] width 117 height 13
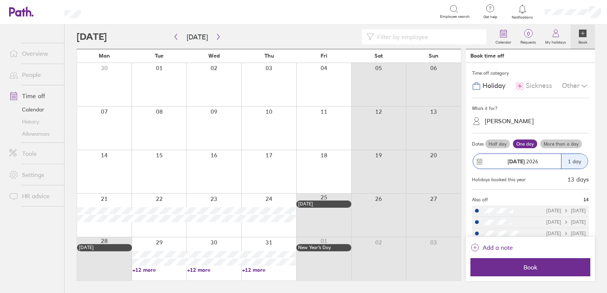
click at [557, 140] on label "More than a day" at bounding box center [561, 144] width 42 height 9
click at [0, 0] on input "More than a day" at bounding box center [0, 0] width 0 height 0
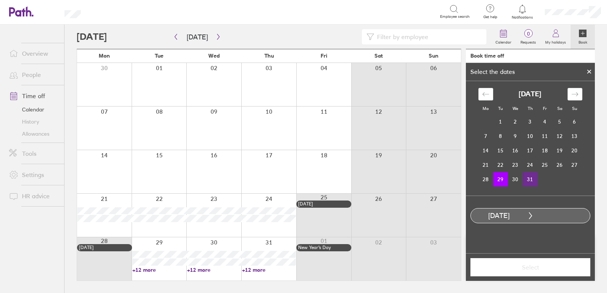
click at [527, 179] on td "31" at bounding box center [530, 179] width 15 height 14
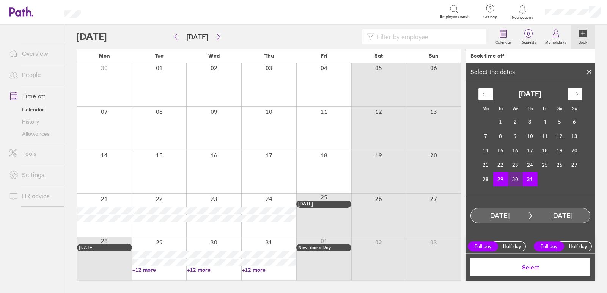
click at [540, 266] on span "Select" at bounding box center [530, 267] width 109 height 7
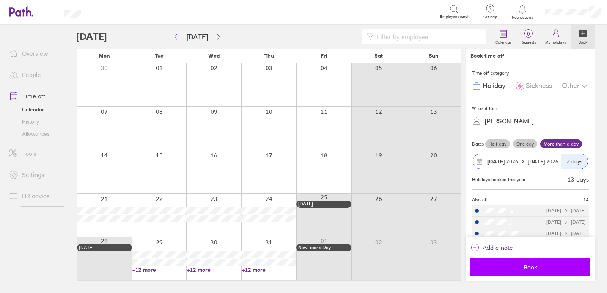
click at [533, 271] on button "Book" at bounding box center [530, 267] width 120 height 18
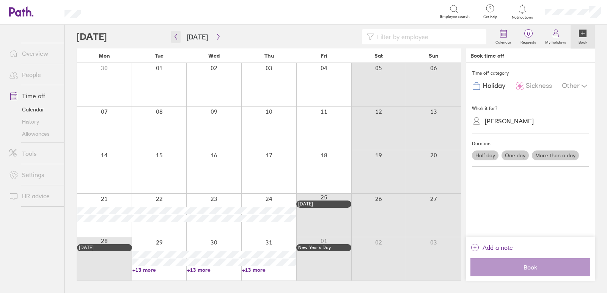
click at [175, 31] on button "button" at bounding box center [175, 37] width 9 height 13
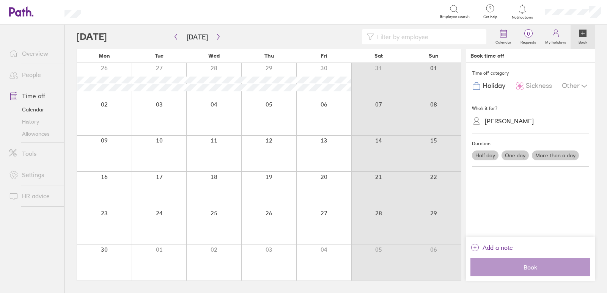
click at [25, 9] on icon at bounding box center [21, 11] width 24 height 10
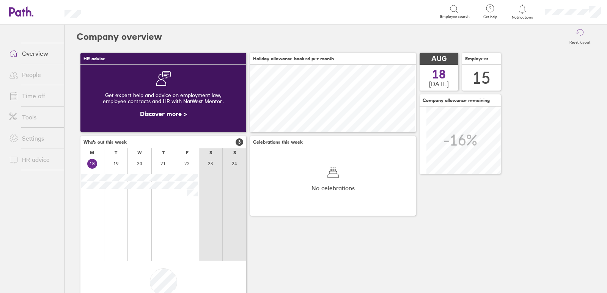
scroll to position [68, 166]
click at [33, 97] on link "Time off" at bounding box center [33, 95] width 61 height 15
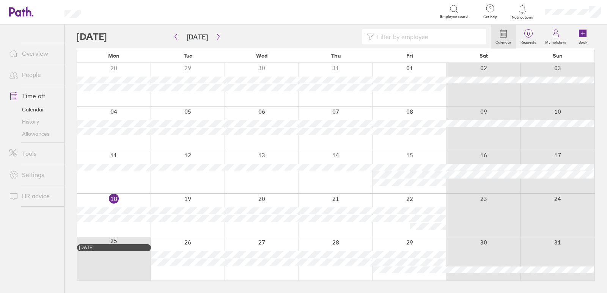
click at [181, 178] on div at bounding box center [188, 171] width 74 height 43
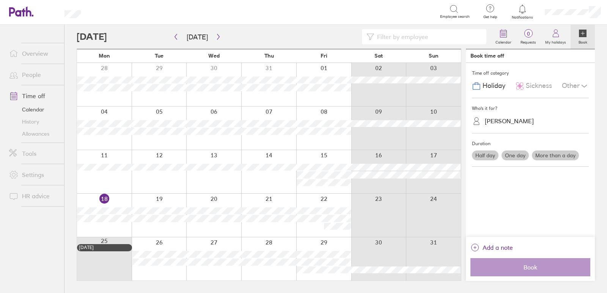
click at [503, 123] on div "[PERSON_NAME]" at bounding box center [509, 121] width 49 height 7
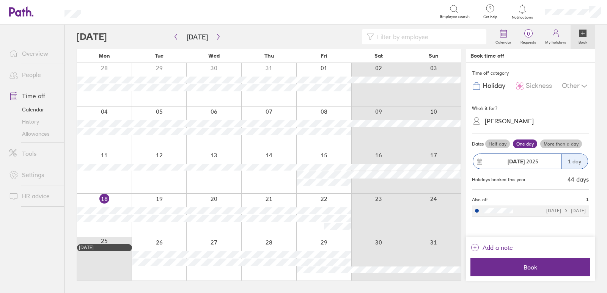
click at [19, 10] on icon at bounding box center [21, 11] width 24 height 10
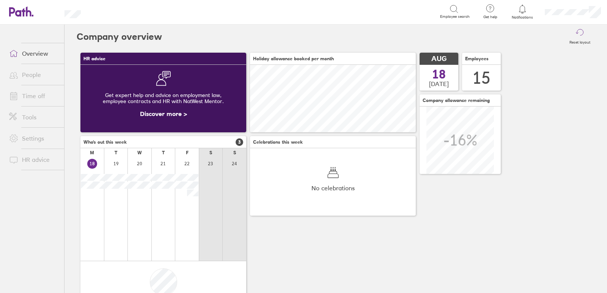
scroll to position [68, 166]
click at [25, 10] on icon at bounding box center [21, 11] width 24 height 10
click at [21, 98] on span at bounding box center [12, 95] width 19 height 9
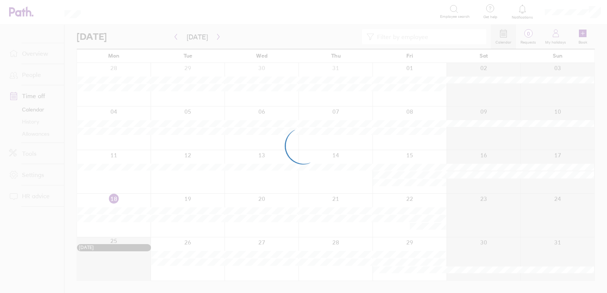
click at [33, 132] on div at bounding box center [303, 146] width 607 height 293
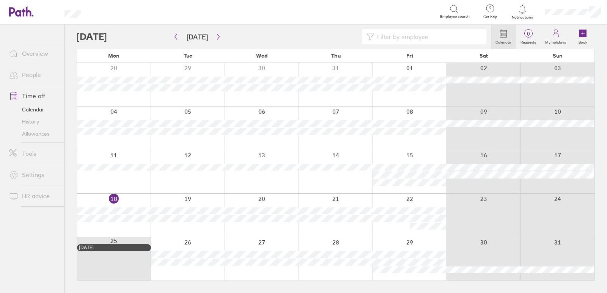
click at [35, 132] on link "Allowances" at bounding box center [33, 134] width 61 height 12
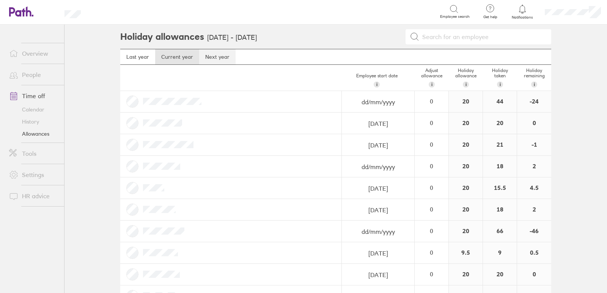
click at [215, 58] on link "Next year" at bounding box center [217, 56] width 36 height 15
click at [21, 13] on icon at bounding box center [17, 11] width 16 height 9
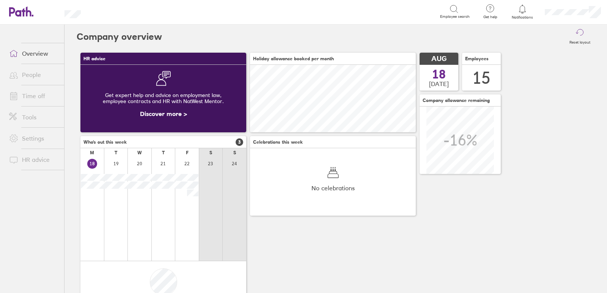
scroll to position [68, 166]
click at [31, 73] on link "People" at bounding box center [33, 74] width 61 height 15
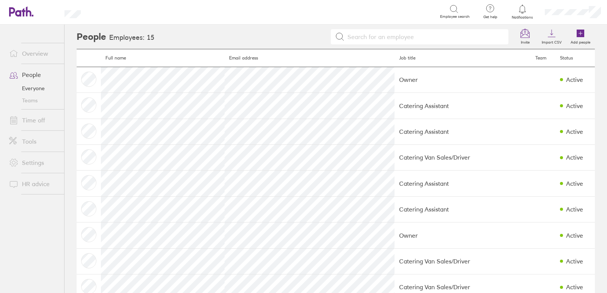
click at [26, 13] on icon at bounding box center [29, 11] width 6 height 10
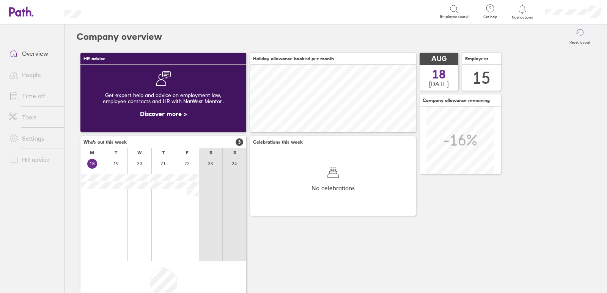
scroll to position [68, 166]
